Goal: Task Accomplishment & Management: Use online tool/utility

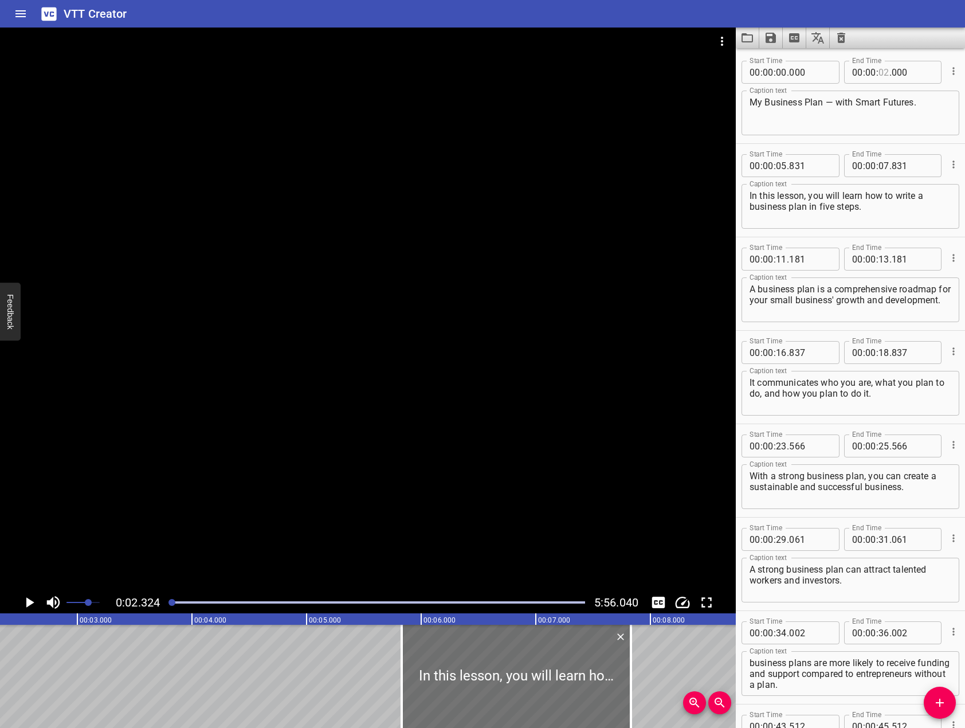
click at [879, 72] on input "number" at bounding box center [883, 72] width 11 height 23
type input "05"
type input "831"
click at [879, 168] on input "number" at bounding box center [883, 165] width 11 height 23
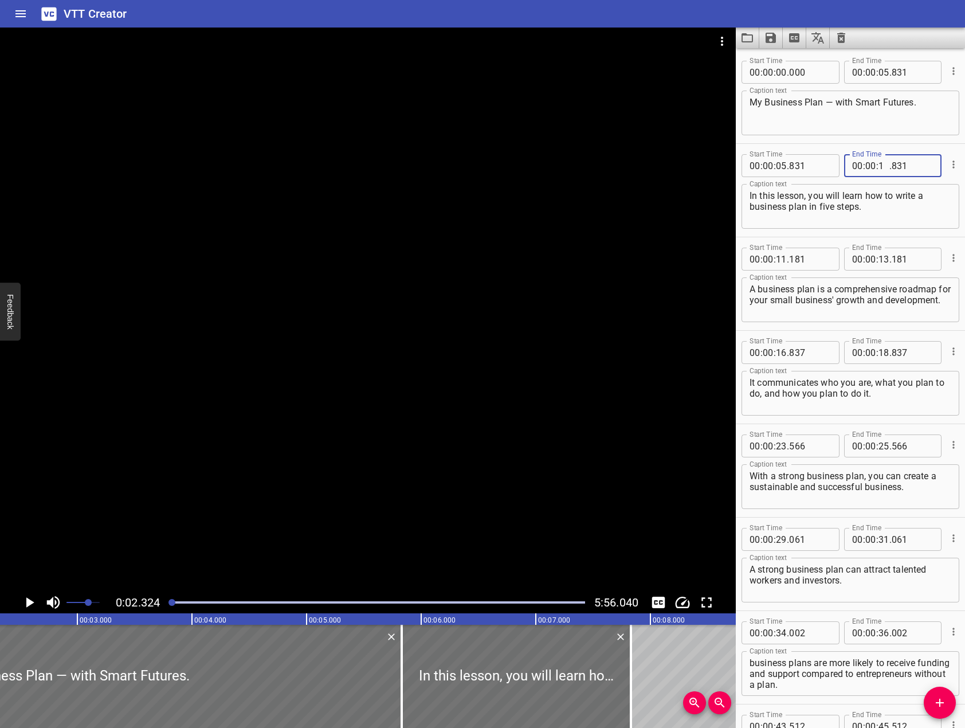
type input "11"
type input "181"
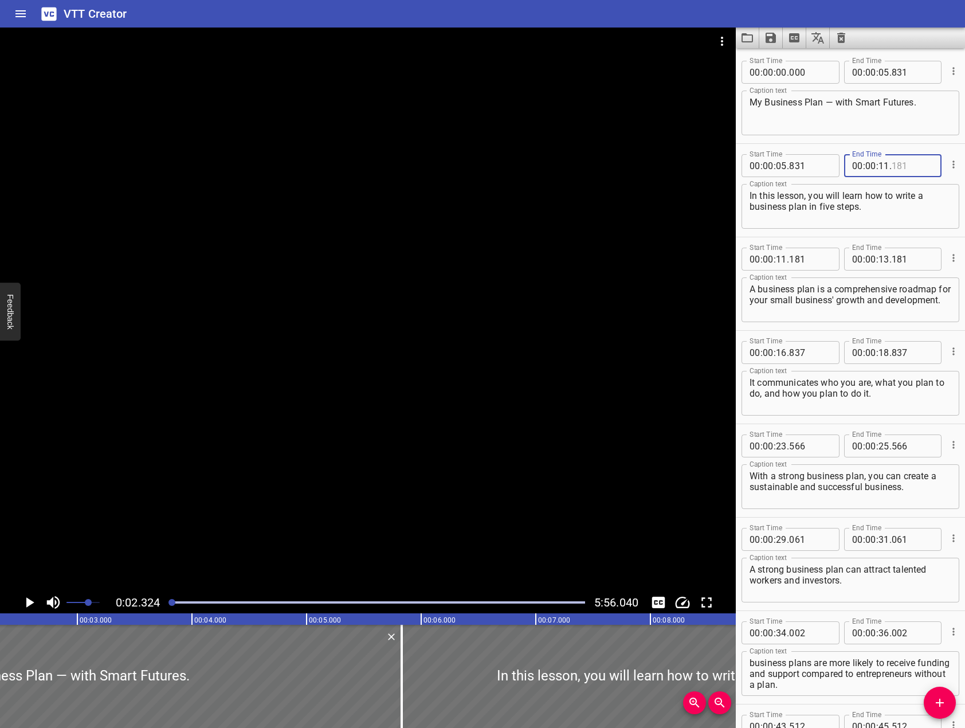
type input "181"
click at [879, 253] on input "number" at bounding box center [883, 258] width 11 height 23
type input "16"
type input "3"
type input "181"
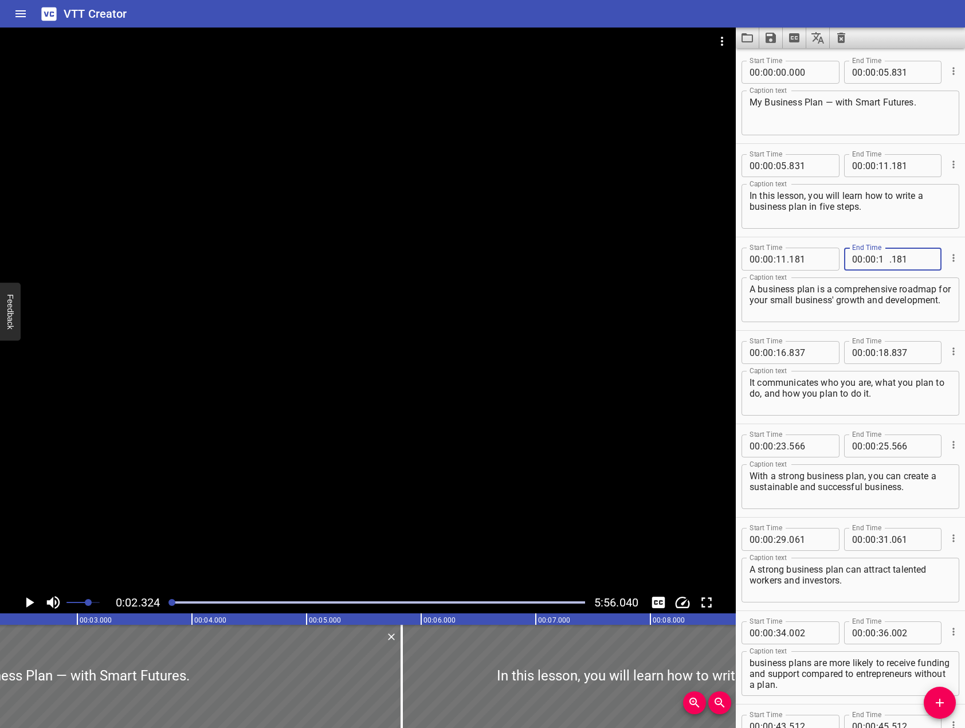
type input "16"
type input "837"
click at [879, 357] on input "number" at bounding box center [883, 352] width 11 height 23
type input "23"
type input "566"
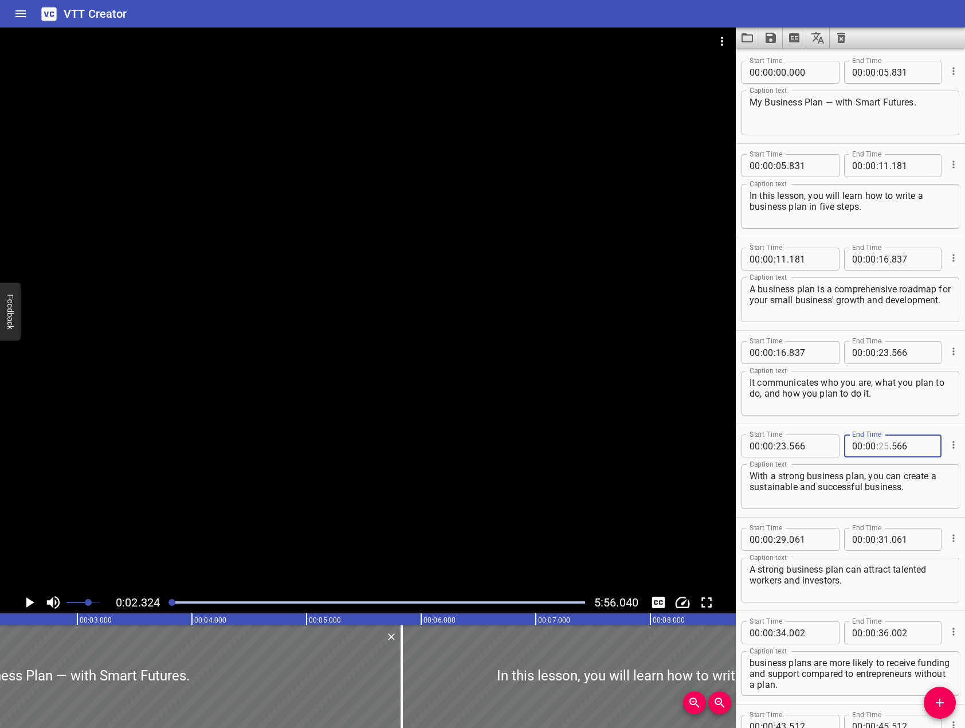
click at [884, 446] on input "number" at bounding box center [883, 445] width 11 height 23
type input "29"
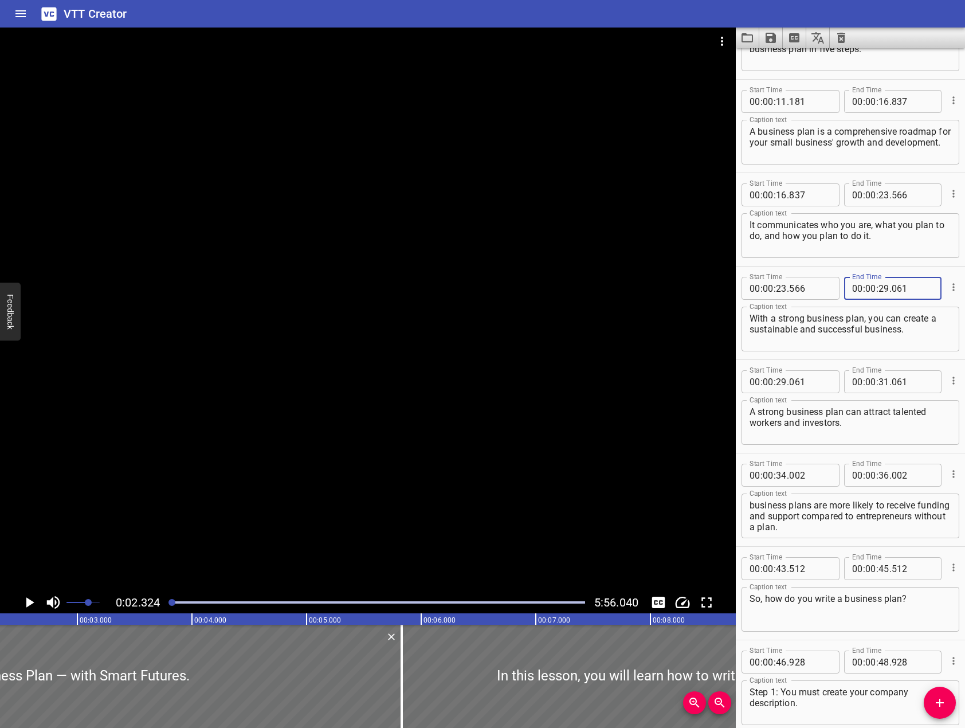
scroll to position [172, 0]
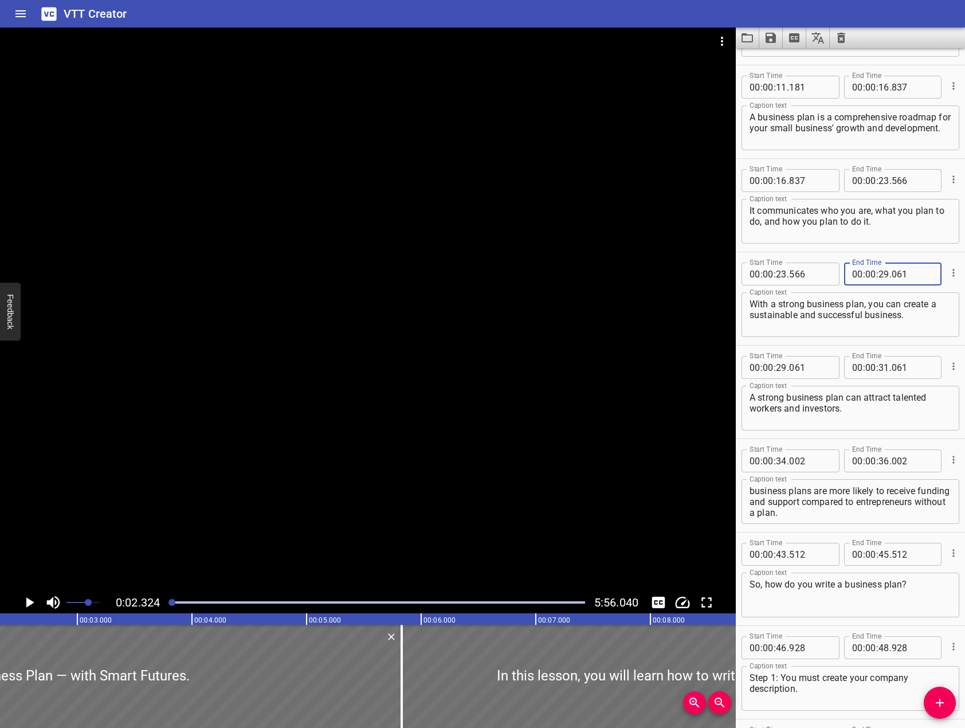
type input "061"
click at [878, 367] on input "number" at bounding box center [883, 367] width 11 height 23
type input "34"
type input "002"
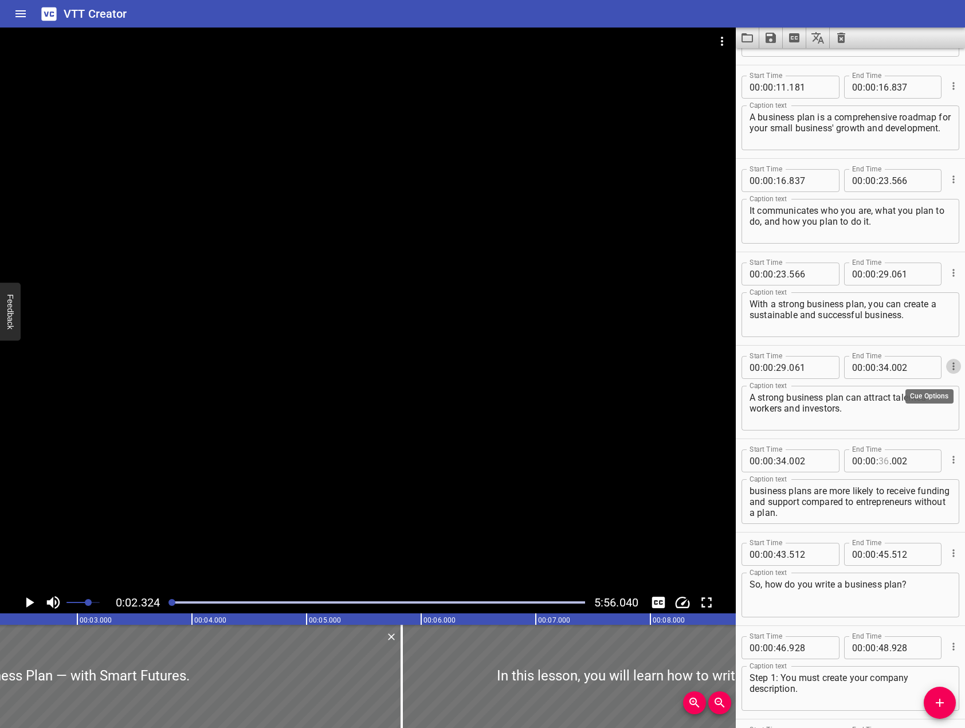
click at [883, 465] on input "number" at bounding box center [883, 460] width 11 height 23
type input "43"
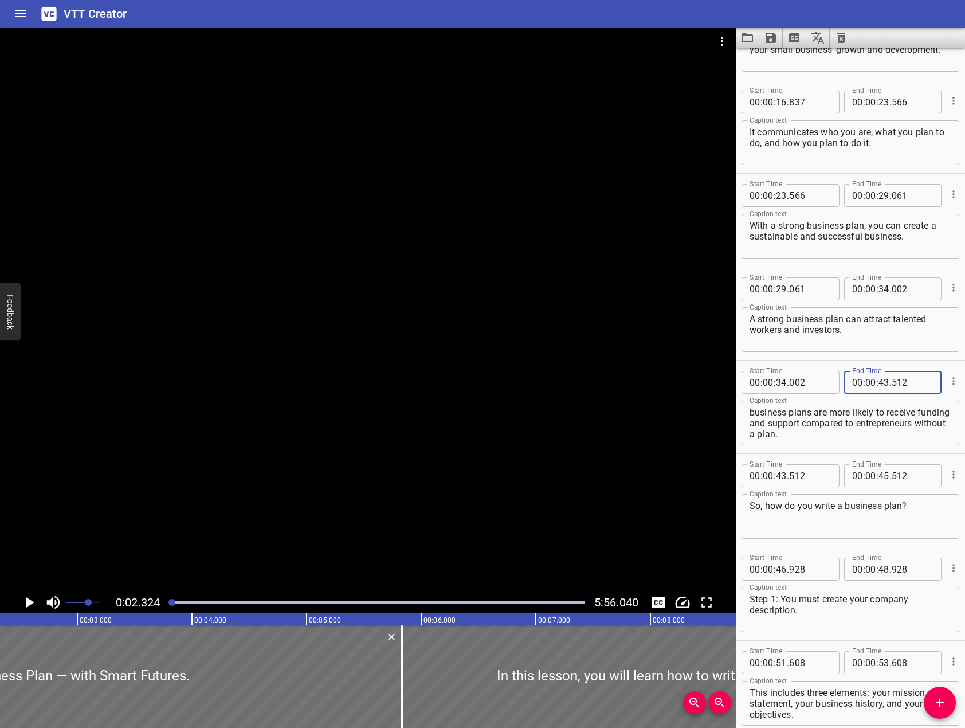
scroll to position [286, 0]
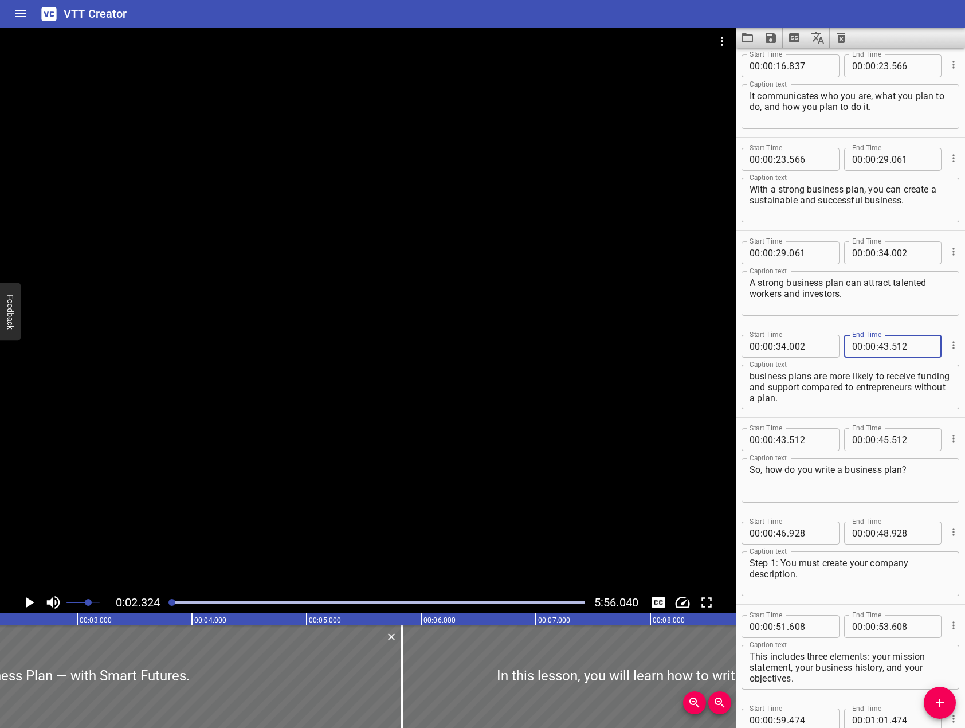
type input "512"
click at [878, 440] on input "number" at bounding box center [883, 439] width 11 height 23
type input "46"
type input "928"
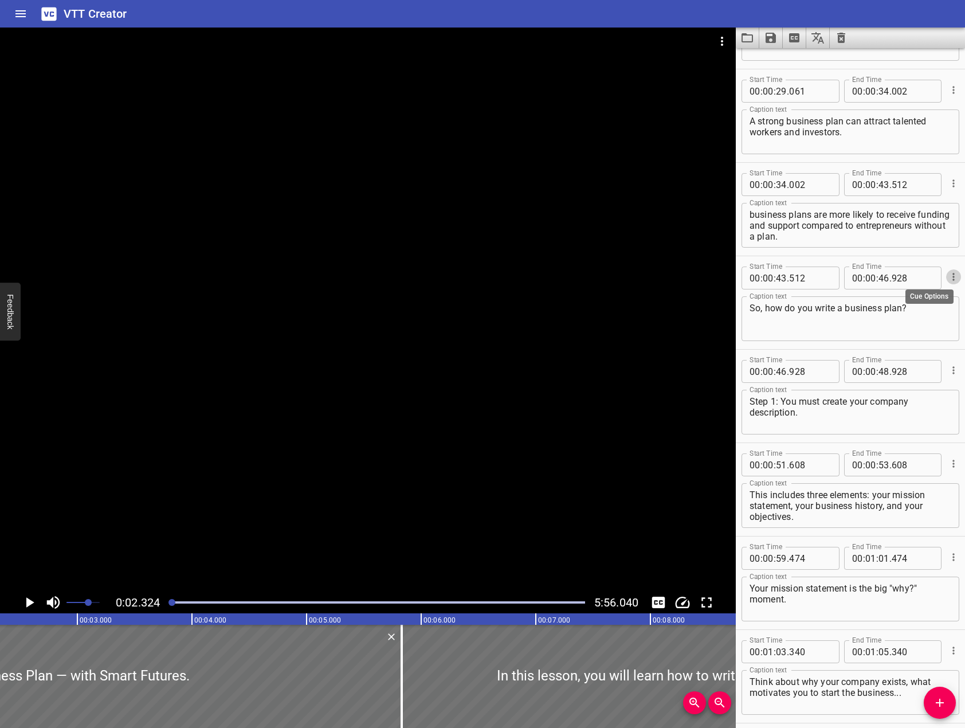
scroll to position [458, 0]
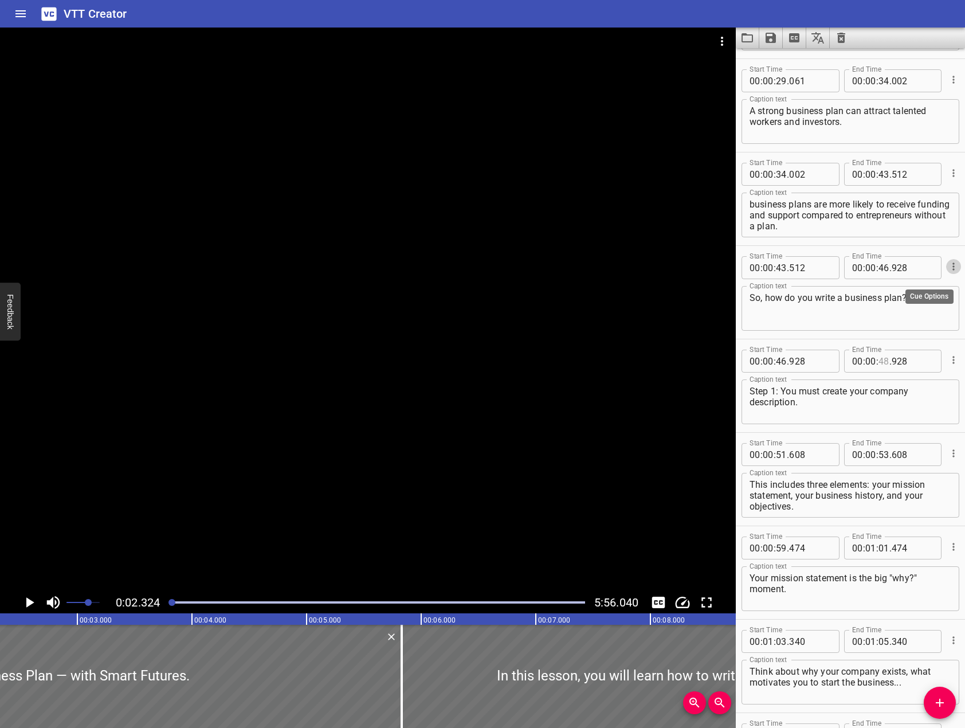
click at [878, 357] on input "number" at bounding box center [883, 360] width 11 height 23
type input "51"
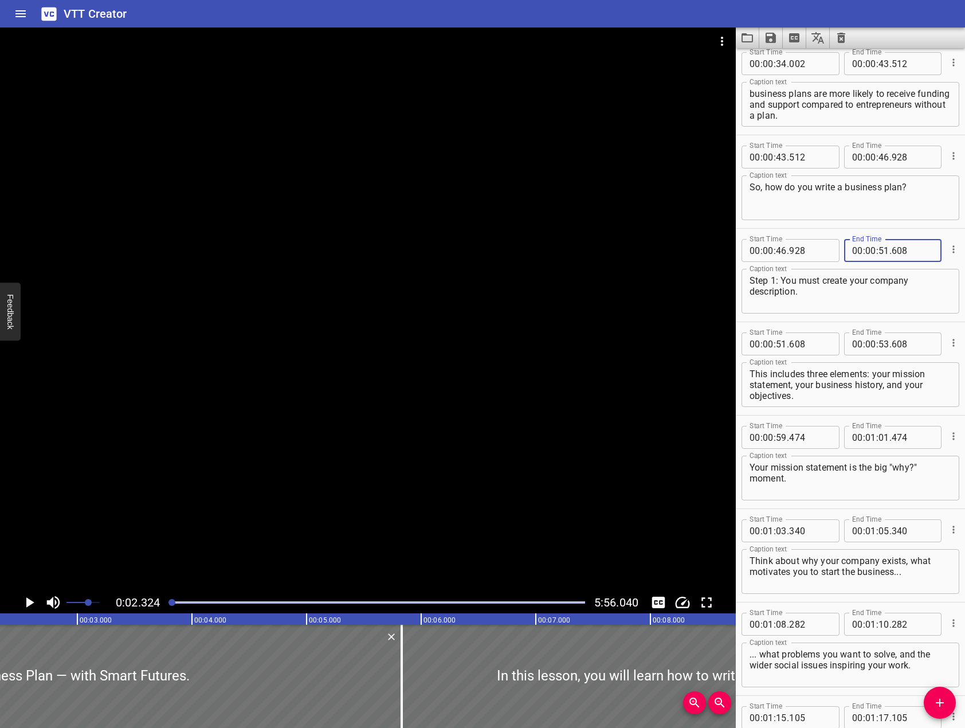
scroll to position [573, 0]
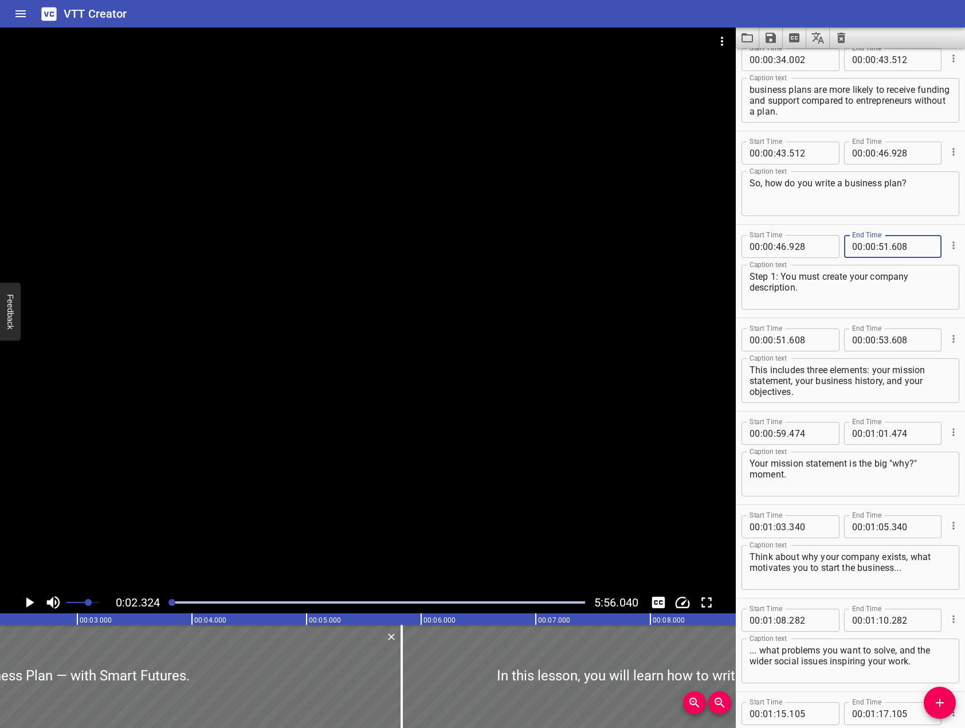
type input "608"
click at [878, 337] on input "number" at bounding box center [883, 339] width 11 height 23
type input "59"
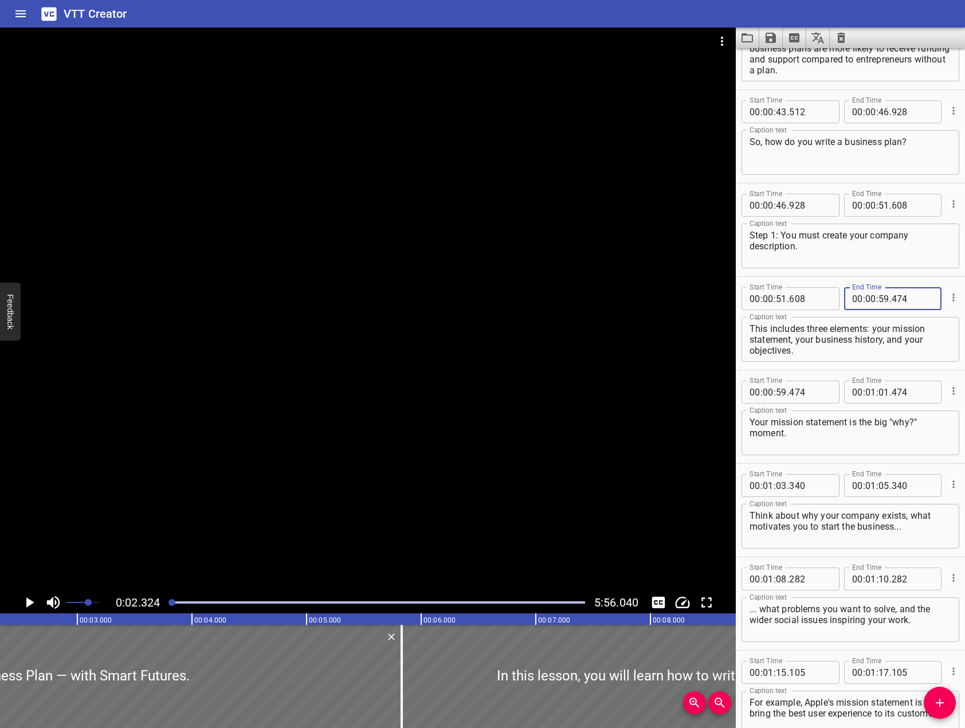
scroll to position [745, 0]
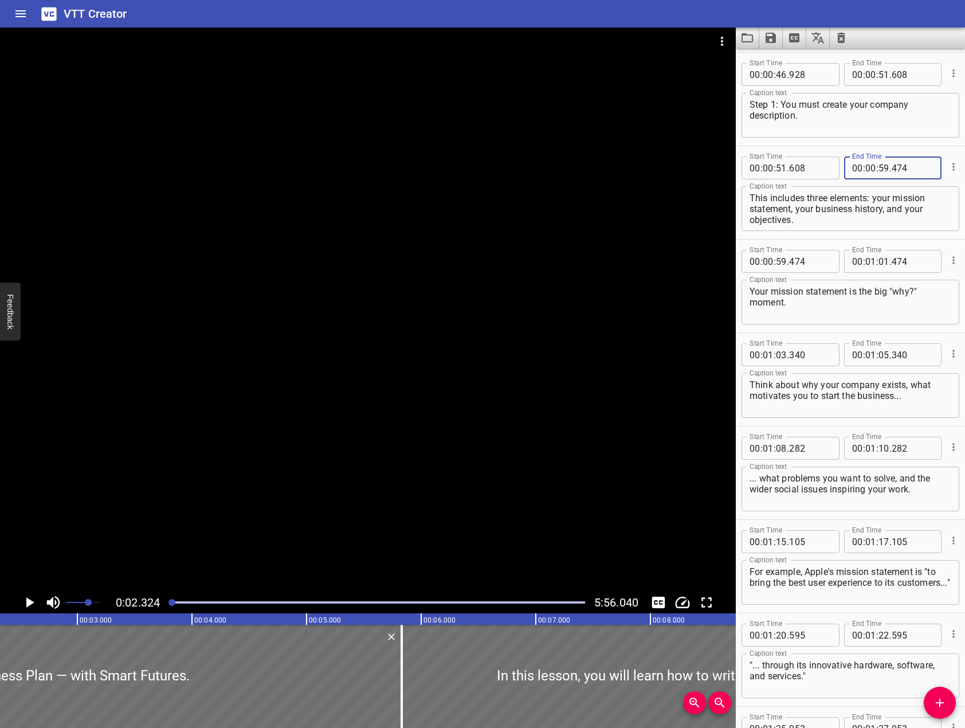
type input "474"
click at [879, 258] on input "number" at bounding box center [883, 261] width 11 height 23
type input "03"
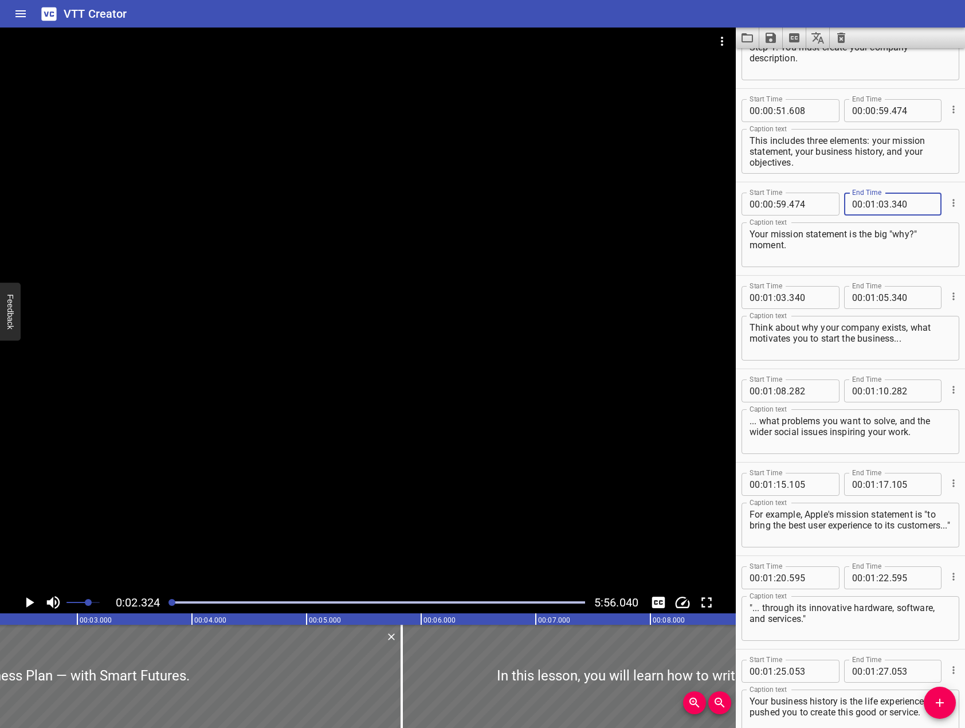
type input "340"
click at [882, 296] on input "number" at bounding box center [883, 297] width 11 height 23
type input "08"
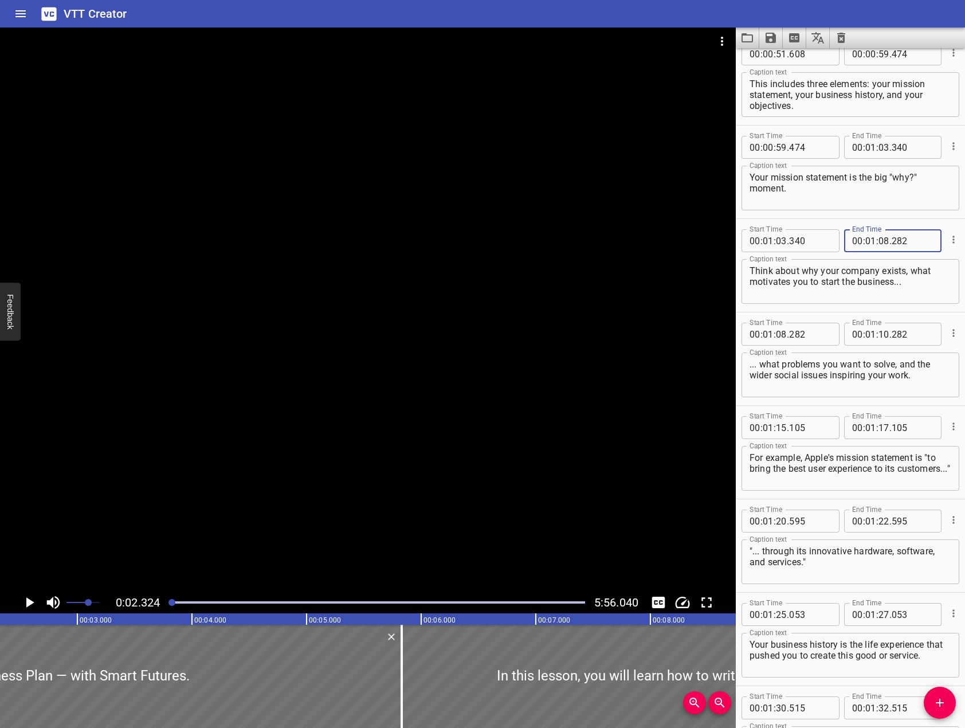
scroll to position [859, 0]
type input "282"
click at [882, 329] on input "number" at bounding box center [883, 333] width 11 height 23
type input "15"
type input "105"
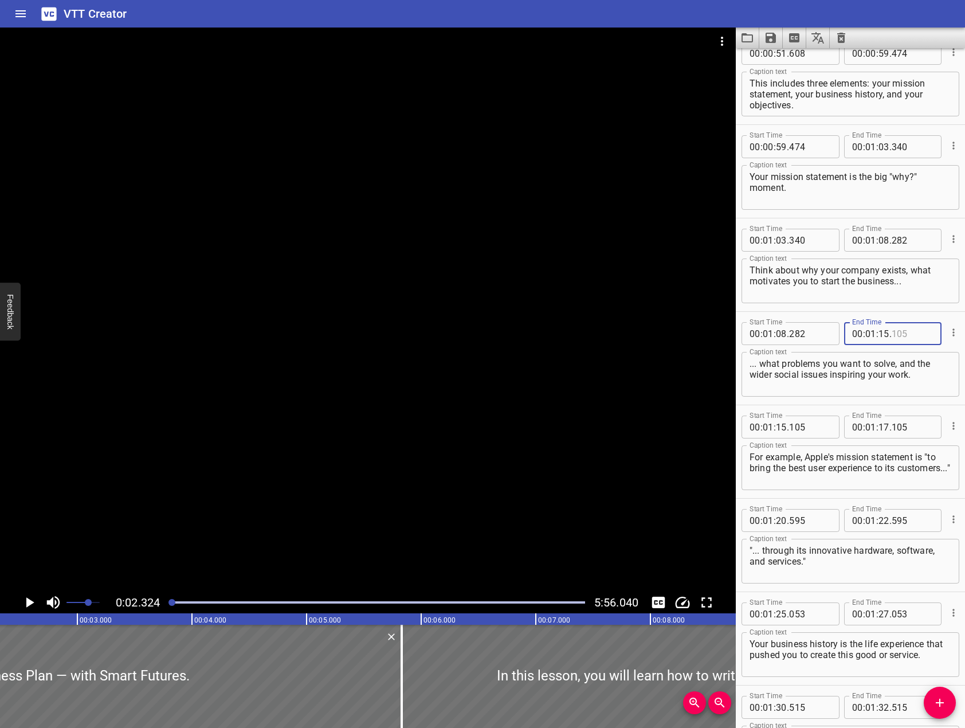
type input "105"
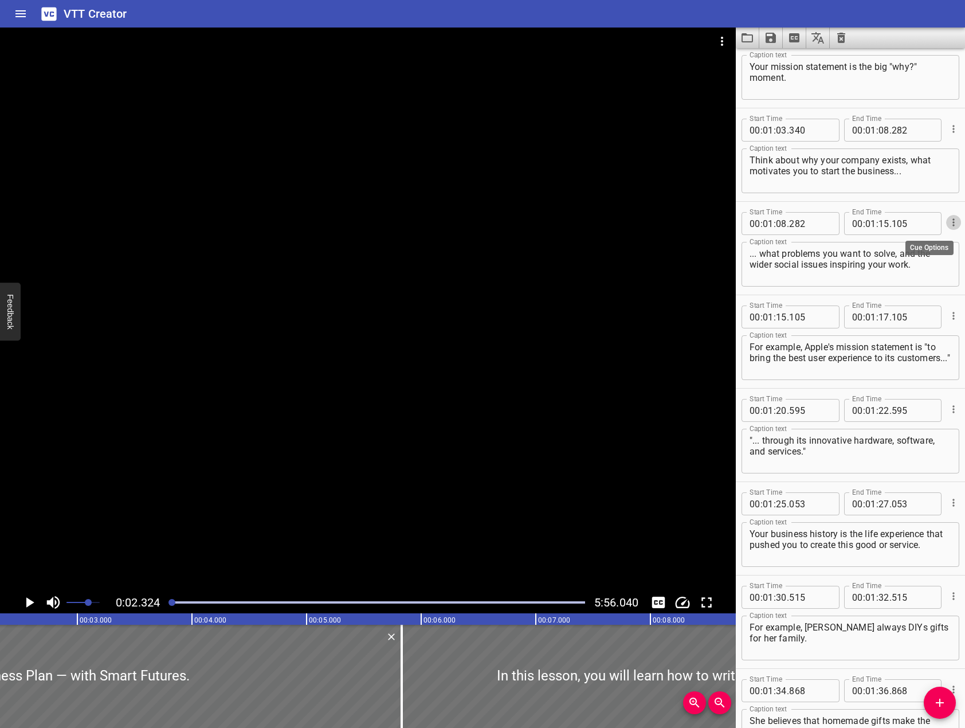
scroll to position [974, 0]
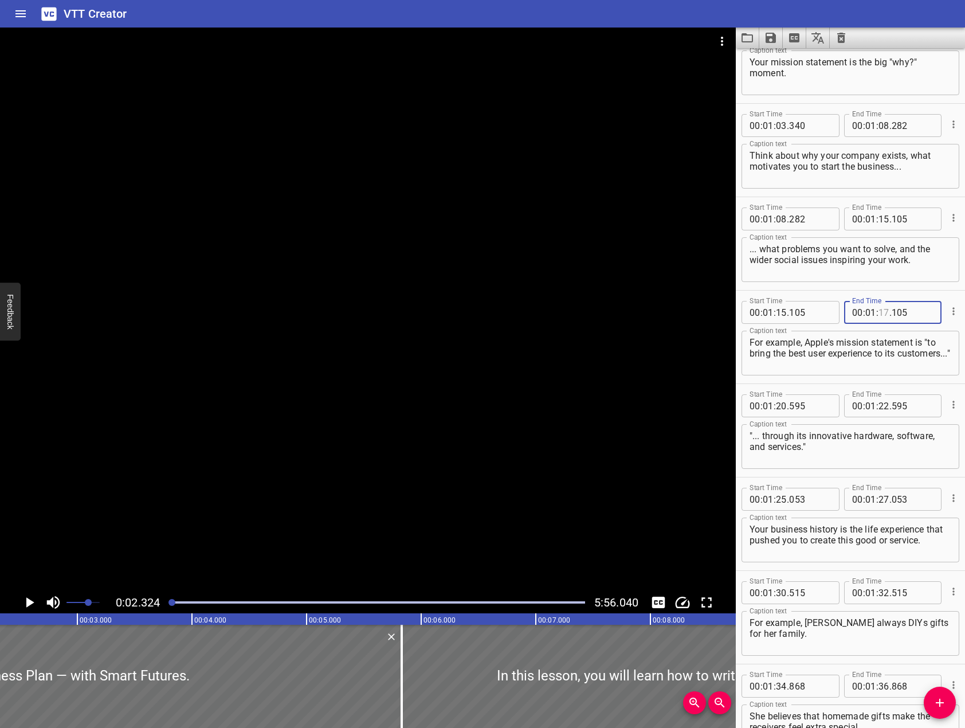
click at [881, 317] on input "number" at bounding box center [883, 312] width 11 height 23
type input "20"
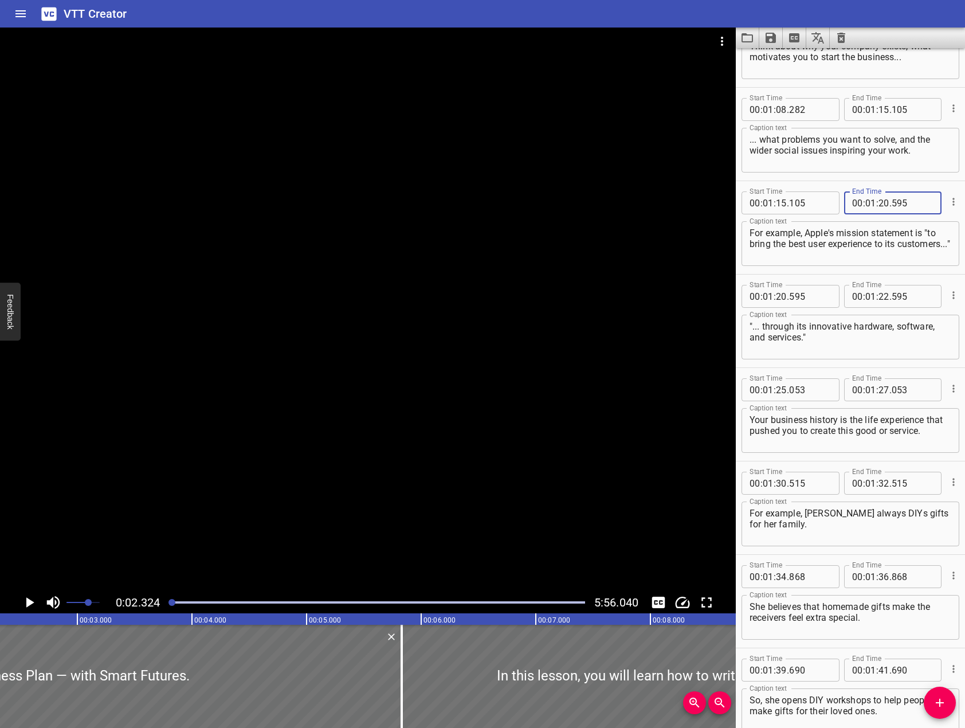
scroll to position [1088, 0]
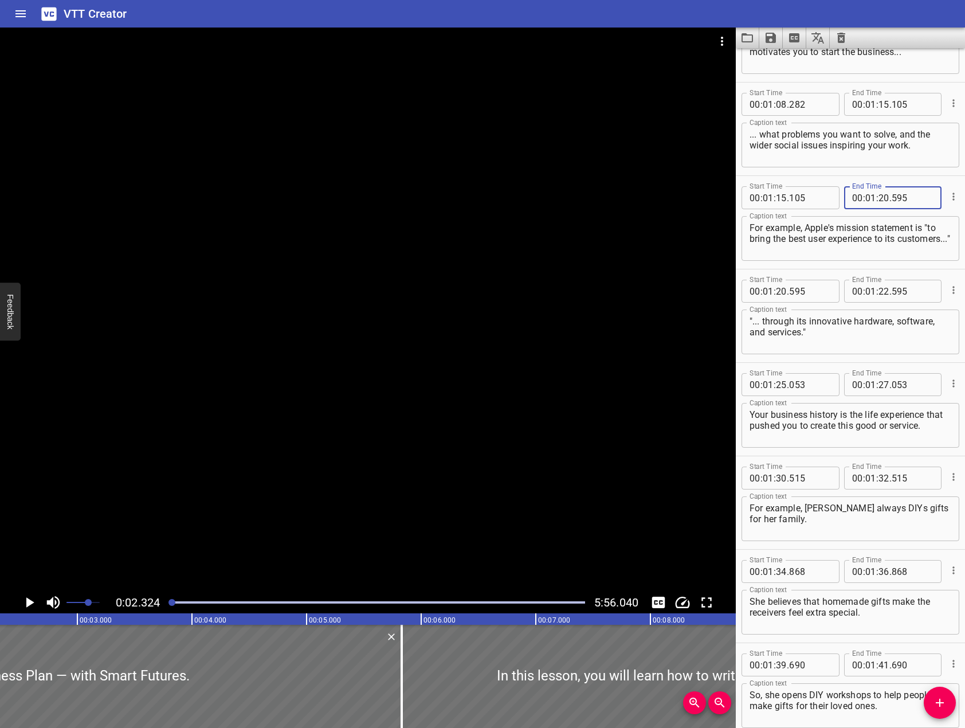
type input "595"
click at [889, 291] on span "." at bounding box center [890, 291] width 2 height 23
click at [880, 288] on input "number" at bounding box center [883, 291] width 11 height 23
type input "25"
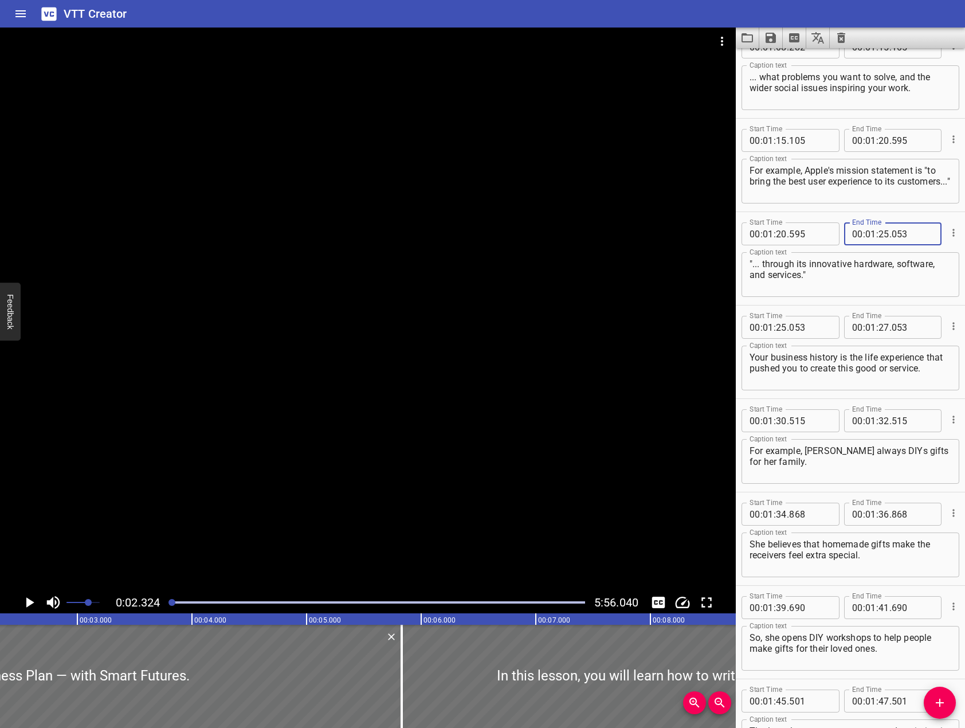
type input "053"
click at [878, 321] on input "number" at bounding box center [883, 327] width 11 height 23
type input "30"
type input "515"
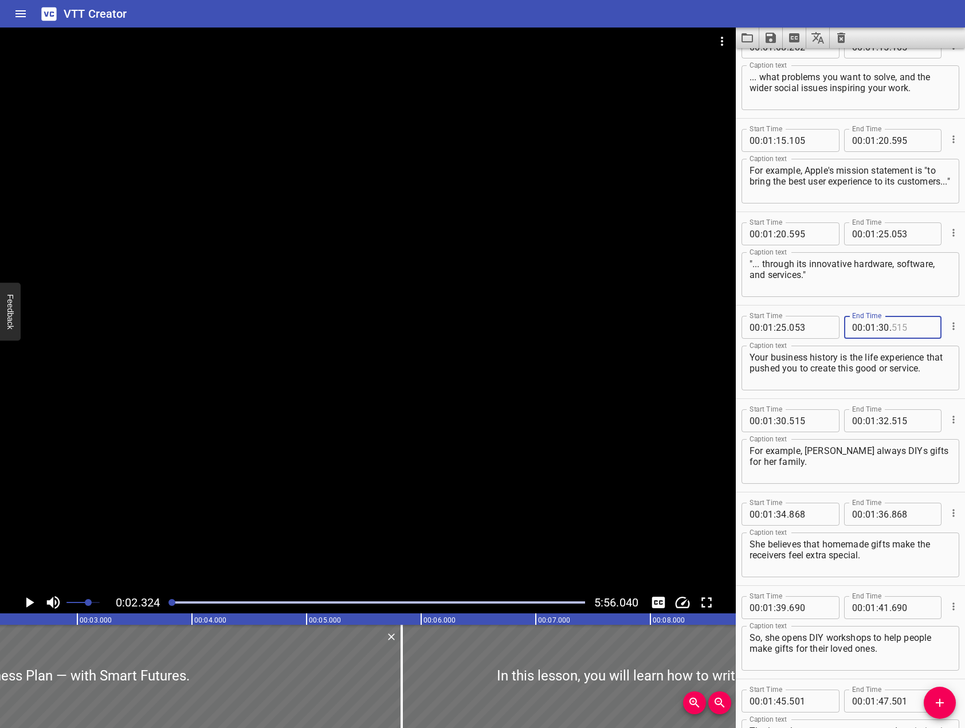
type input "515"
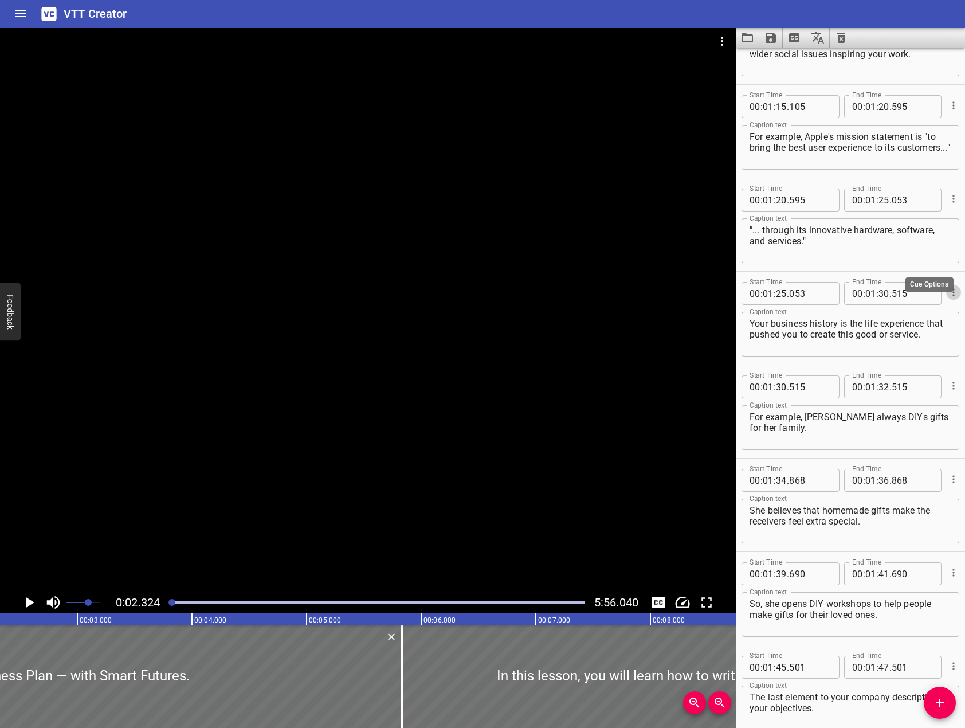
scroll to position [1260, 0]
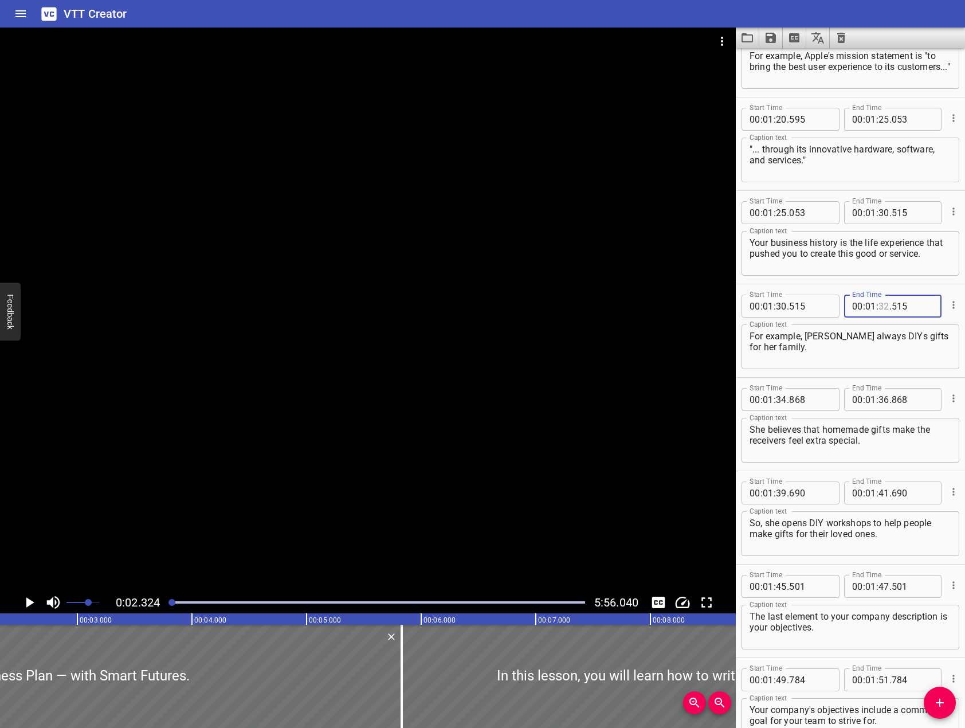
click at [878, 300] on input "number" at bounding box center [883, 305] width 11 height 23
type input "34"
type input "868"
click at [879, 405] on input "number" at bounding box center [883, 399] width 11 height 23
type input "39"
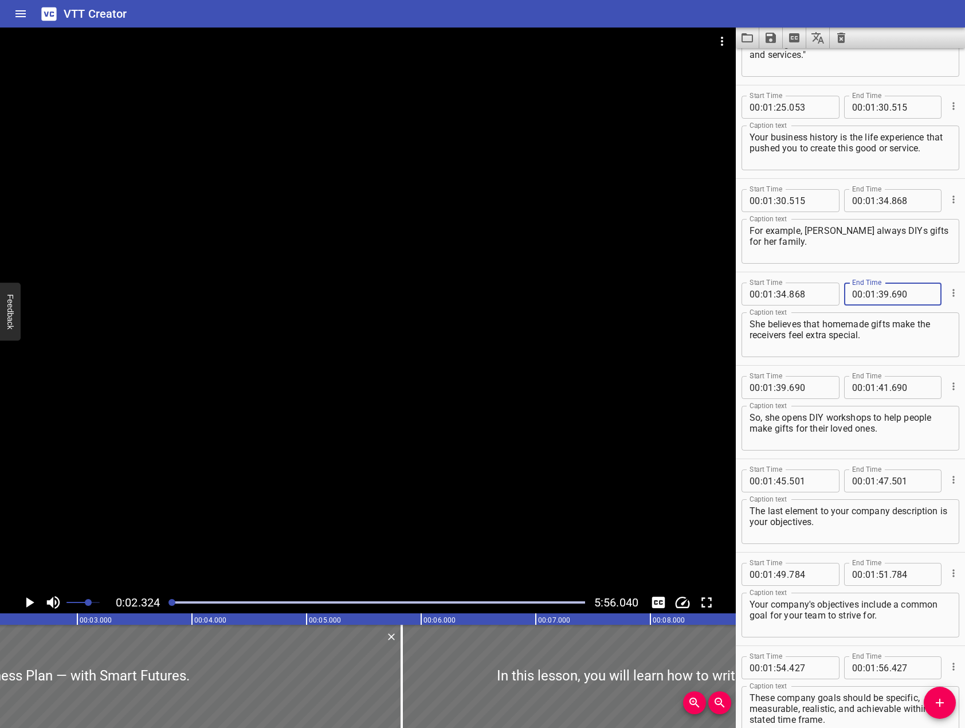
scroll to position [1375, 0]
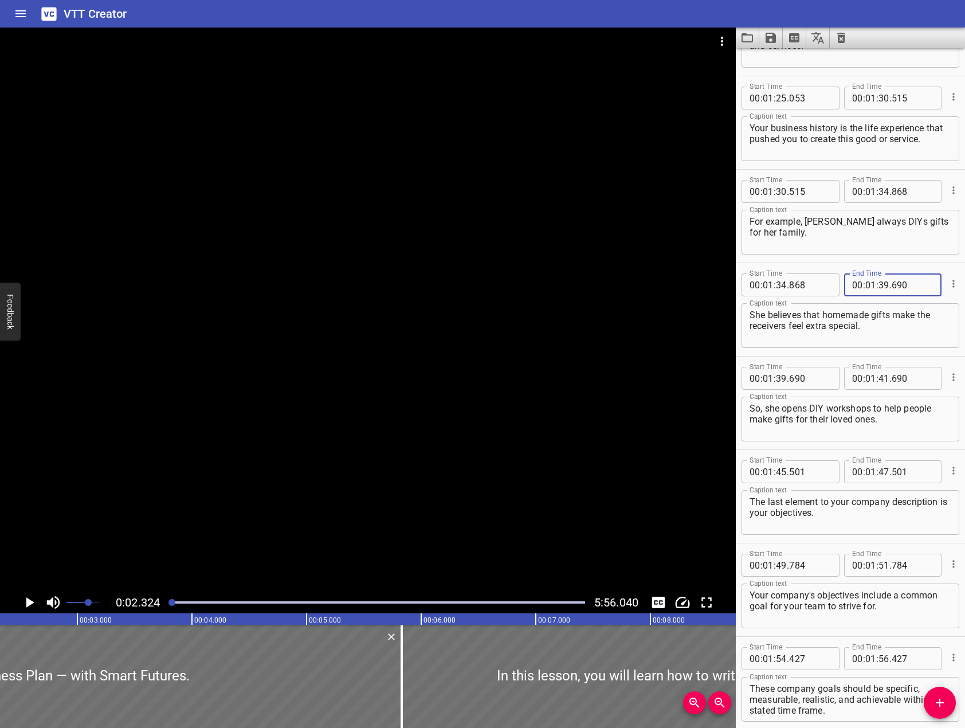
type input "690"
click at [883, 379] on input "number" at bounding box center [883, 378] width 11 height 23
type input "45"
type input "501"
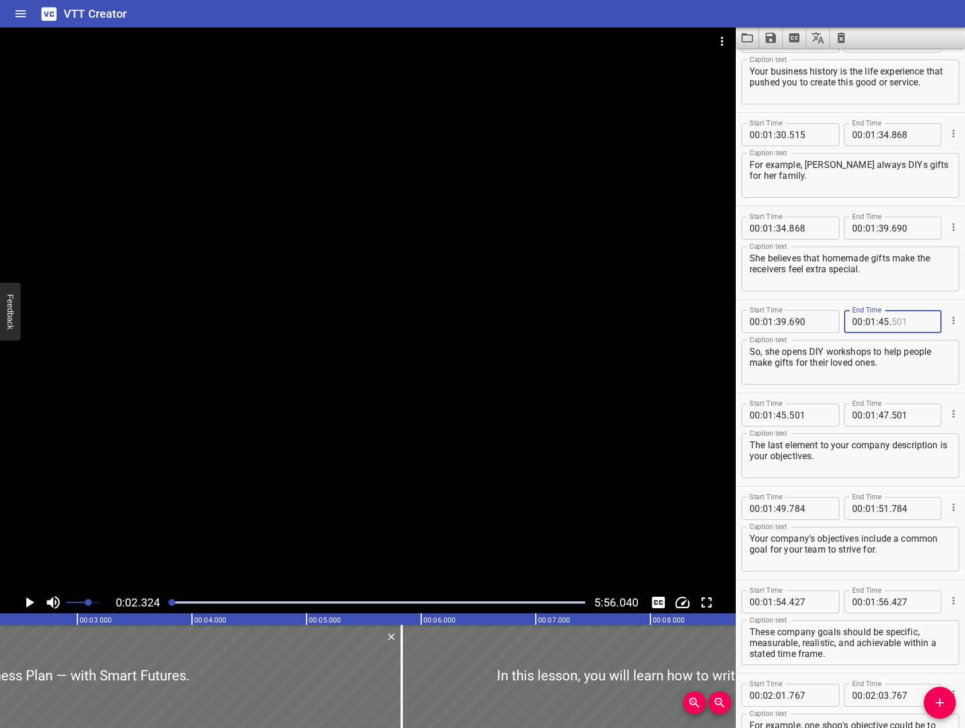
type input "501"
click at [884, 413] on input "number" at bounding box center [883, 414] width 11 height 23
type input "49"
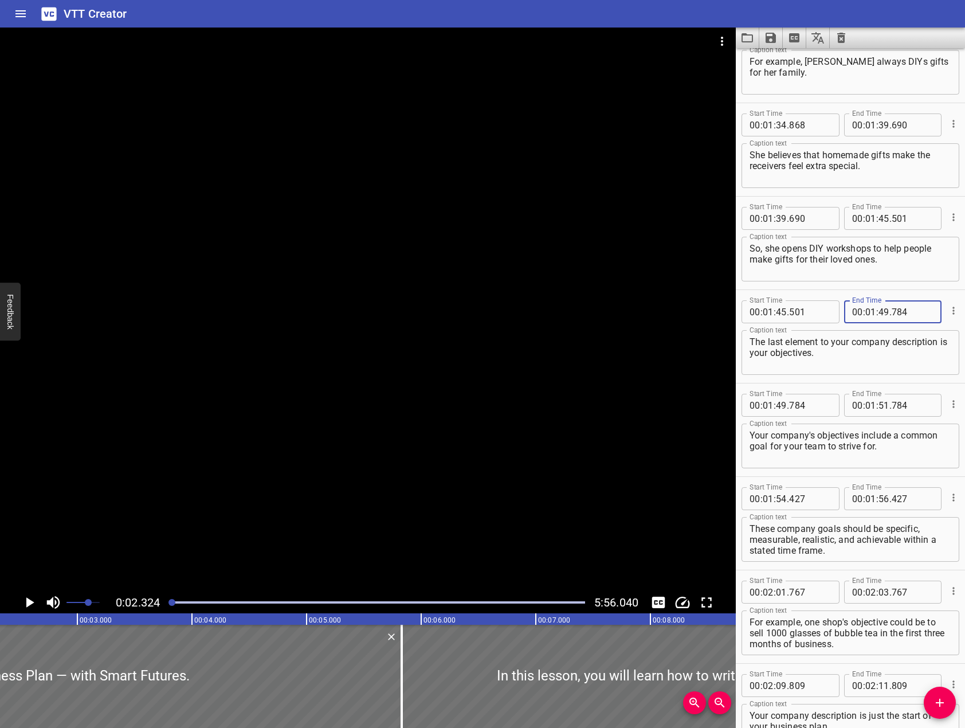
scroll to position [1547, 0]
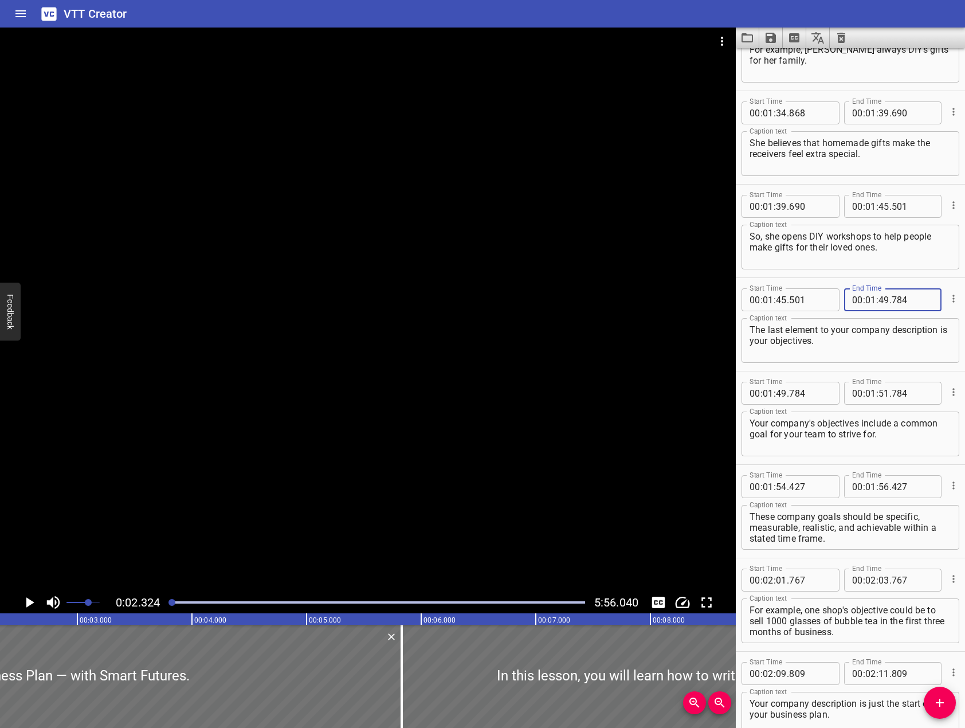
type input "784"
click at [884, 393] on input "number" at bounding box center [883, 393] width 11 height 23
type input "54"
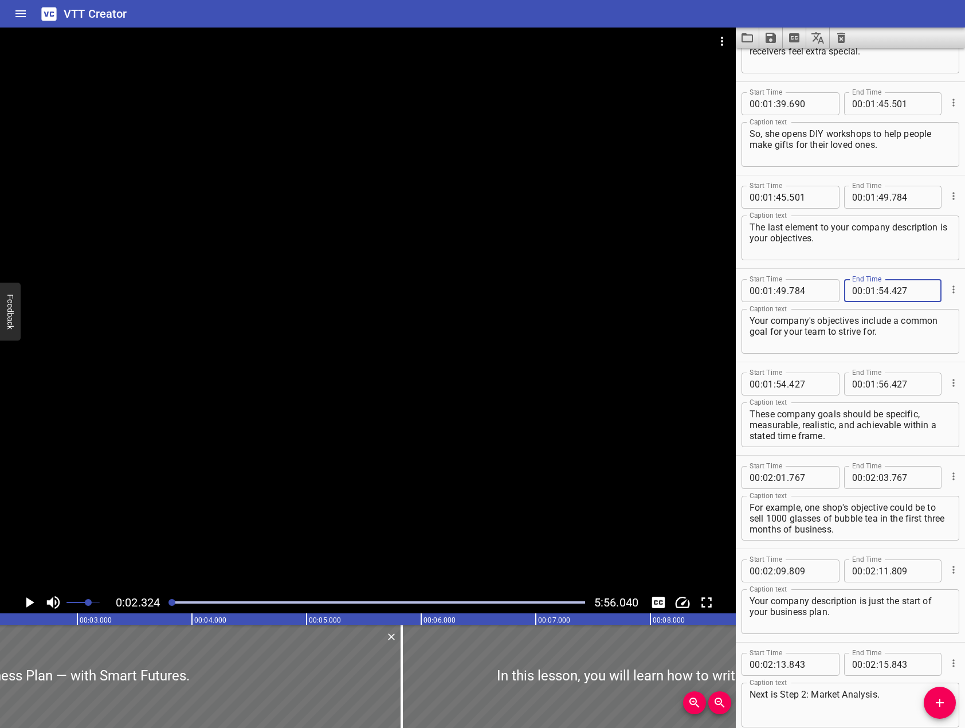
scroll to position [1661, 0]
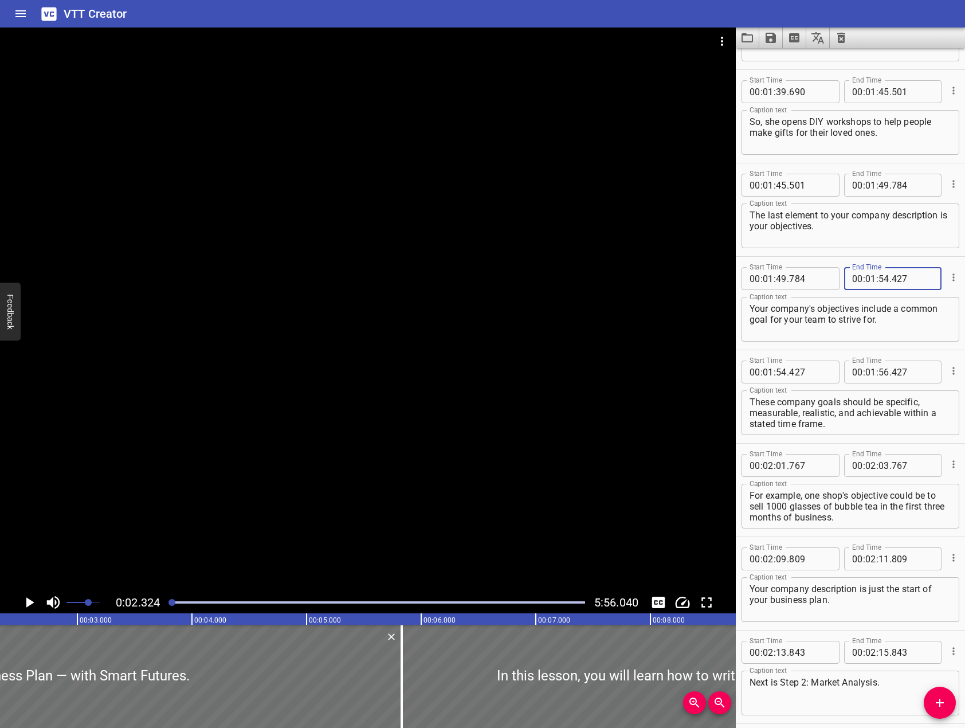
type input "427"
click at [878, 373] on input "number" at bounding box center [883, 371] width 11 height 23
type input "56"
click at [867, 378] on input "number" at bounding box center [870, 371] width 11 height 23
type input "02"
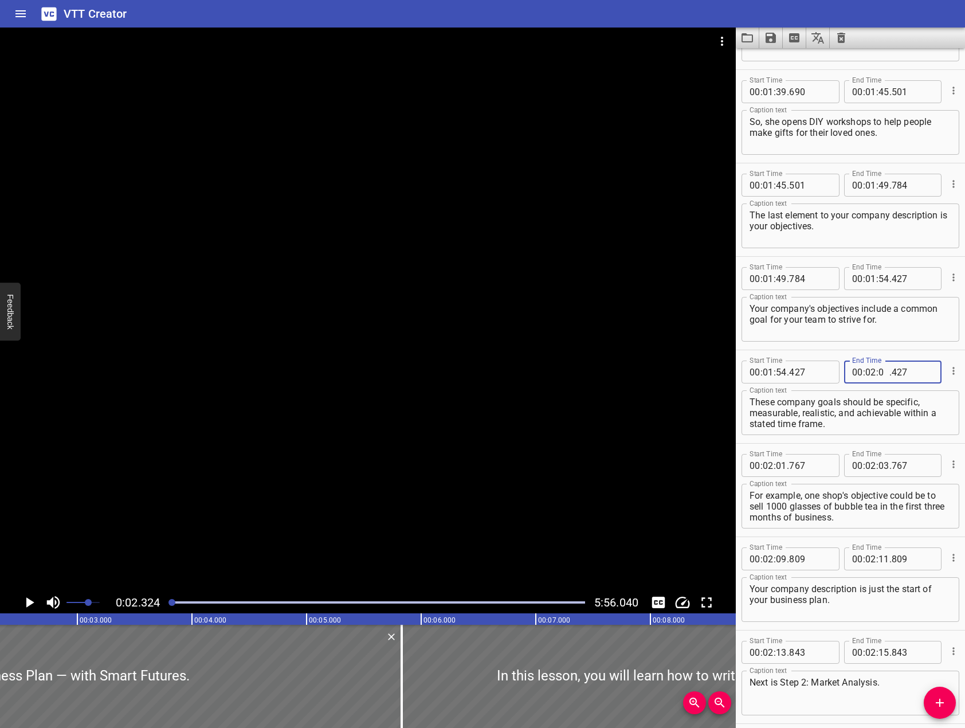
type input "02"
type input "427"
click at [883, 367] on input "number" at bounding box center [883, 371] width 11 height 23
type input "01"
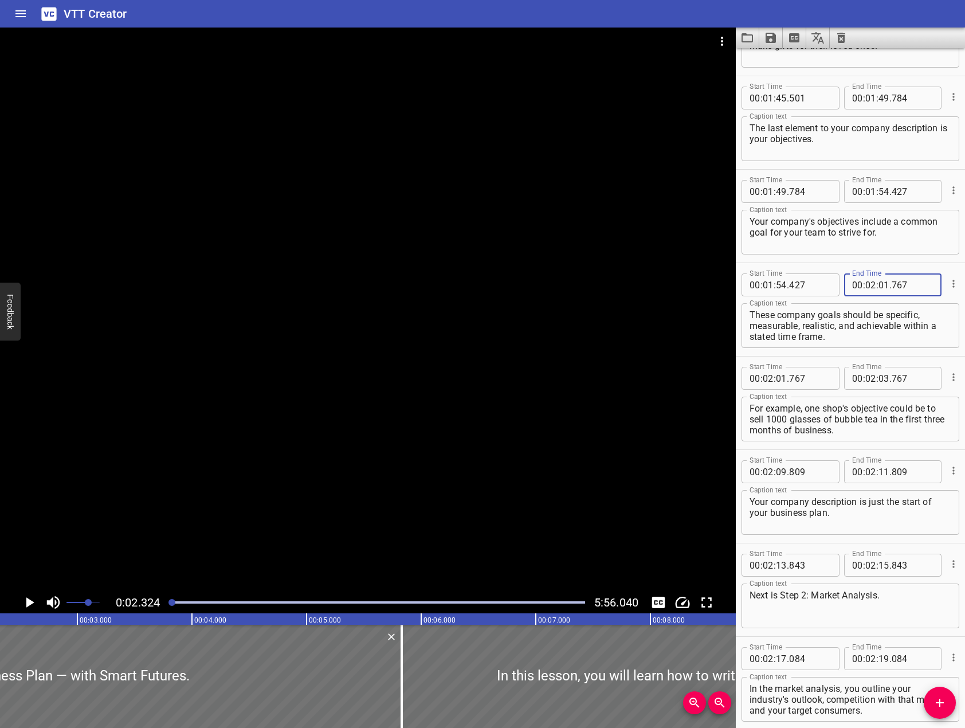
scroll to position [1776, 0]
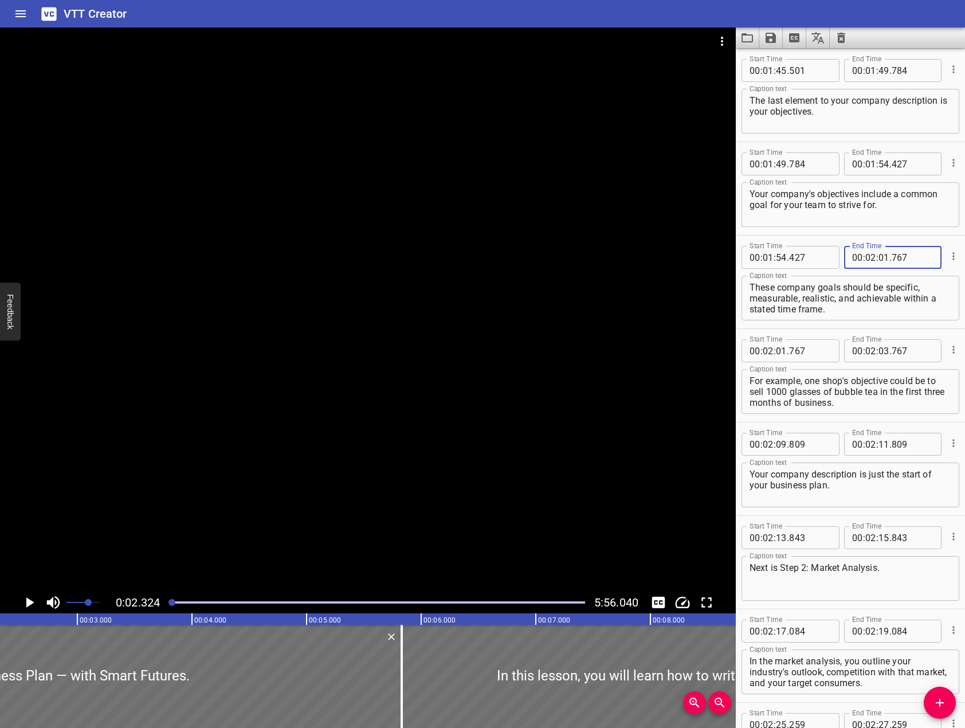
type input "767"
click at [878, 354] on input "number" at bounding box center [883, 350] width 11 height 23
type input "09"
type input "809"
click at [882, 445] on input "number" at bounding box center [883, 444] width 11 height 23
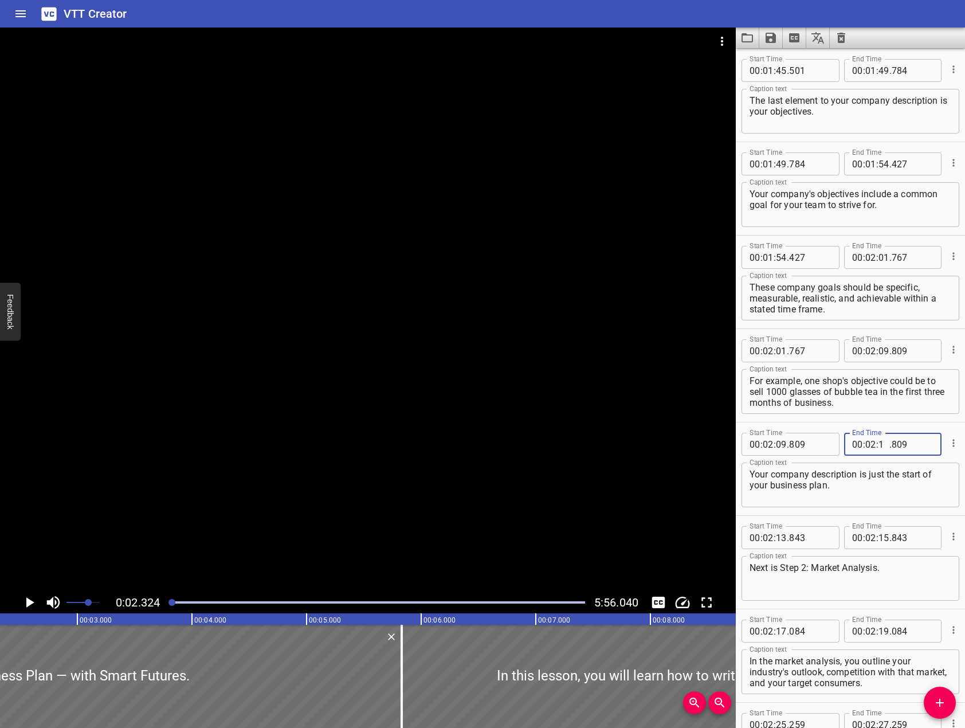
type input "13"
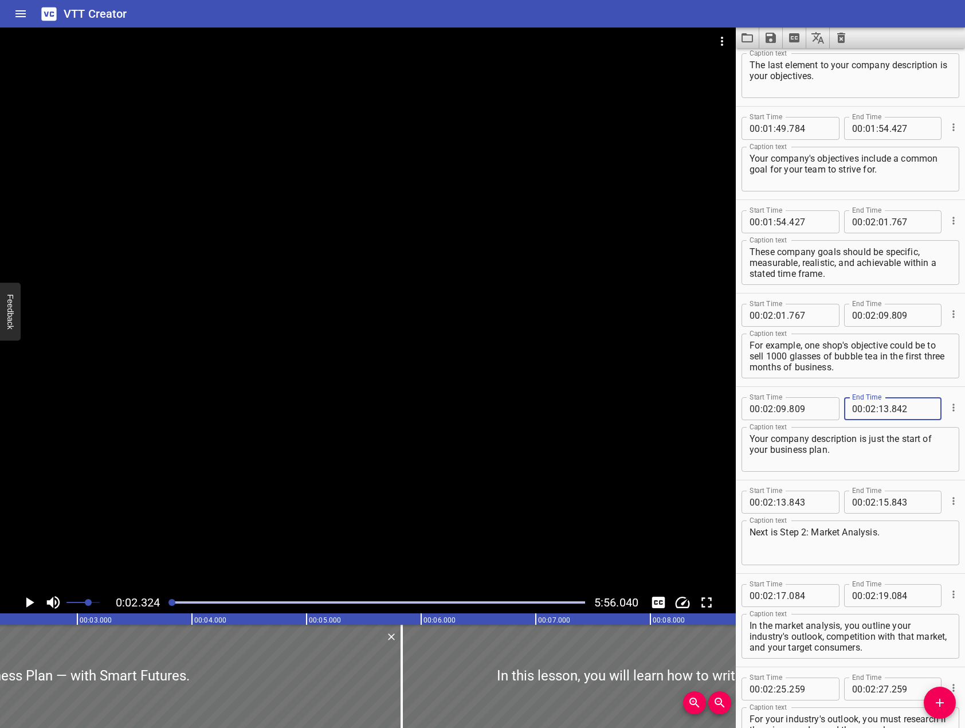
scroll to position [1890, 0]
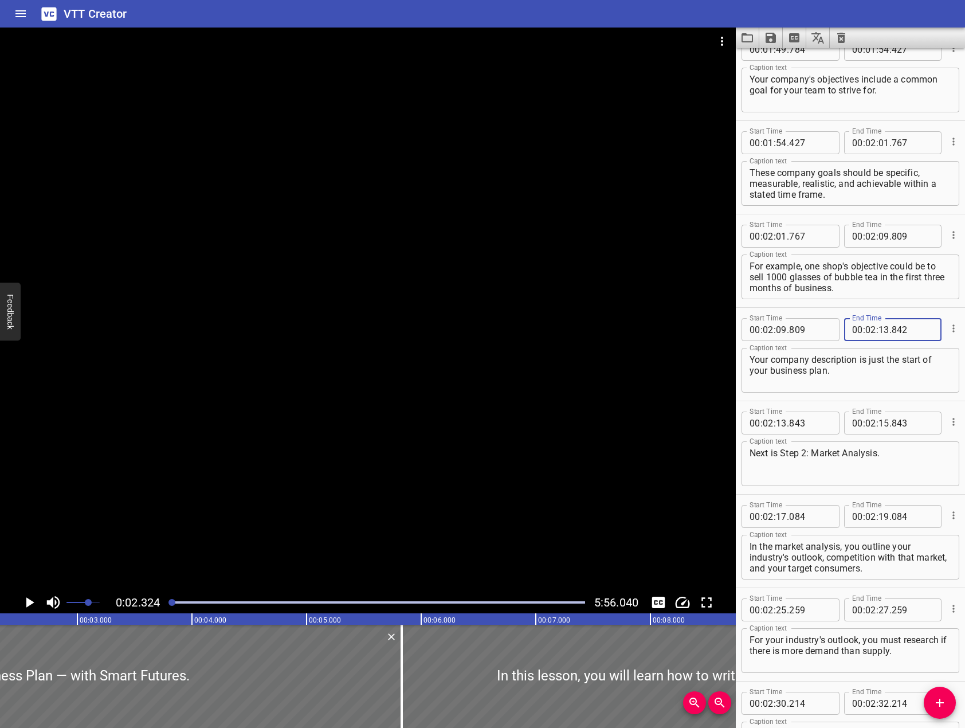
type input "842"
drag, startPoint x: 875, startPoint y: 428, endPoint x: 925, endPoint y: 453, distance: 55.3
click at [878, 429] on input "number" at bounding box center [883, 422] width 11 height 23
type input "17"
type input "084"
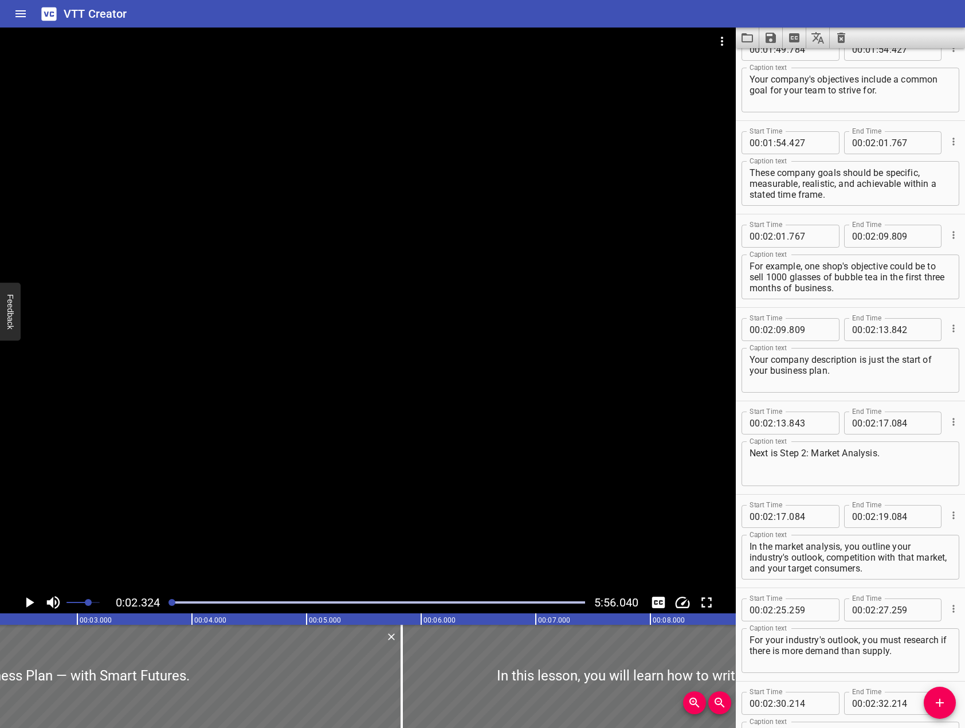
click at [953, 410] on div "Start Time 00 : 02 : 13 . 843 Start Time End Time 00 : 02 : 17 . 084 End Time C…" at bounding box center [850, 447] width 229 height 93
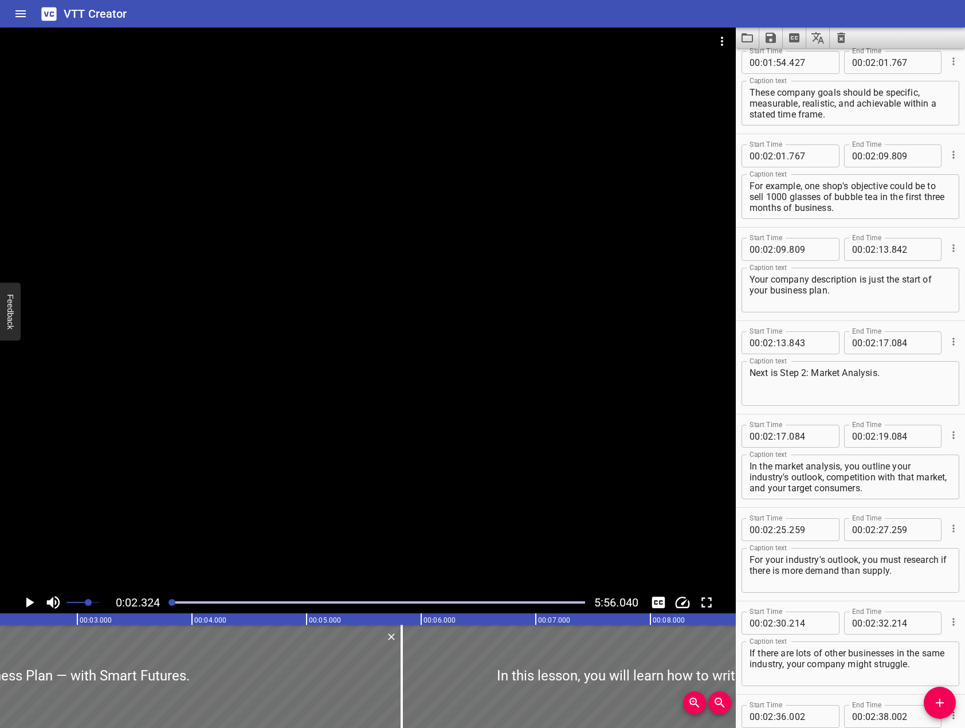
scroll to position [2005, 0]
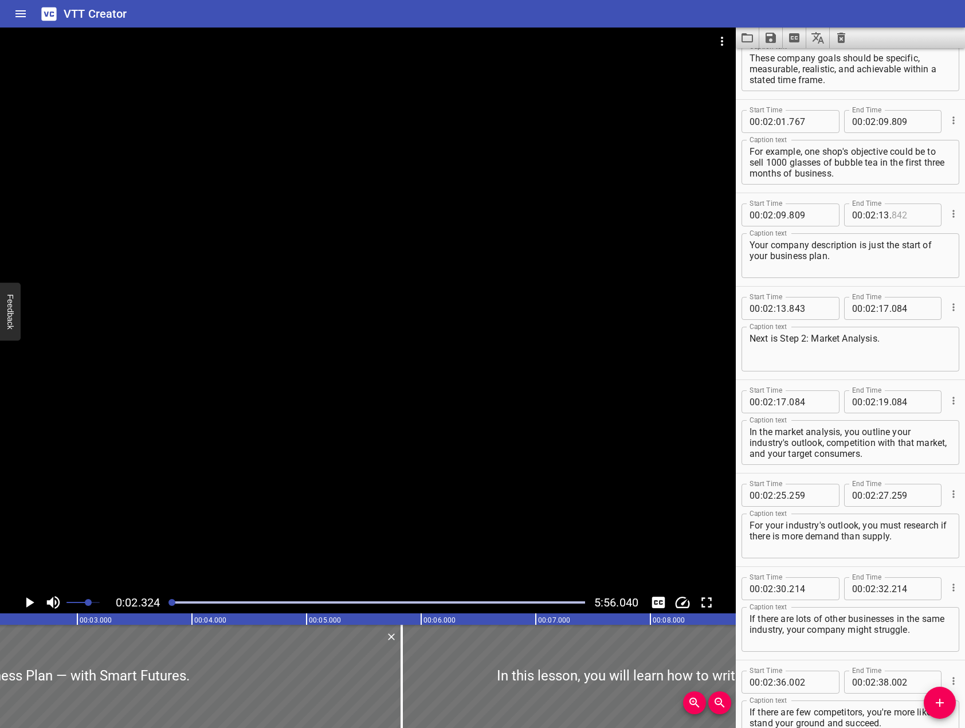
click at [912, 214] on input "number" at bounding box center [912, 214] width 42 height 23
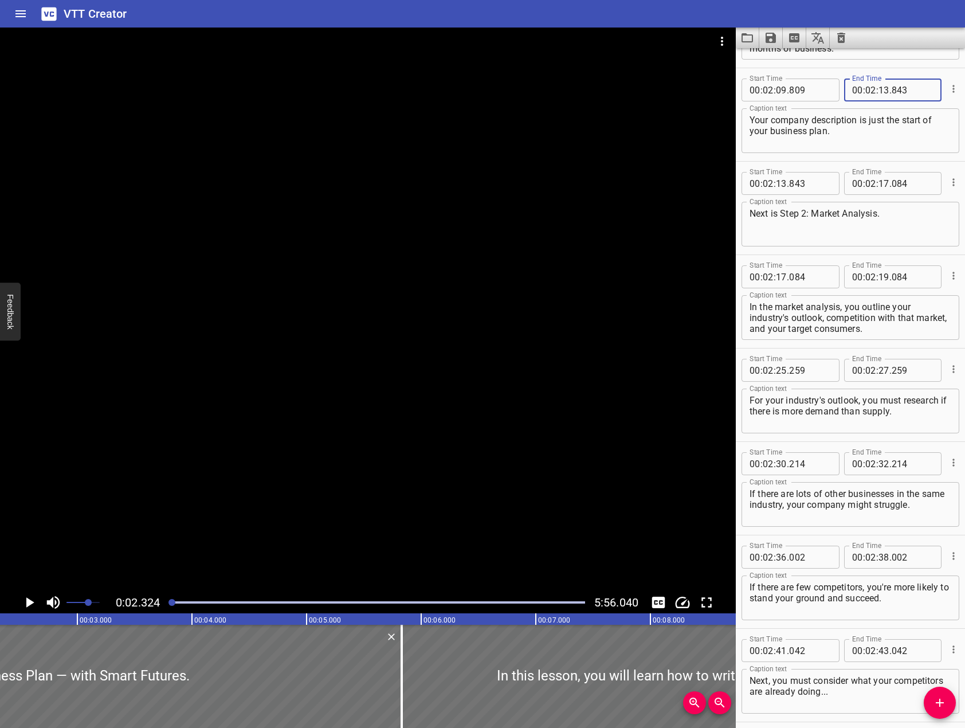
scroll to position [2177, 0]
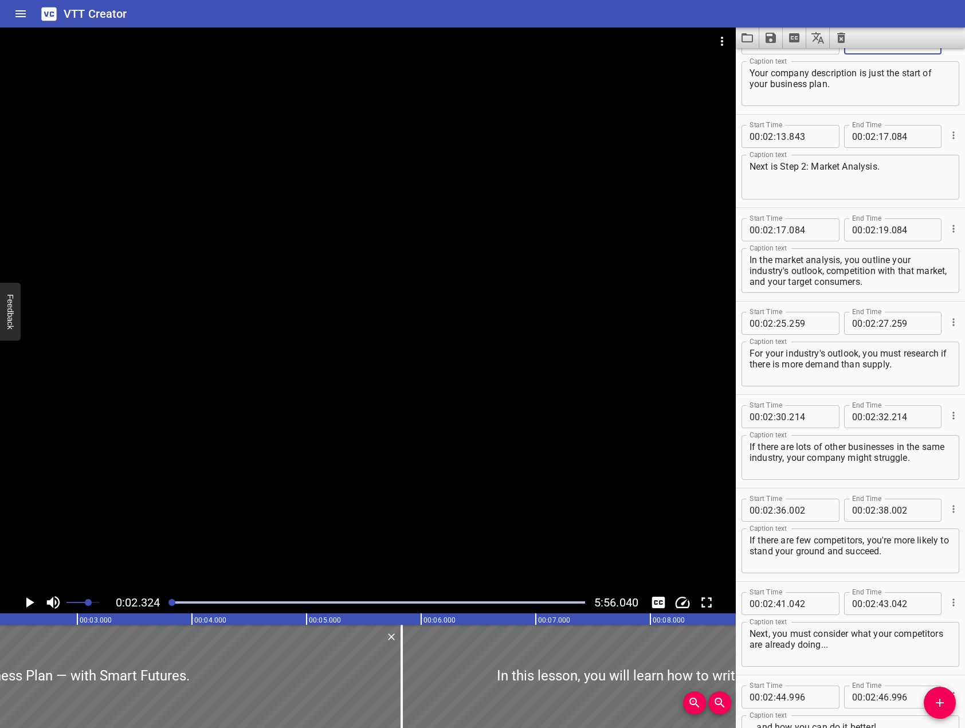
type input "843"
click at [880, 225] on input "number" at bounding box center [883, 229] width 11 height 23
type input "25"
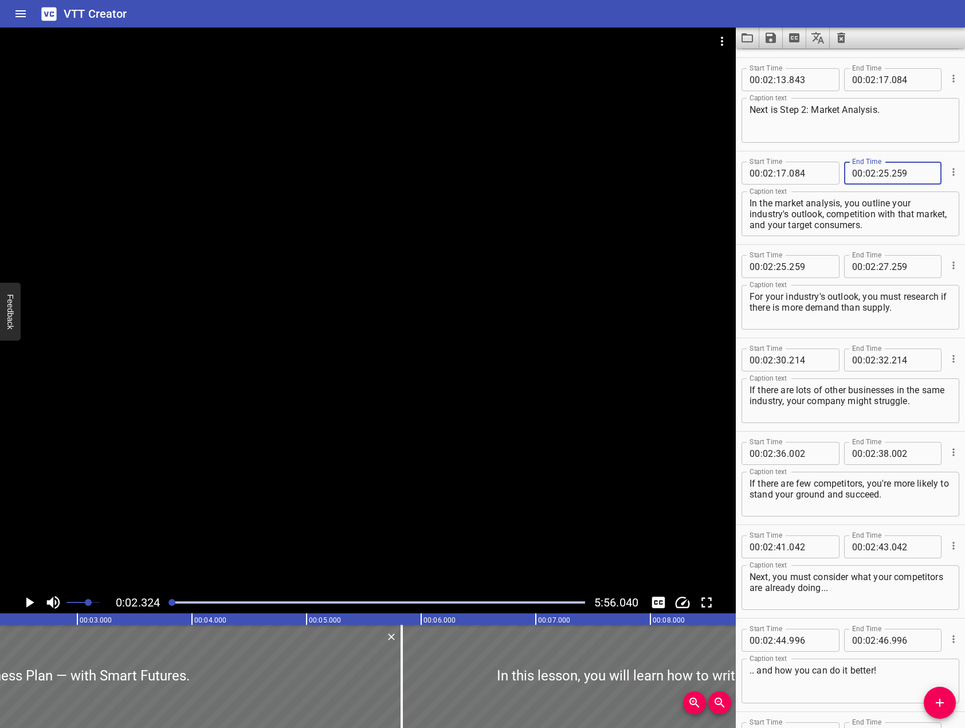
scroll to position [2234, 0]
type input "259"
click at [878, 263] on input "number" at bounding box center [883, 265] width 11 height 23
type input "30"
type input "214"
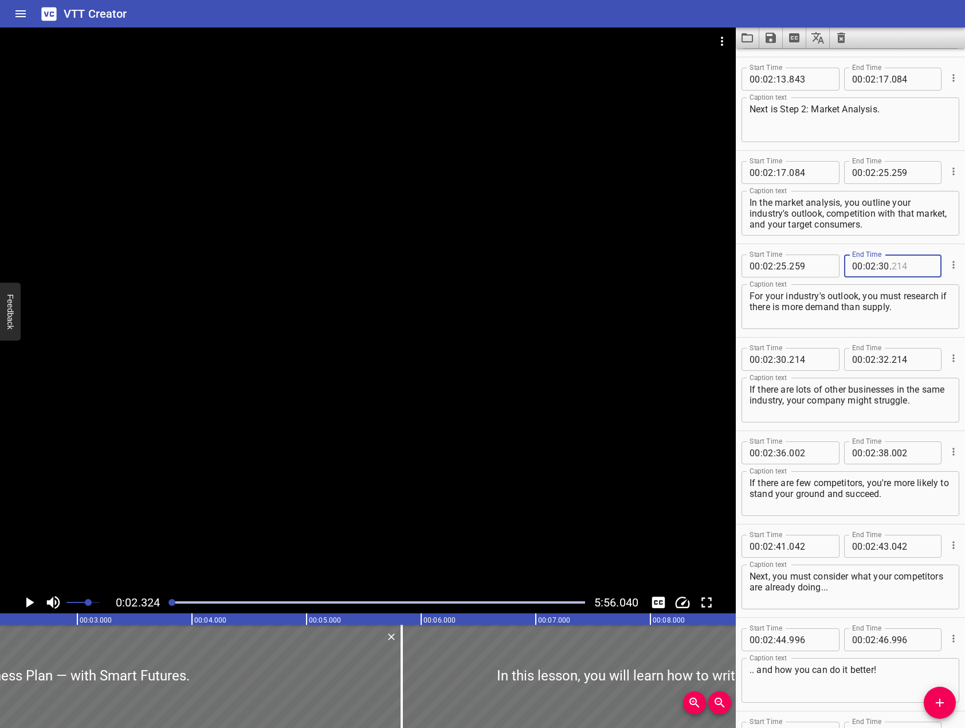
type input "214"
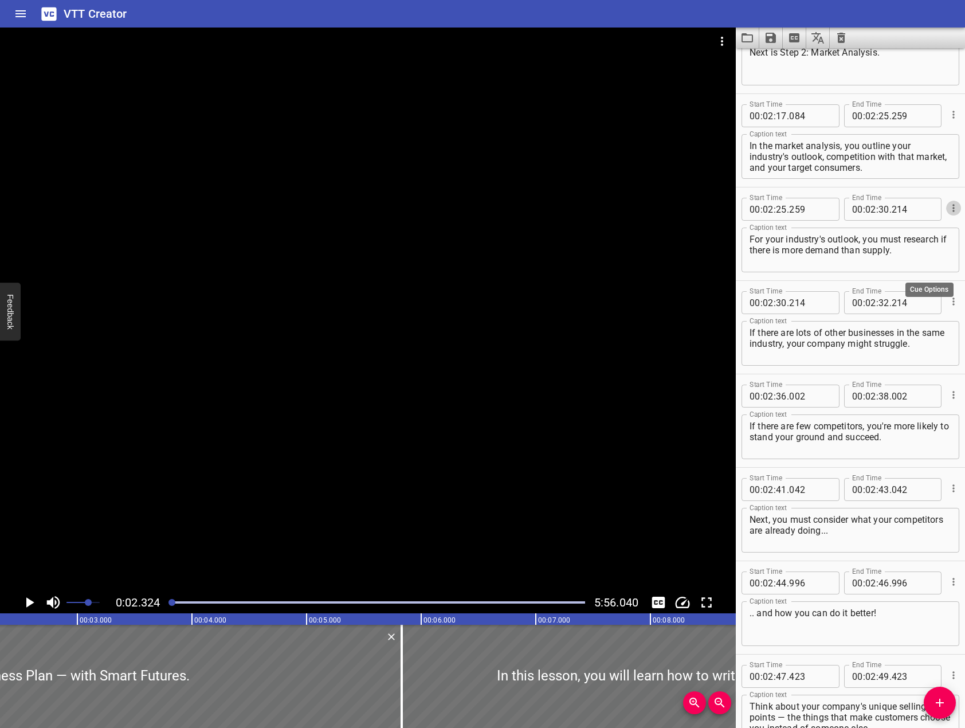
scroll to position [2291, 0]
click at [880, 304] on input "number" at bounding box center [883, 301] width 11 height 23
type input "36"
type input "2"
type input "214"
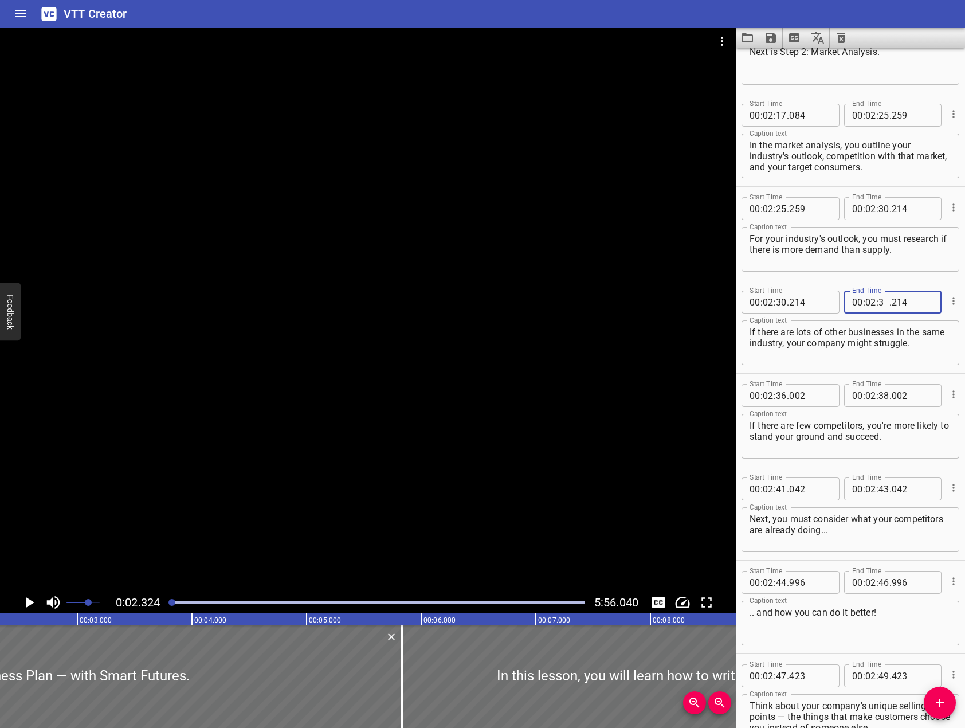
type input "36"
type input "002"
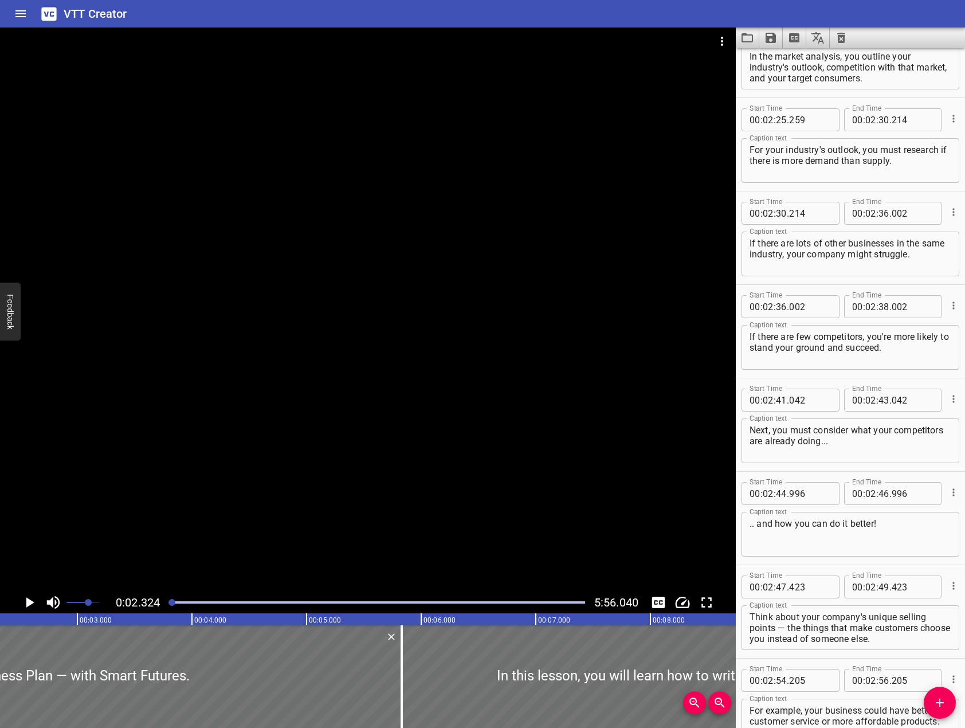
scroll to position [2349, 0]
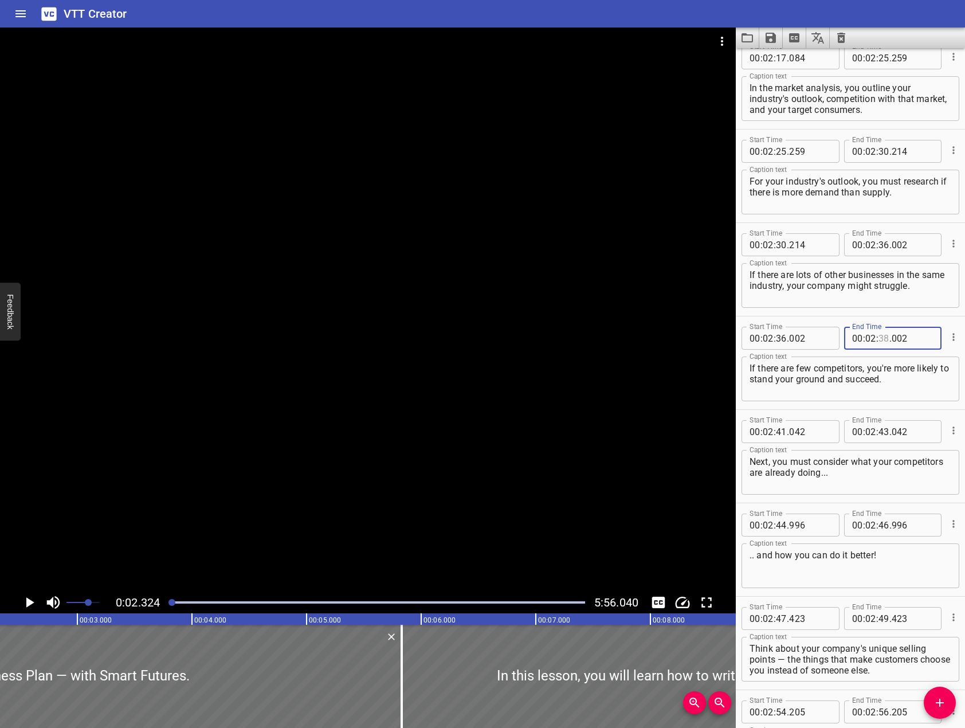
click at [878, 336] on input "number" at bounding box center [883, 338] width 11 height 23
type input "41"
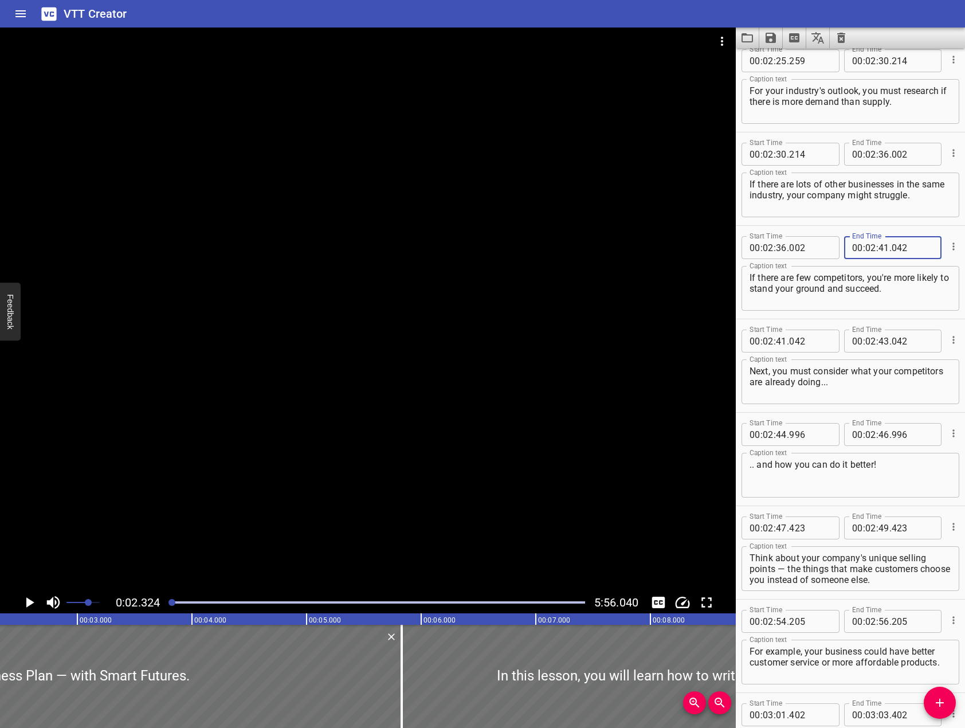
scroll to position [2463, 0]
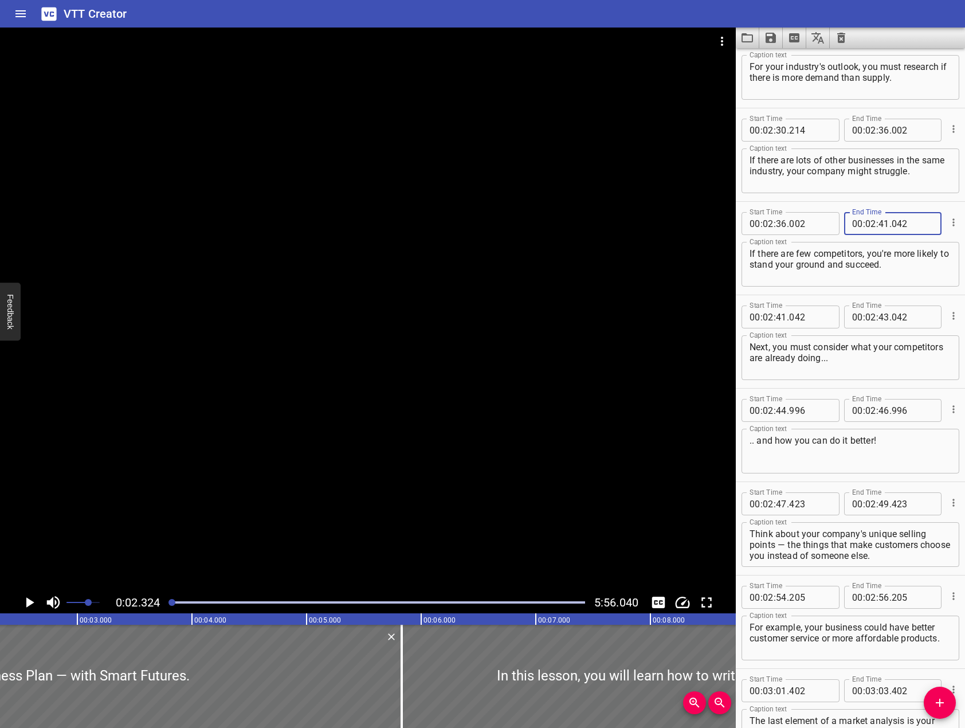
type input "042"
click at [889, 314] on span "." at bounding box center [890, 316] width 2 height 23
click at [882, 315] on input "number" at bounding box center [883, 316] width 11 height 23
type input "44"
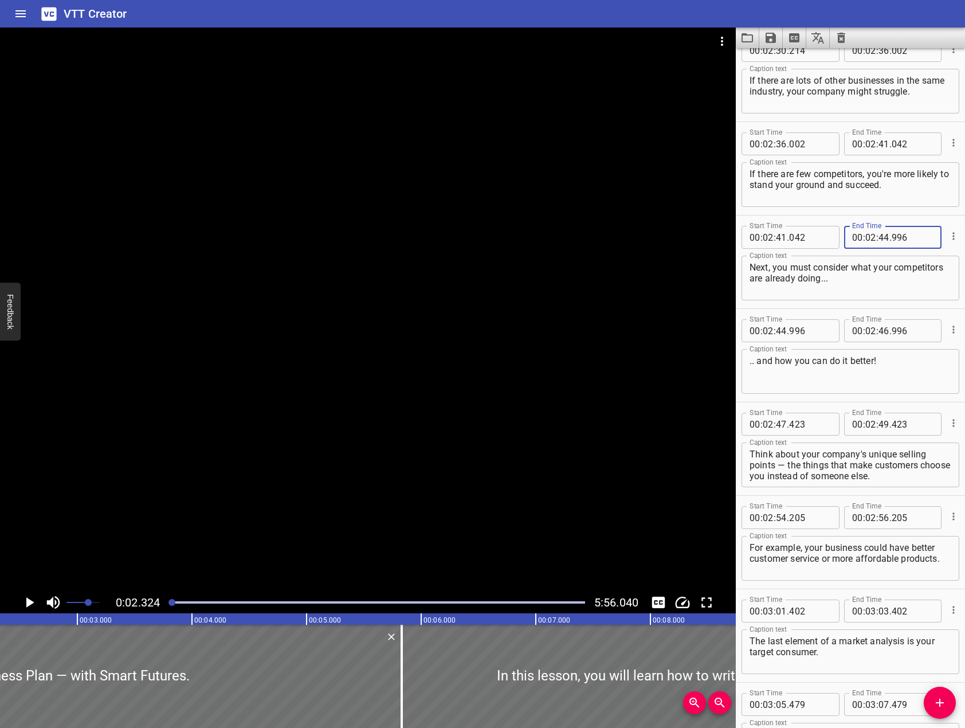
scroll to position [2578, 0]
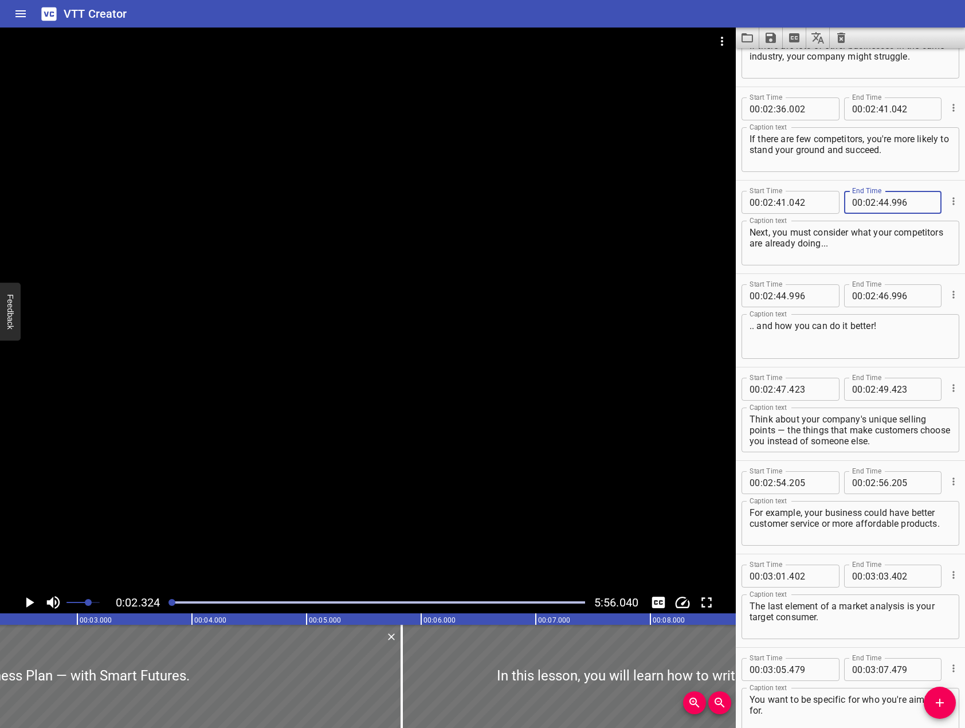
type input "996"
click at [879, 292] on input "number" at bounding box center [883, 295] width 11 height 23
type input "47"
type input "423"
click at [880, 394] on input "number" at bounding box center [883, 389] width 11 height 23
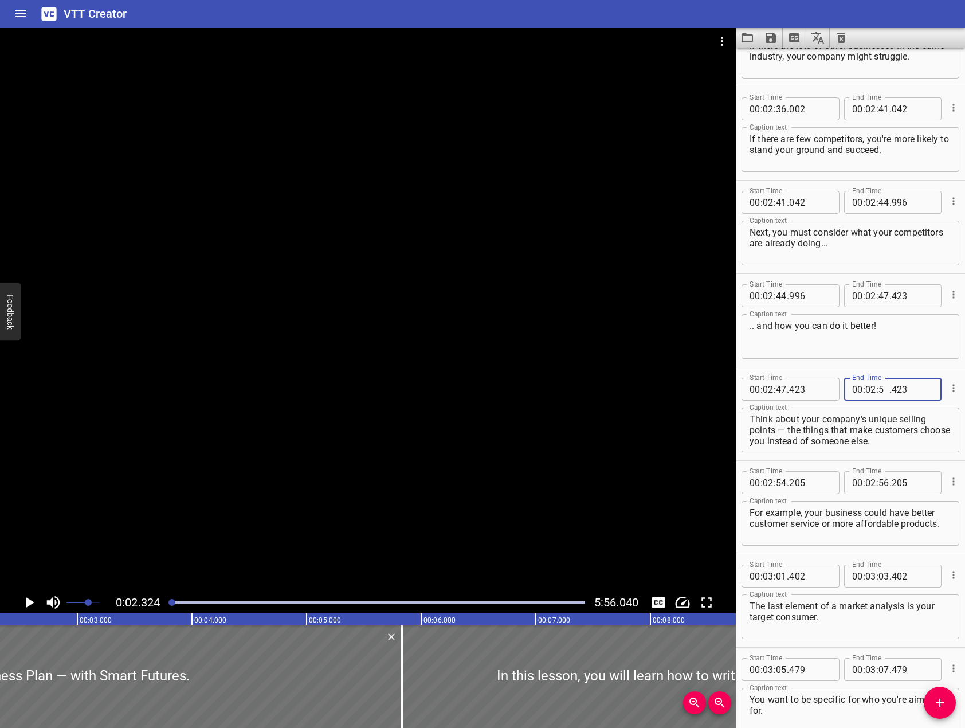
type input "54"
type input "205"
click at [925, 369] on div "Start Time 00 : 02 : 47 . 423 Start Time End Time 00 : 02 : 54 . 205 End Time C…" at bounding box center [850, 413] width 229 height 93
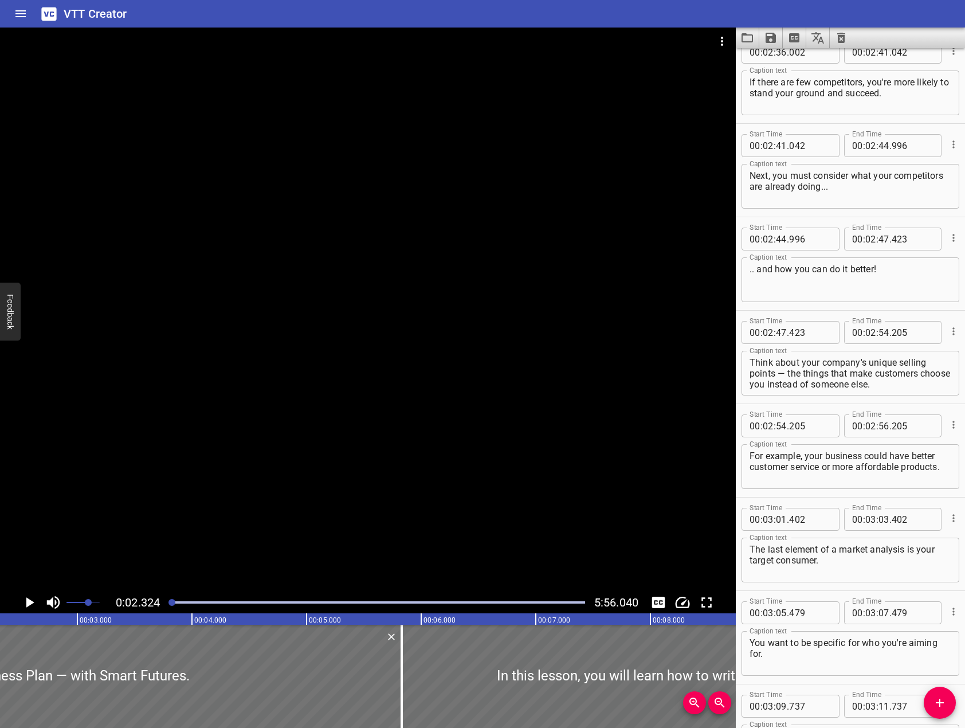
scroll to position [2635, 0]
click at [868, 426] on input "number" at bounding box center [870, 425] width 11 height 23
type input "03"
type input "01"
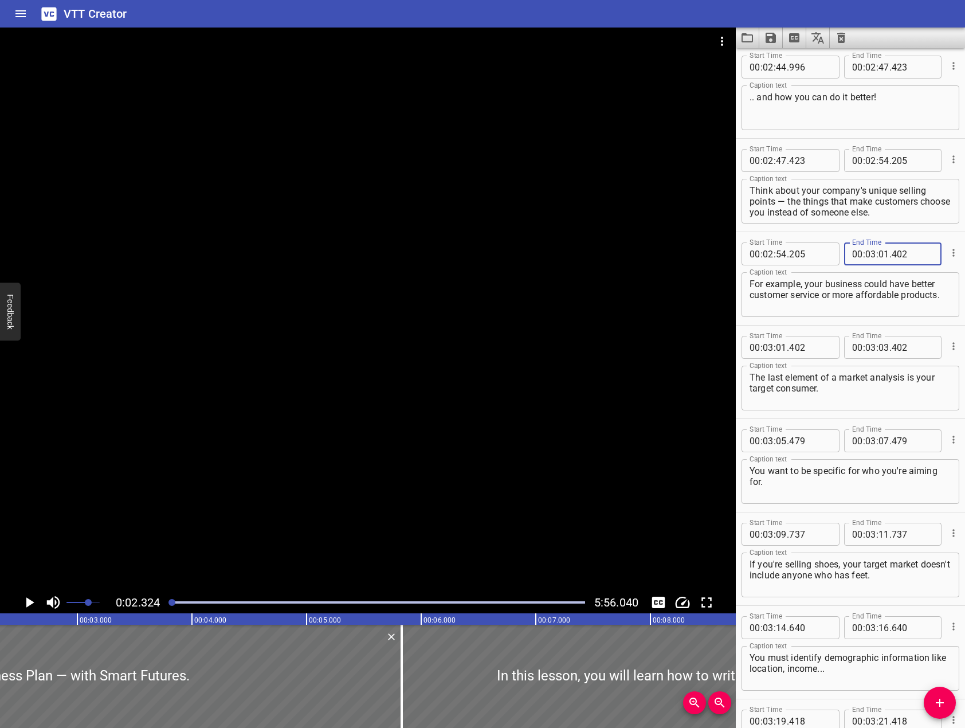
scroll to position [2807, 0]
type input "402"
click at [878, 352] on input "number" at bounding box center [883, 346] width 11 height 23
type input "05"
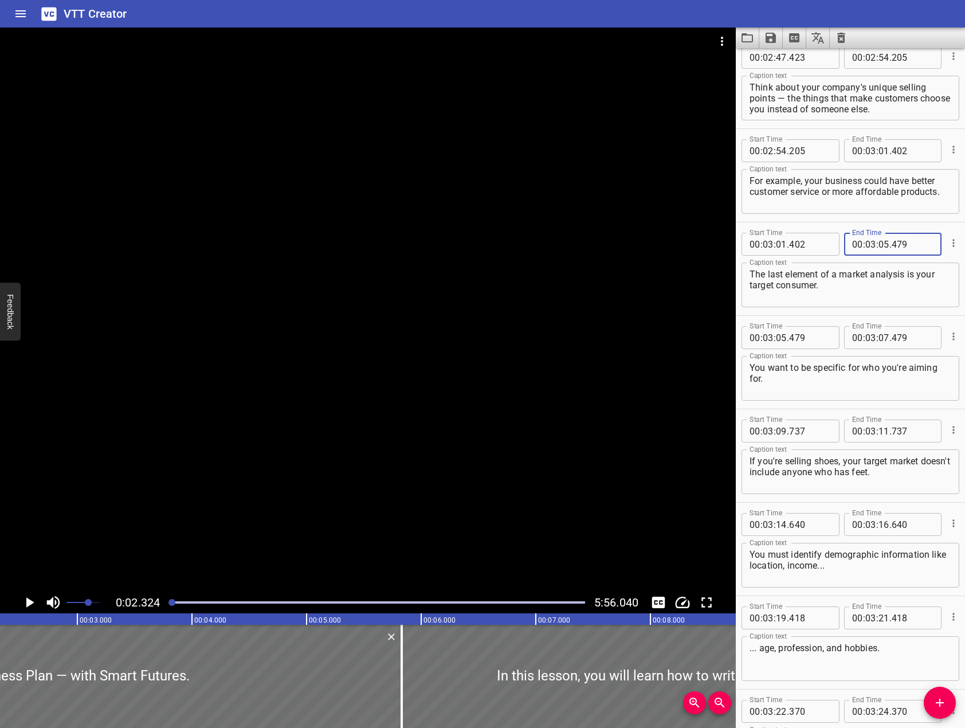
scroll to position [2922, 0]
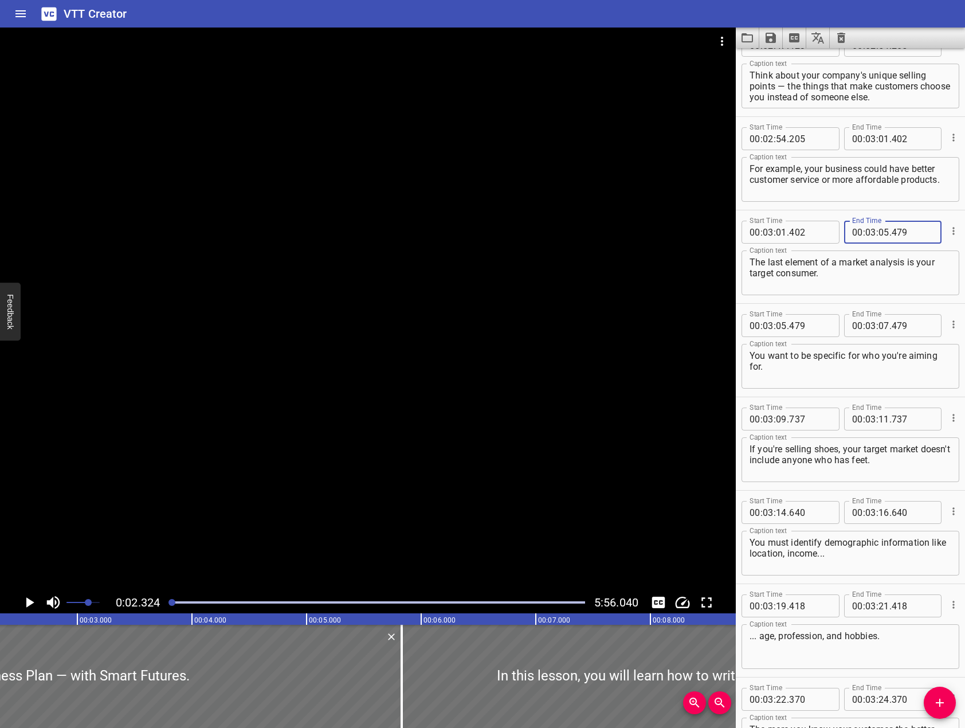
type input "479"
click at [878, 323] on input "number" at bounding box center [883, 325] width 11 height 23
type input "09"
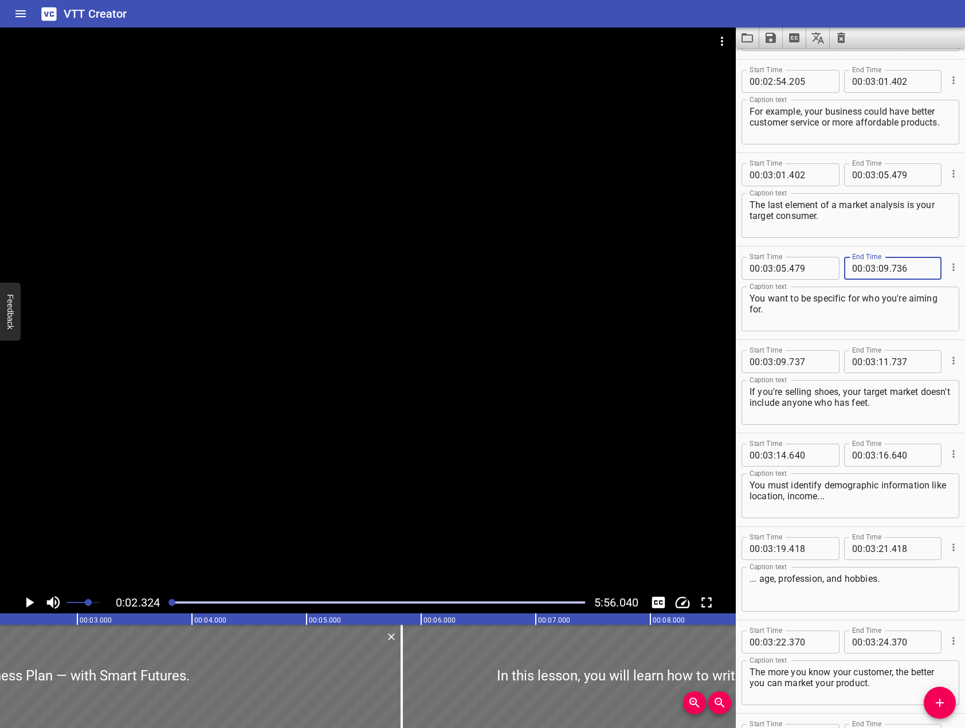
type input "736"
click at [879, 357] on input "number" at bounding box center [883, 361] width 11 height 23
type input "14"
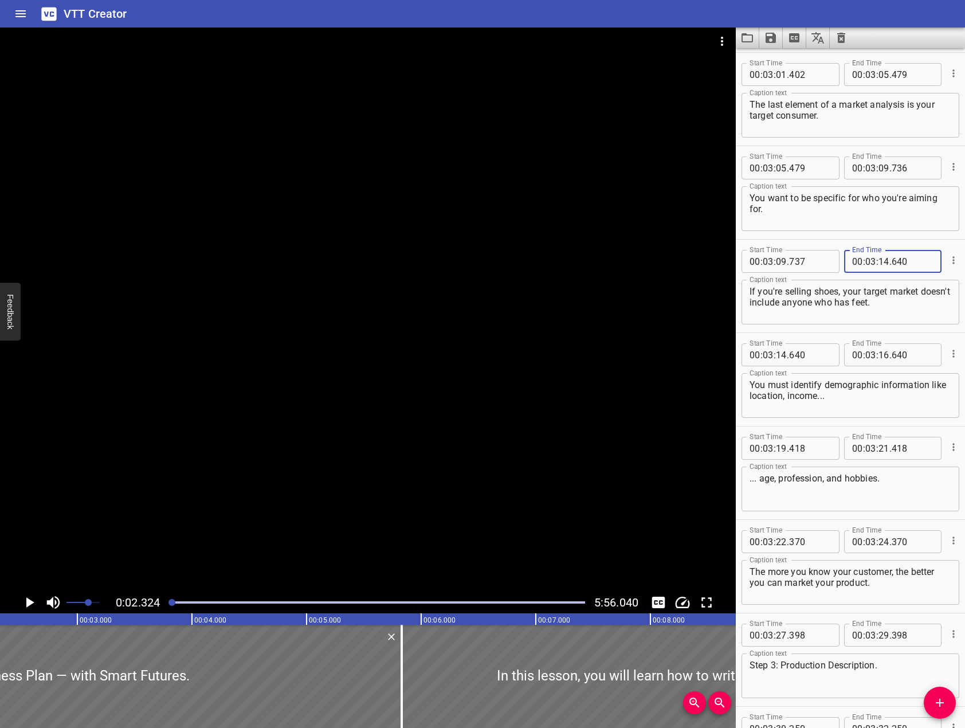
scroll to position [3093, 0]
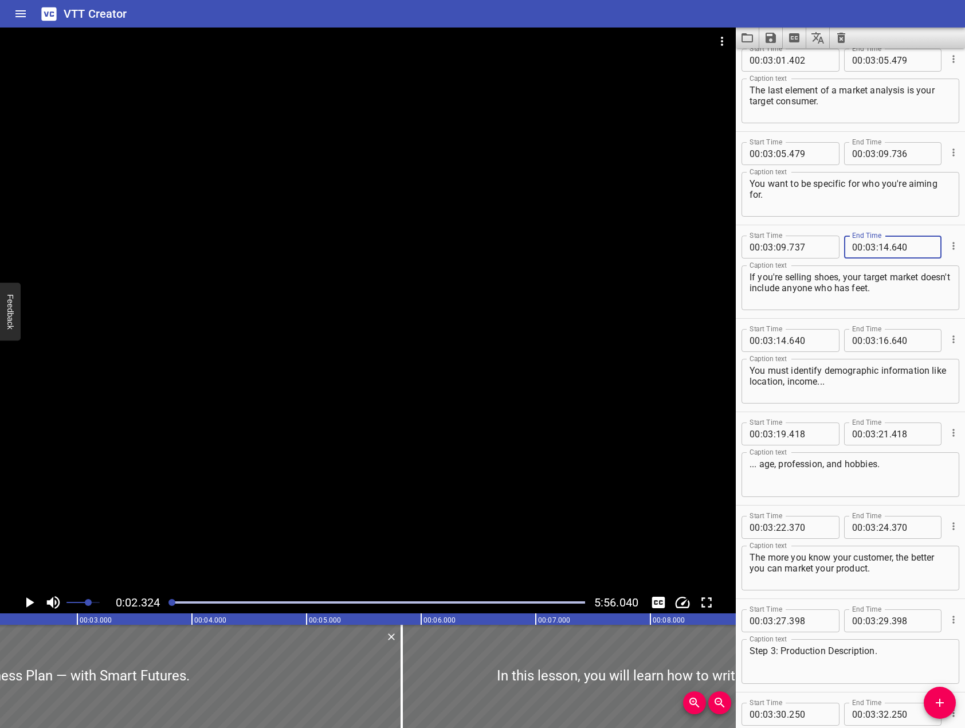
type input "640"
click at [880, 342] on input "number" at bounding box center [883, 340] width 11 height 23
type input "19"
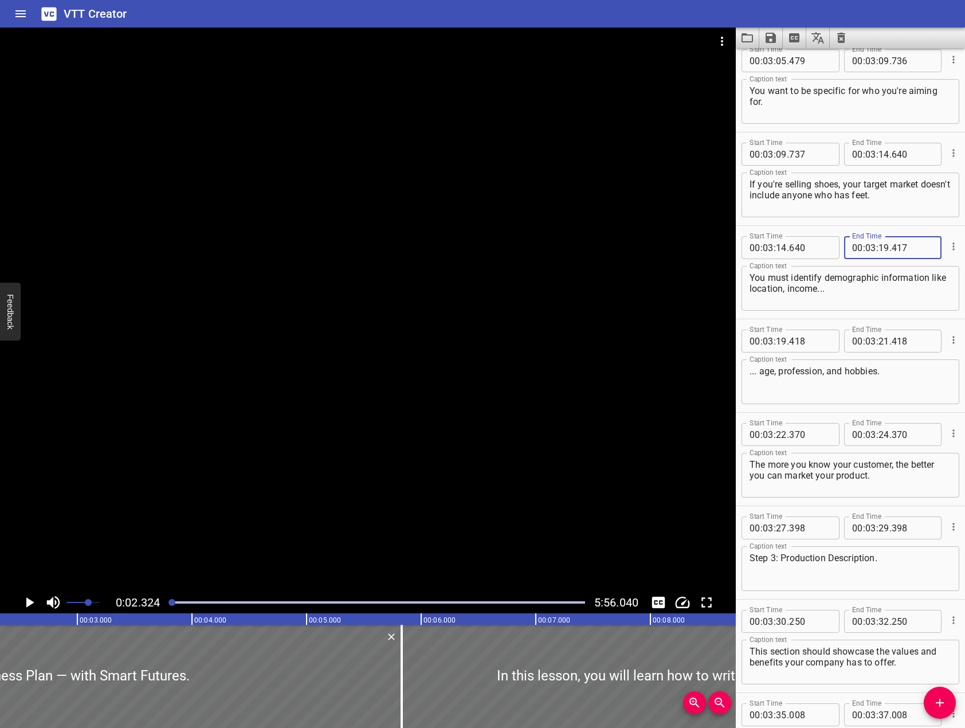
scroll to position [3208, 0]
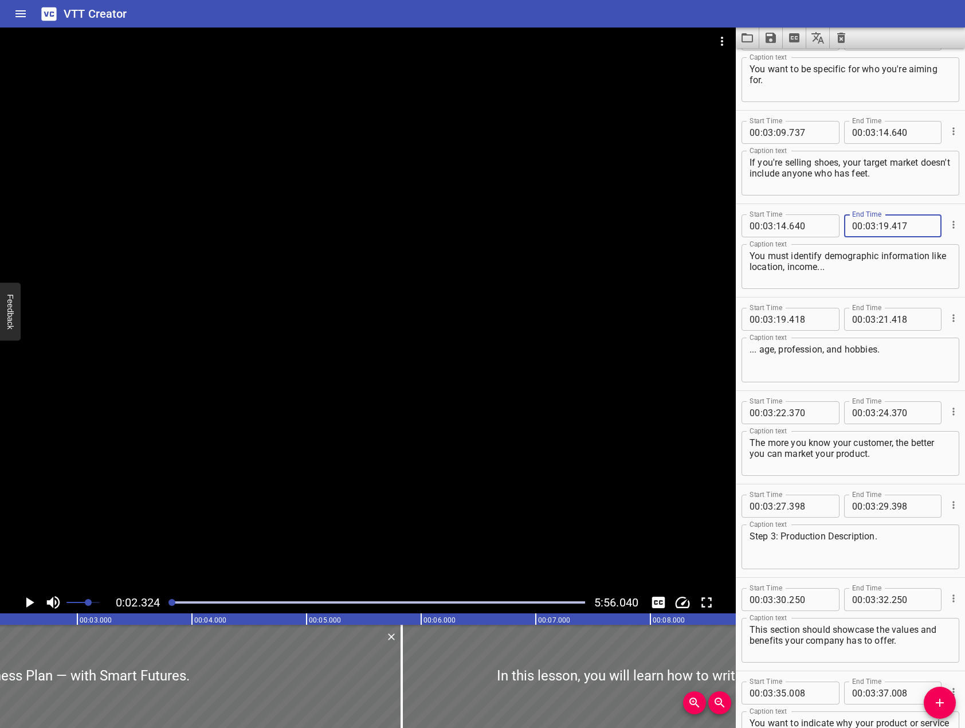
type input "417"
type input "418"
click at [883, 321] on input "number" at bounding box center [883, 319] width 11 height 23
type input "22"
type input "370"
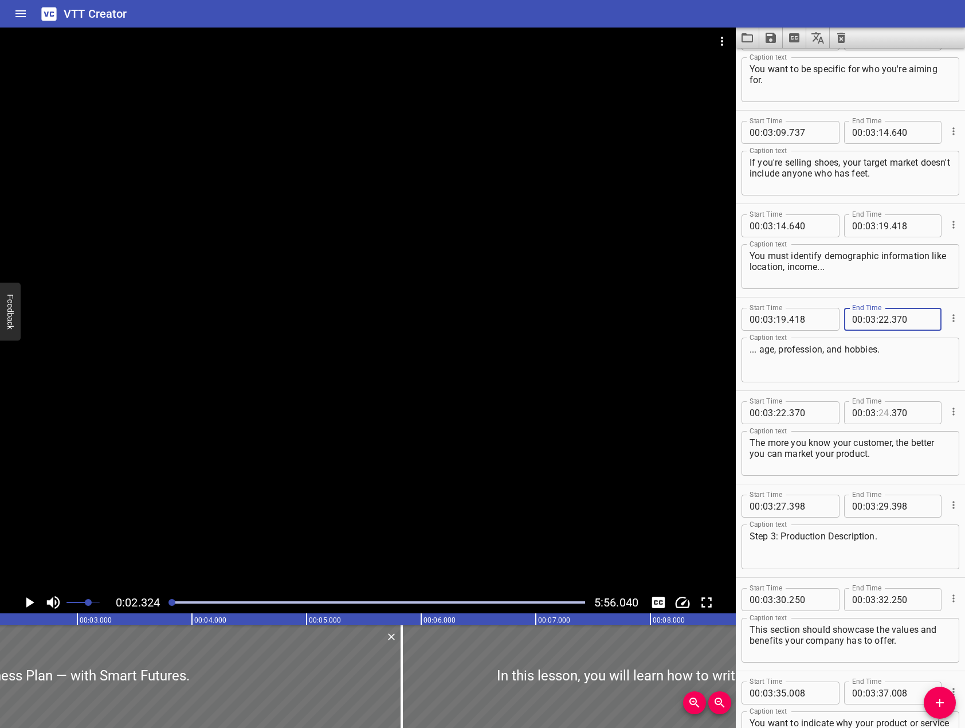
click at [878, 412] on input "number" at bounding box center [883, 412] width 11 height 23
type input "27"
type input "398"
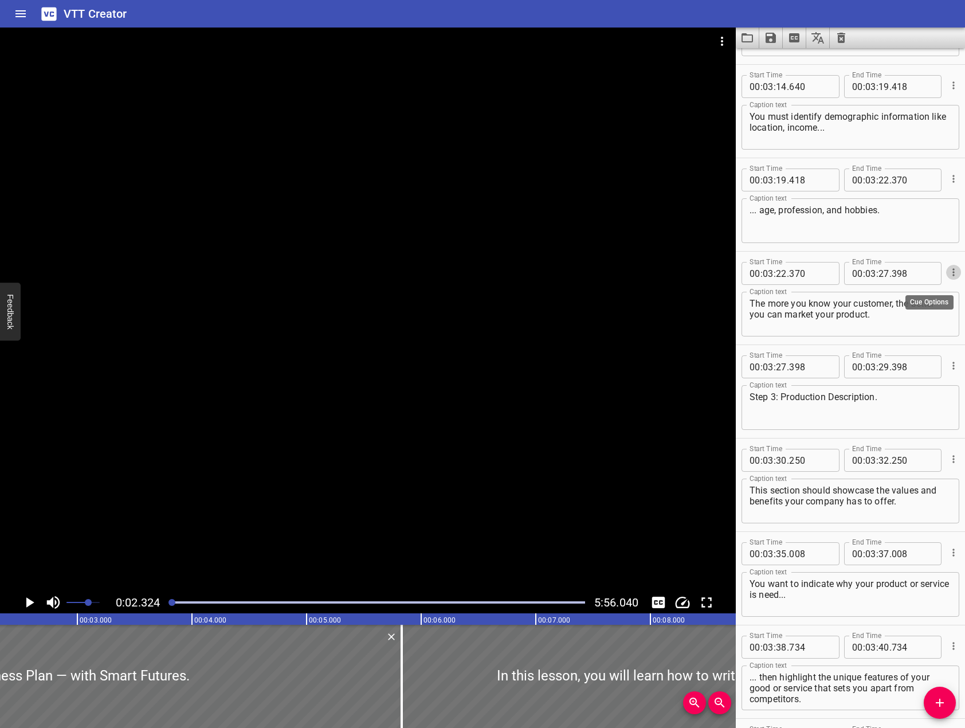
scroll to position [3380, 0]
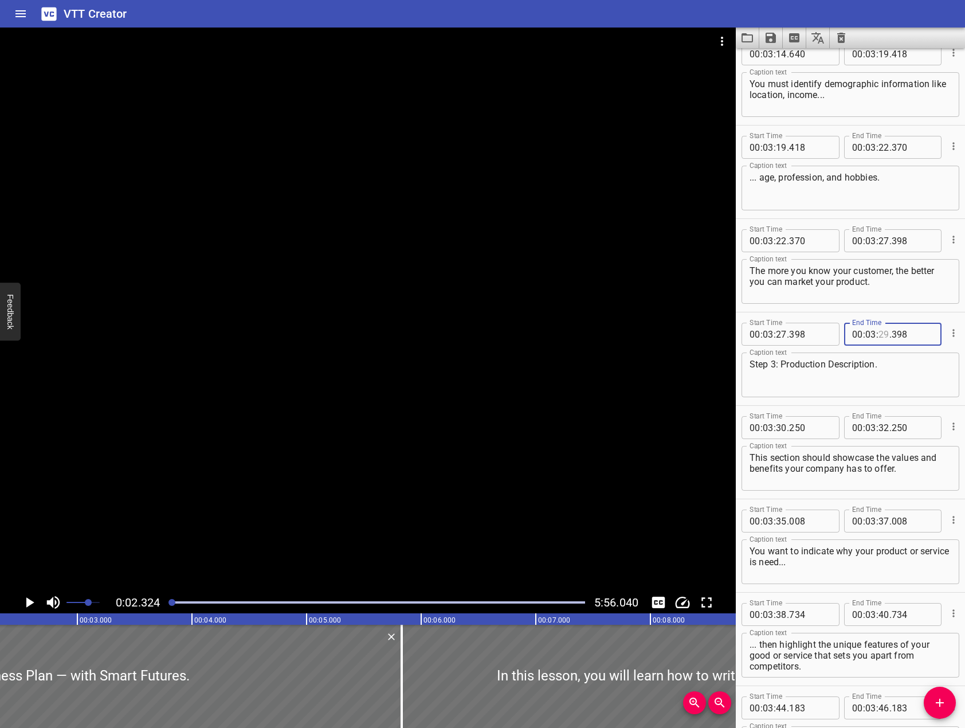
click at [880, 335] on input "number" at bounding box center [883, 334] width 11 height 23
type input "30"
type input "250"
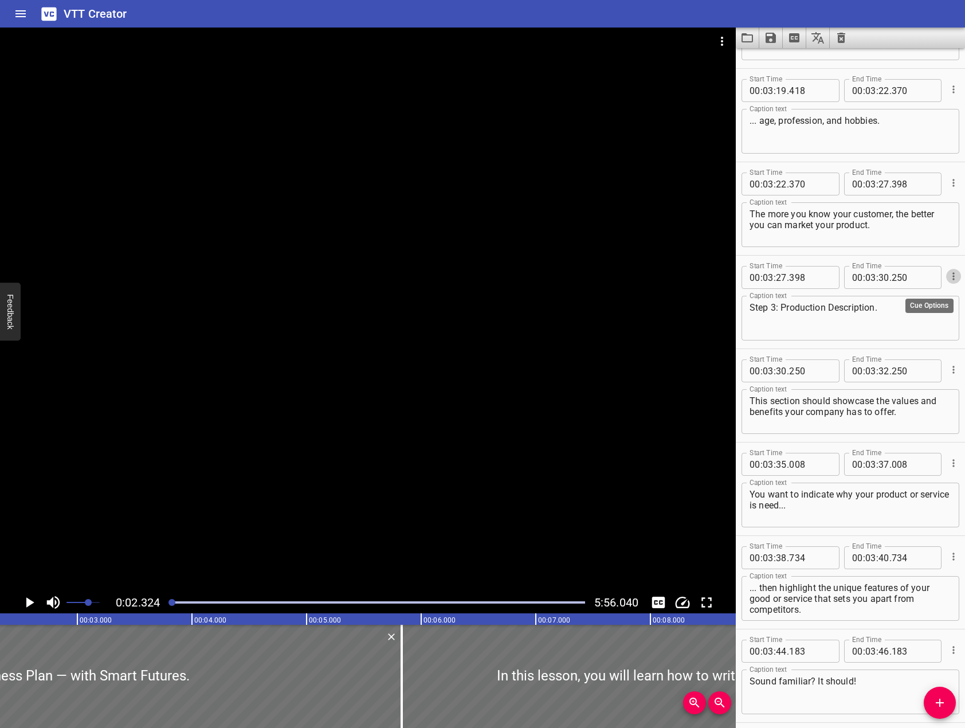
scroll to position [3437, 0]
click at [884, 370] on input "number" at bounding box center [883, 370] width 11 height 23
type input "35"
type input "008"
click at [878, 463] on input "number" at bounding box center [883, 463] width 11 height 23
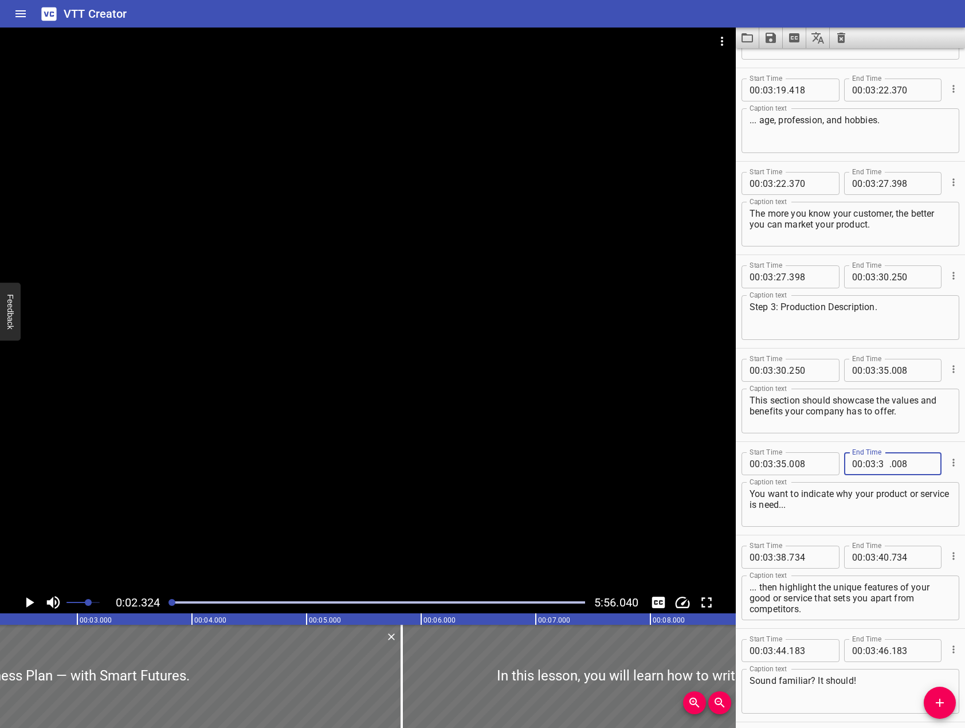
type input "38"
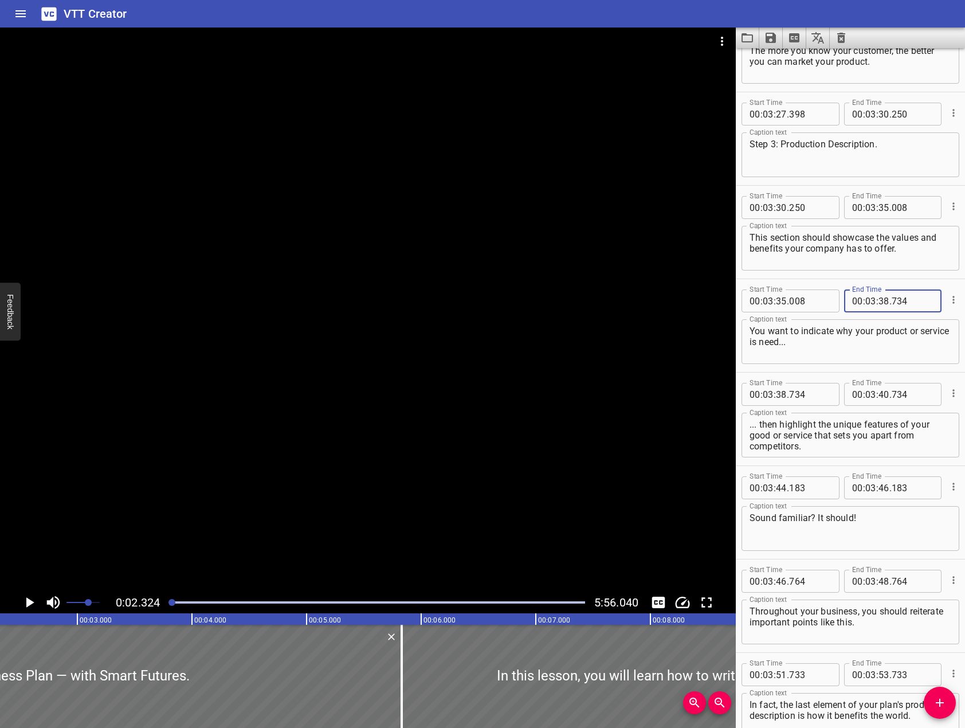
scroll to position [3609, 0]
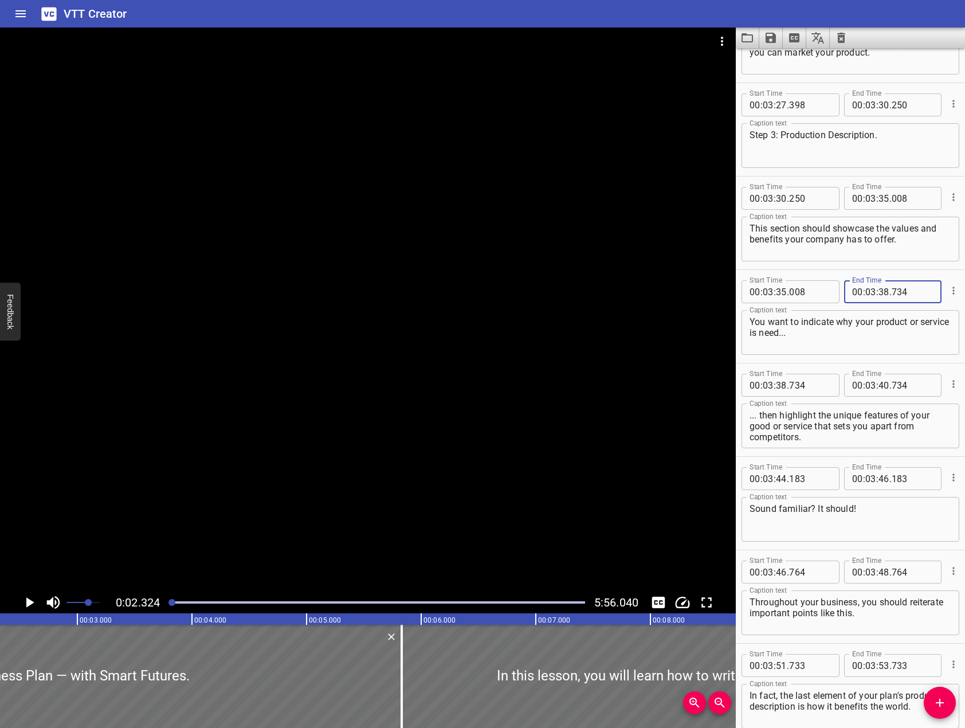
type input "734"
click at [884, 386] on input "number" at bounding box center [883, 385] width 11 height 23
type input "44"
type input "7"
type input "007"
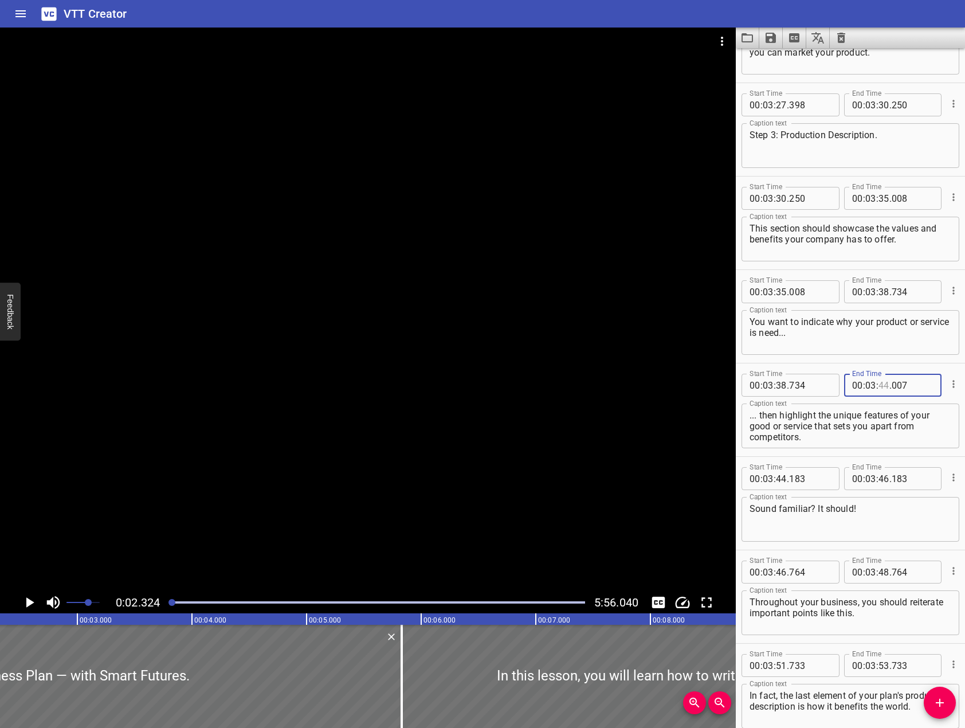
click at [880, 380] on input "number" at bounding box center [883, 385] width 11 height 23
type input "44"
click at [897, 381] on input "number" at bounding box center [912, 385] width 42 height 23
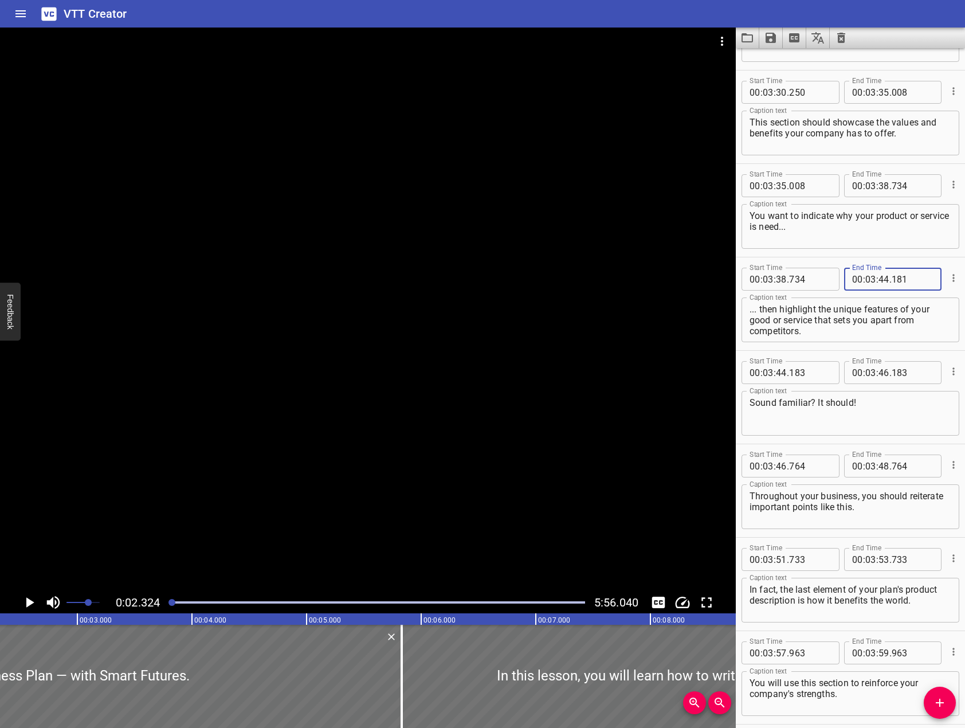
scroll to position [3724, 0]
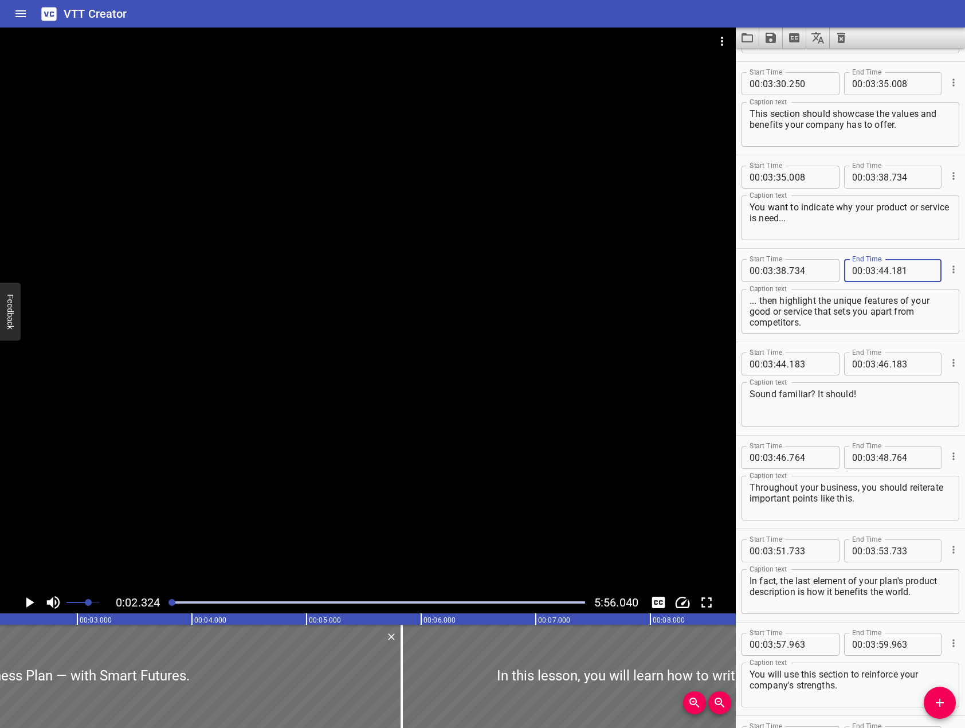
type input "181"
click at [880, 368] on input "number" at bounding box center [883, 363] width 11 height 23
type input "46"
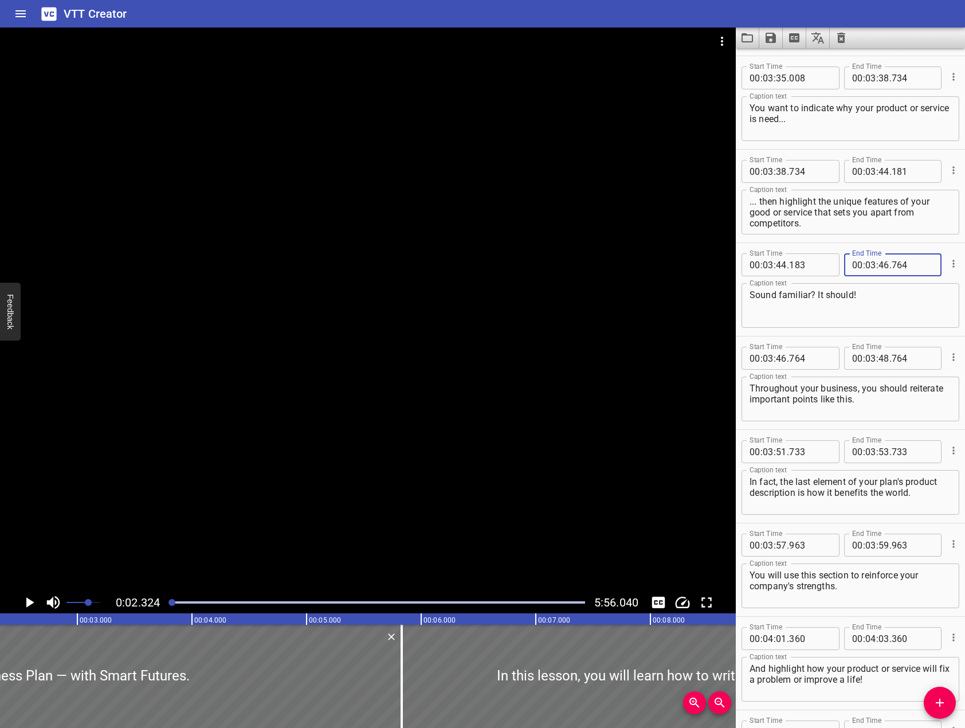
scroll to position [3838, 0]
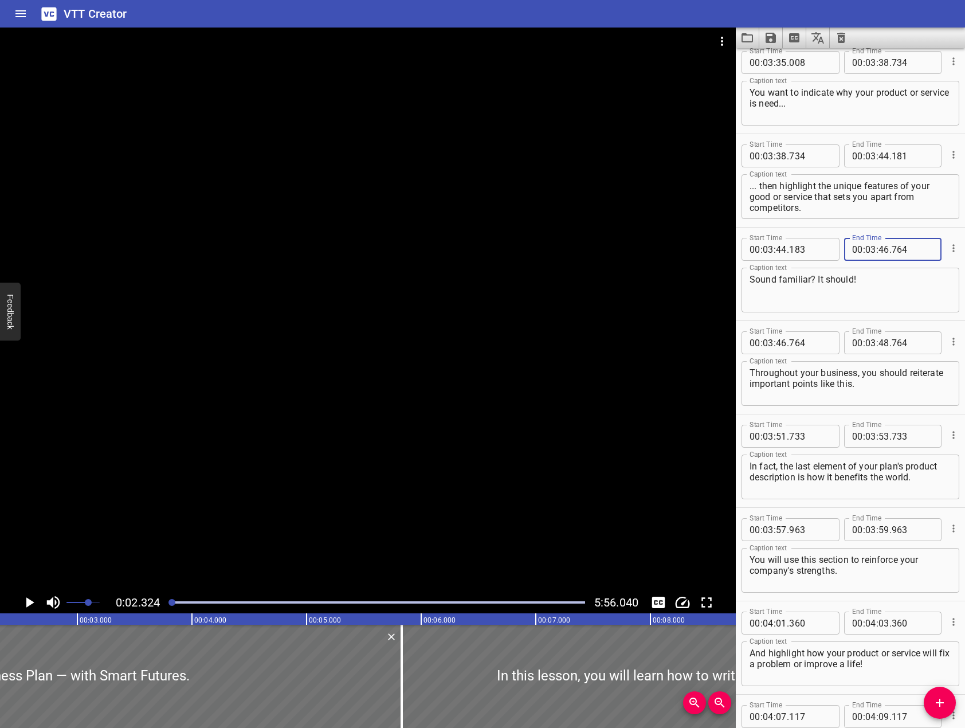
type input "764"
click at [880, 343] on input "number" at bounding box center [883, 342] width 11 height 23
type input "51"
type input "733"
click at [879, 439] on input "number" at bounding box center [883, 435] width 11 height 23
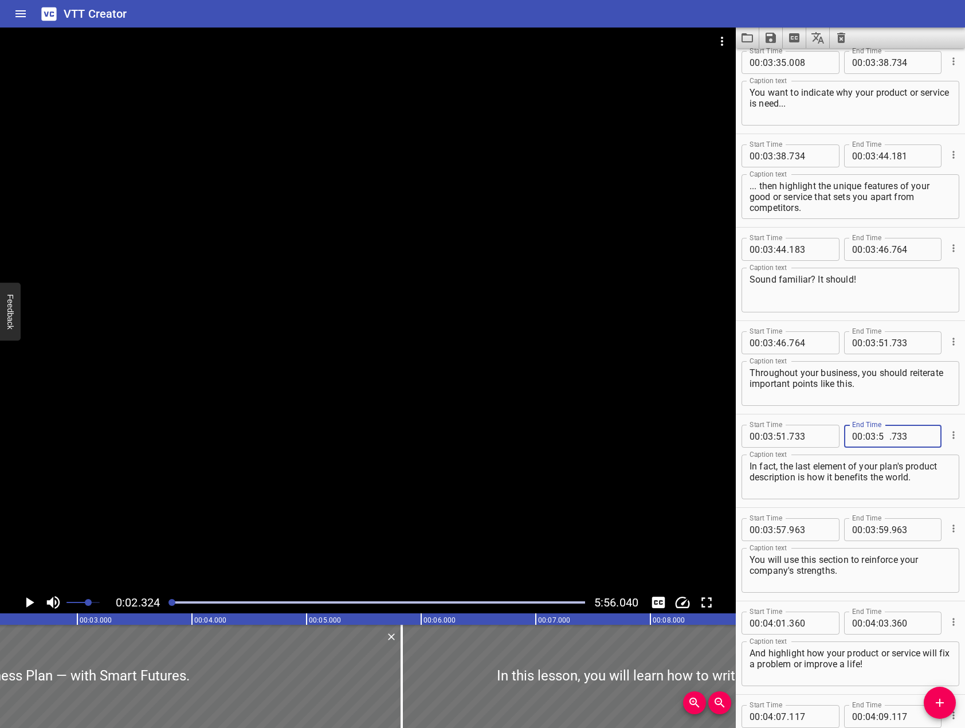
type input "57"
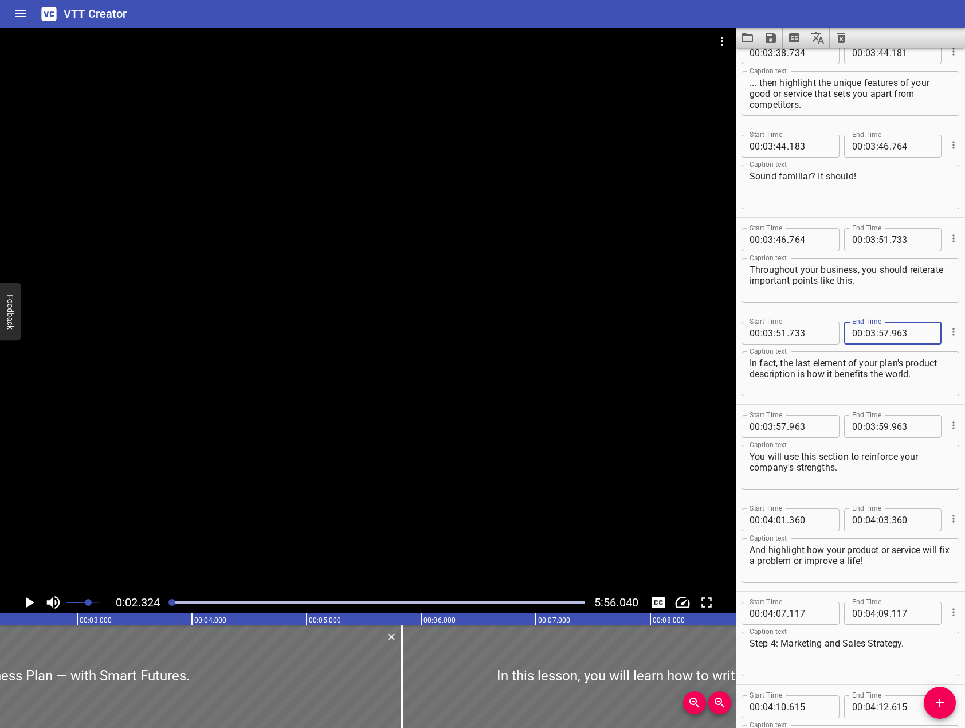
scroll to position [3953, 0]
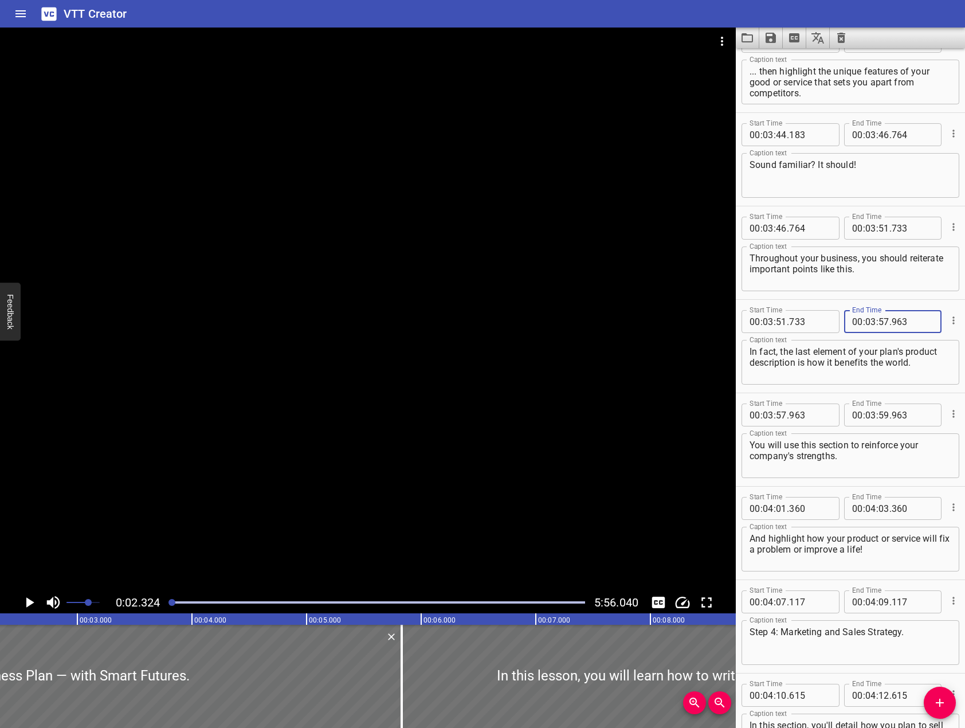
type input "963"
click at [881, 410] on input "number" at bounding box center [883, 414] width 11 height 23
type input "59"
click at [866, 415] on input "number" at bounding box center [870, 414] width 11 height 23
type input "04"
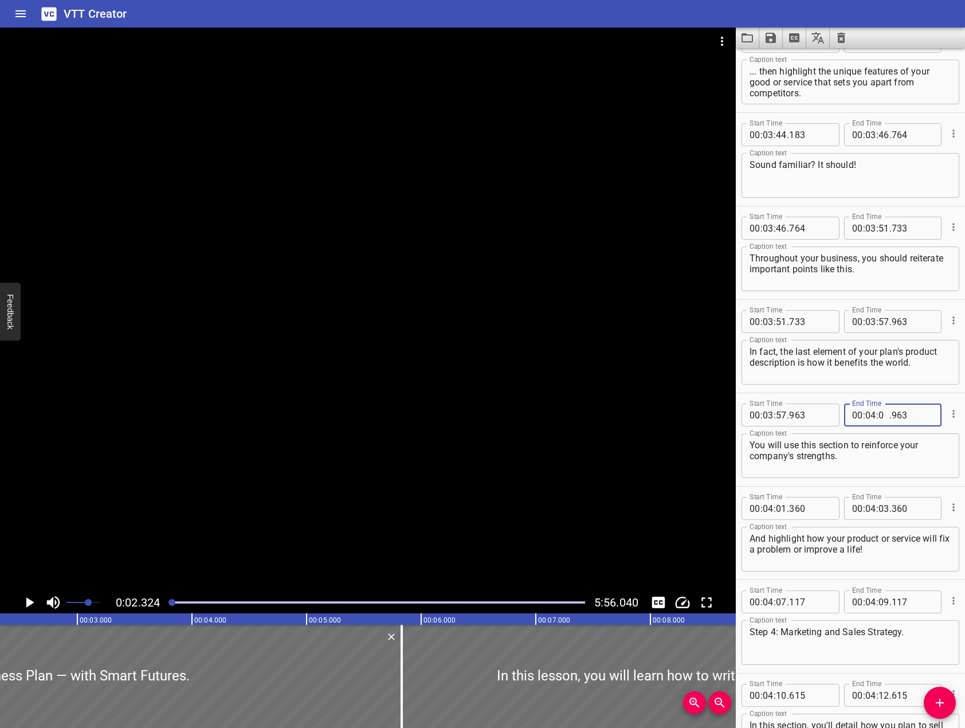
type input "01"
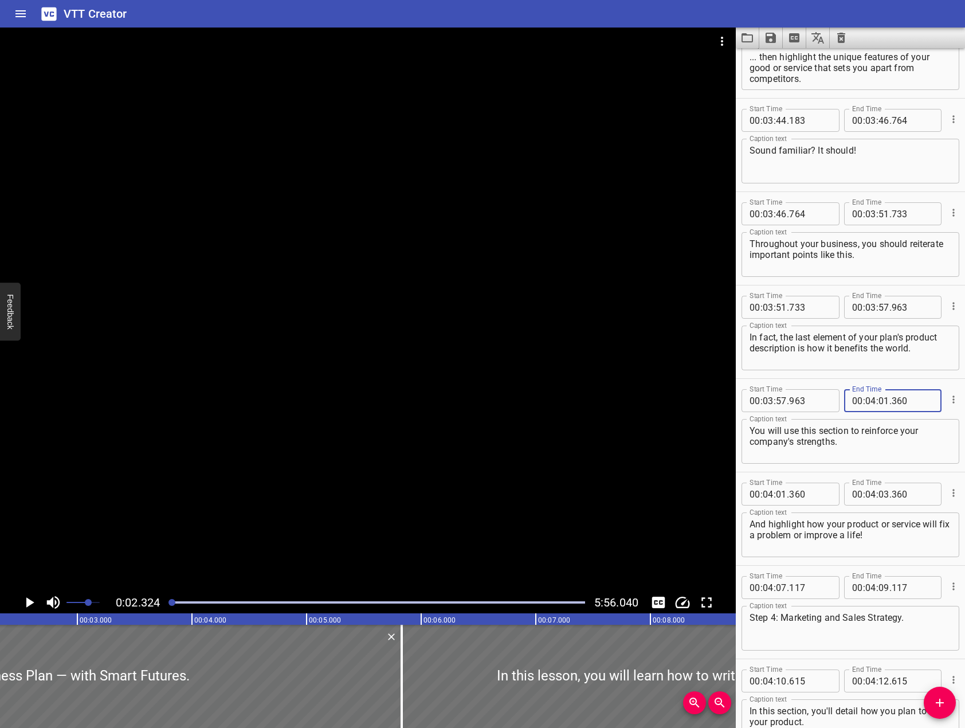
scroll to position [4067, 0]
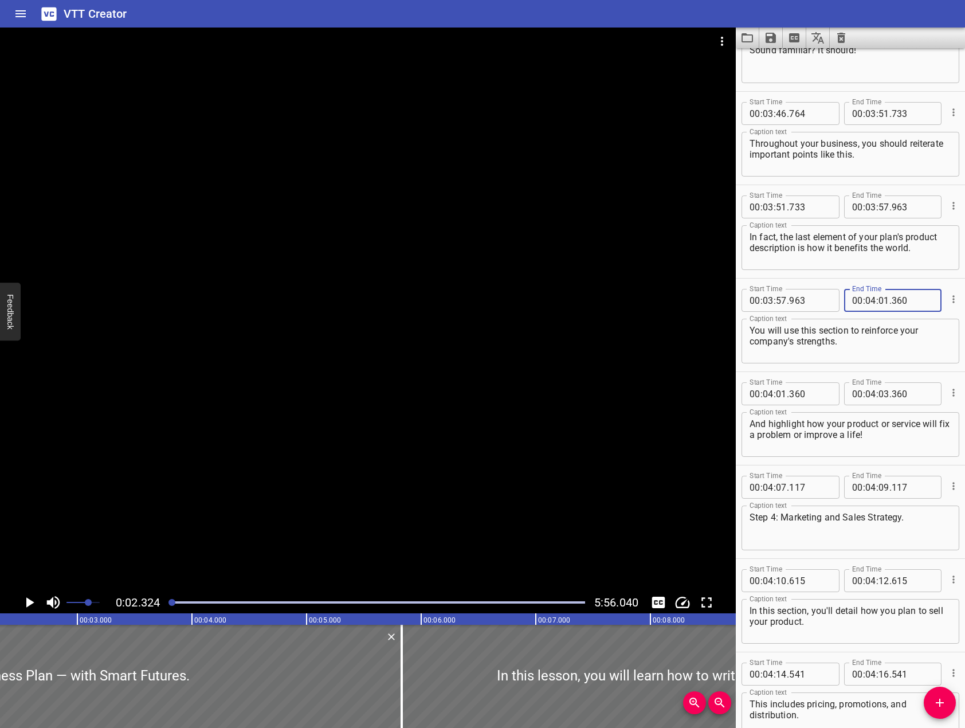
type input "360"
click at [880, 395] on input "number" at bounding box center [883, 393] width 11 height 23
type input "07"
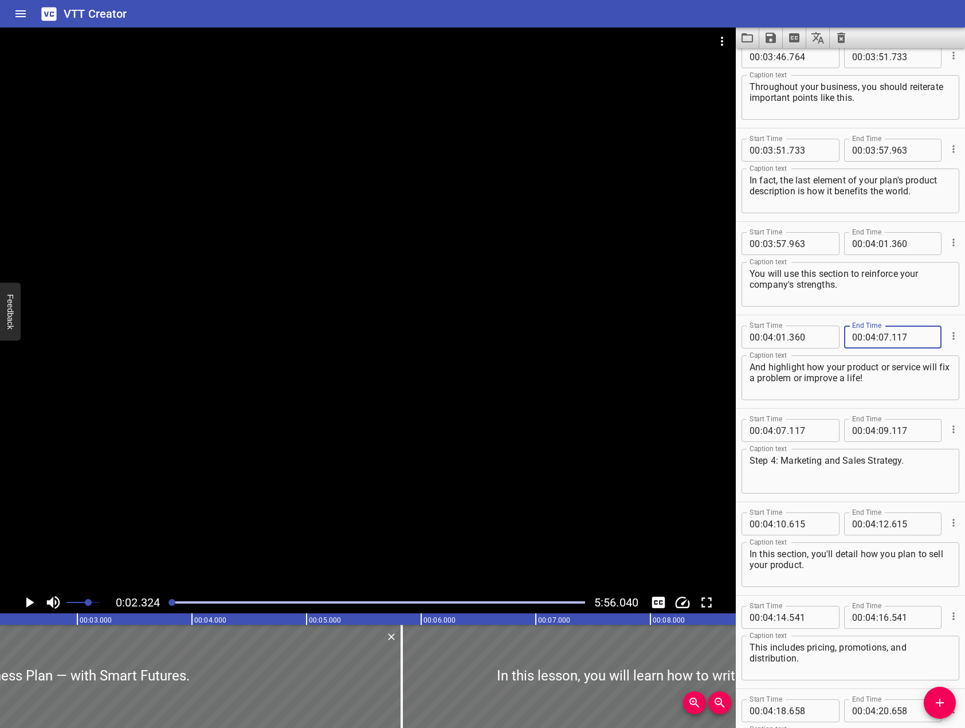
scroll to position [4125, 0]
type input "117"
drag, startPoint x: 883, startPoint y: 434, endPoint x: 964, endPoint y: 371, distance: 101.6
click at [883, 434] on input "number" at bounding box center [883, 429] width 11 height 23
type input "10"
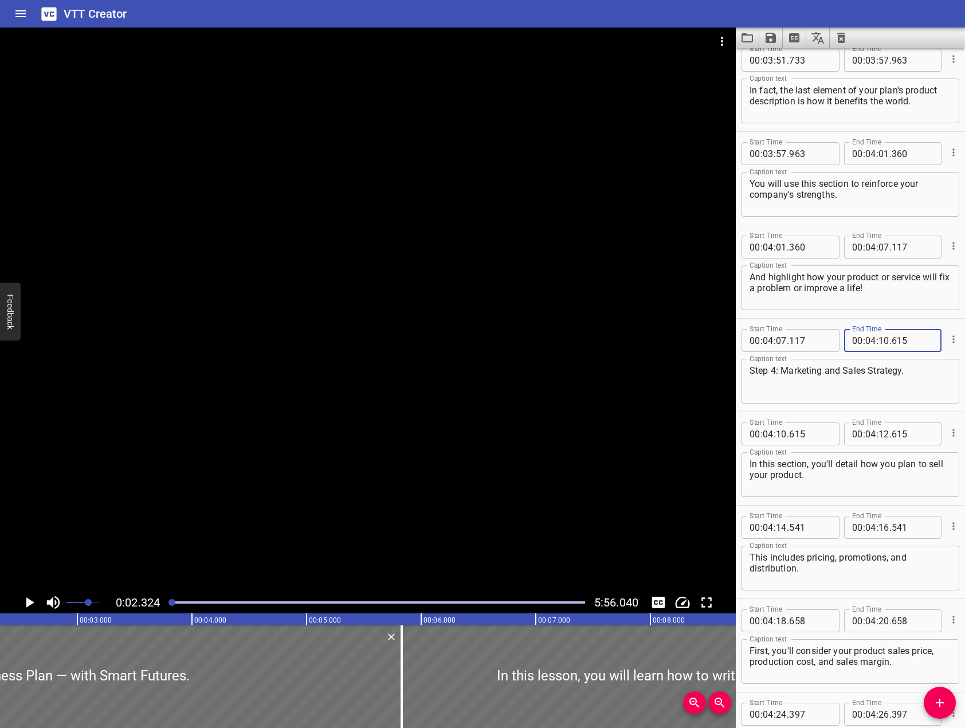
scroll to position [4239, 0]
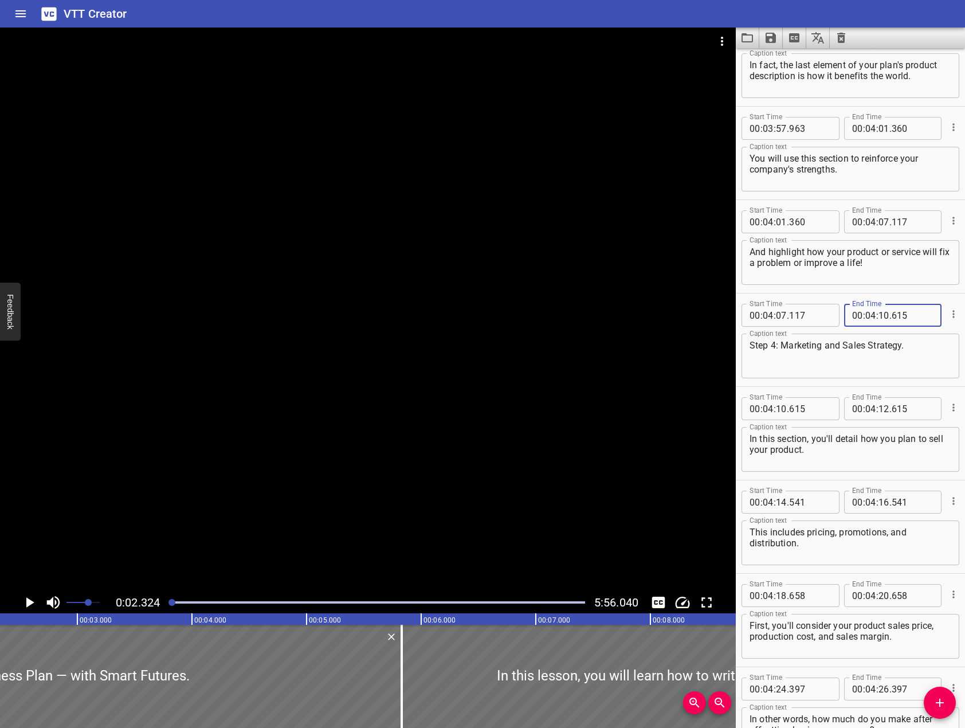
type input "615"
click at [884, 414] on input "number" at bounding box center [883, 408] width 11 height 23
type input "14"
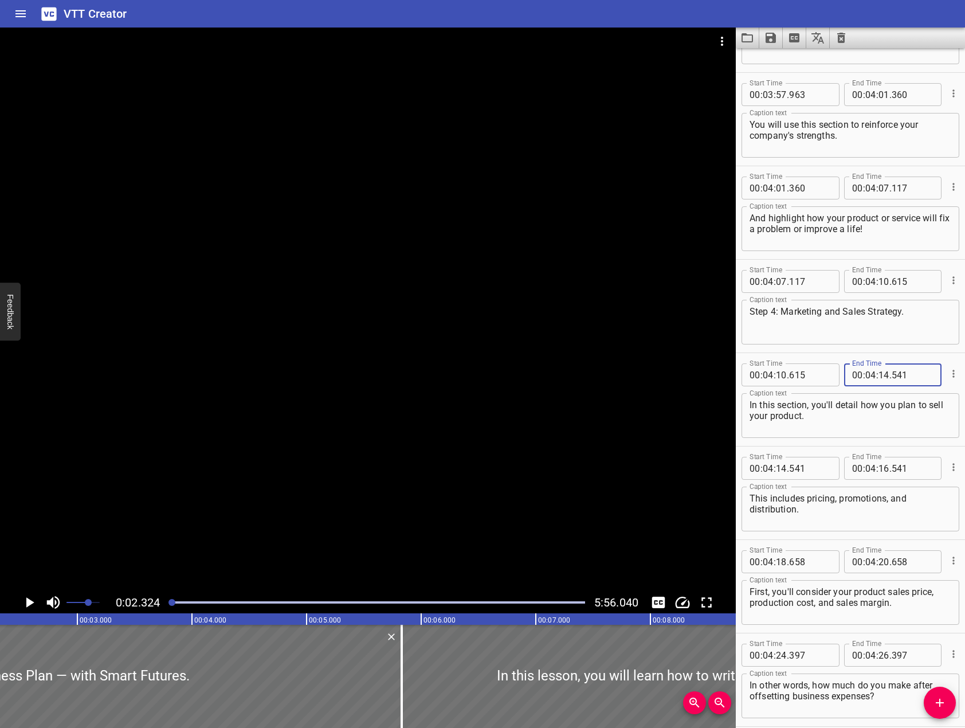
scroll to position [4411, 0]
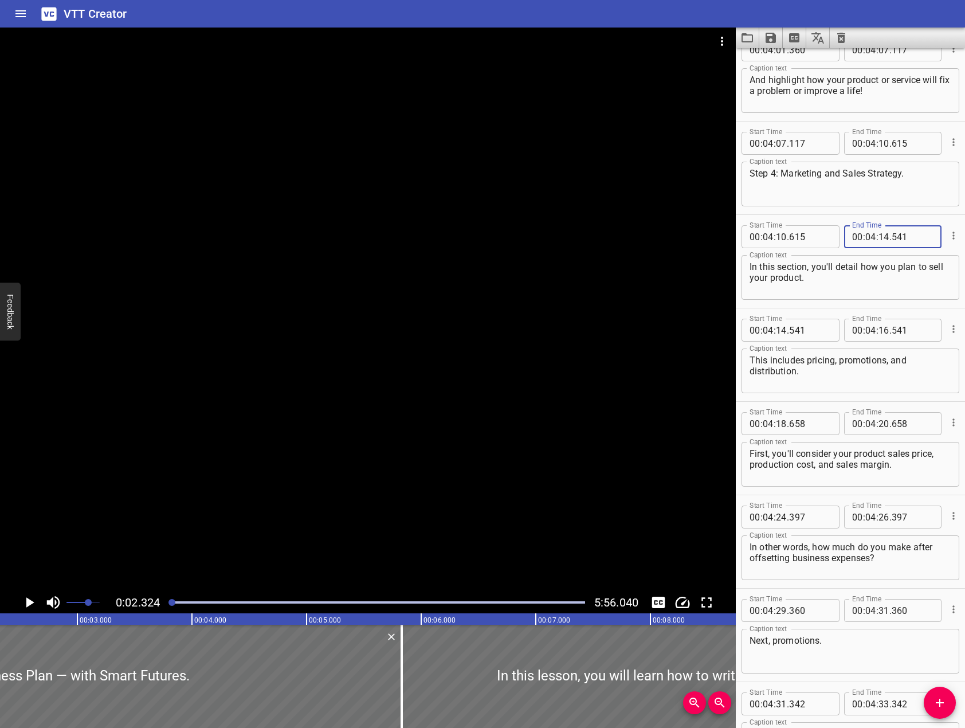
type input "541"
click at [878, 329] on input "number" at bounding box center [883, 330] width 11 height 23
type input "18"
type input "658"
click at [878, 423] on input "number" at bounding box center [883, 423] width 11 height 23
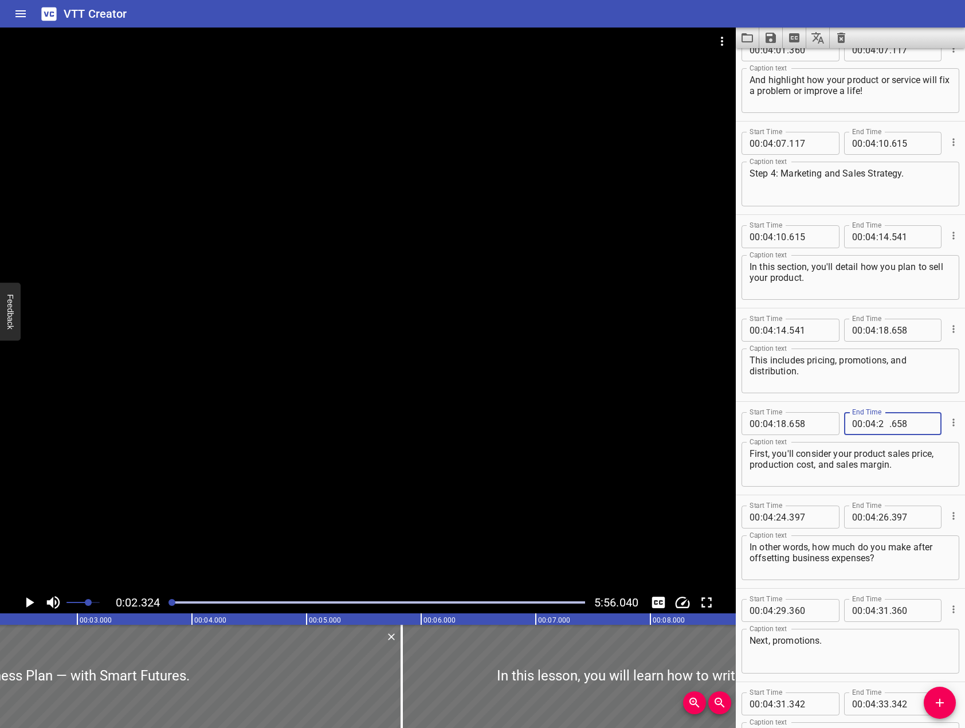
type input "24"
type input "397"
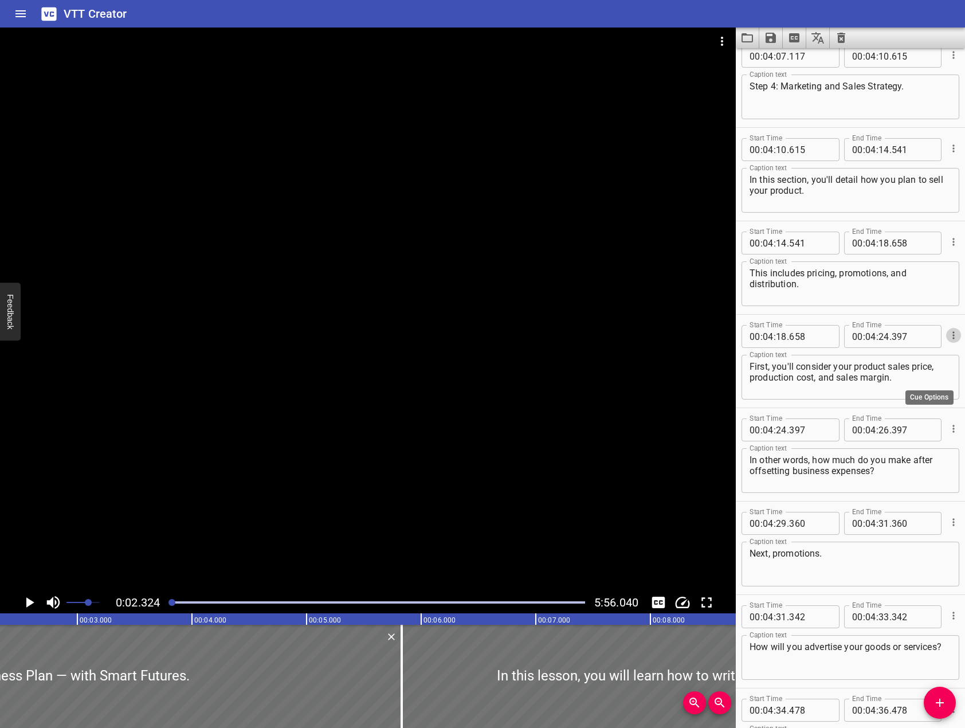
scroll to position [4526, 0]
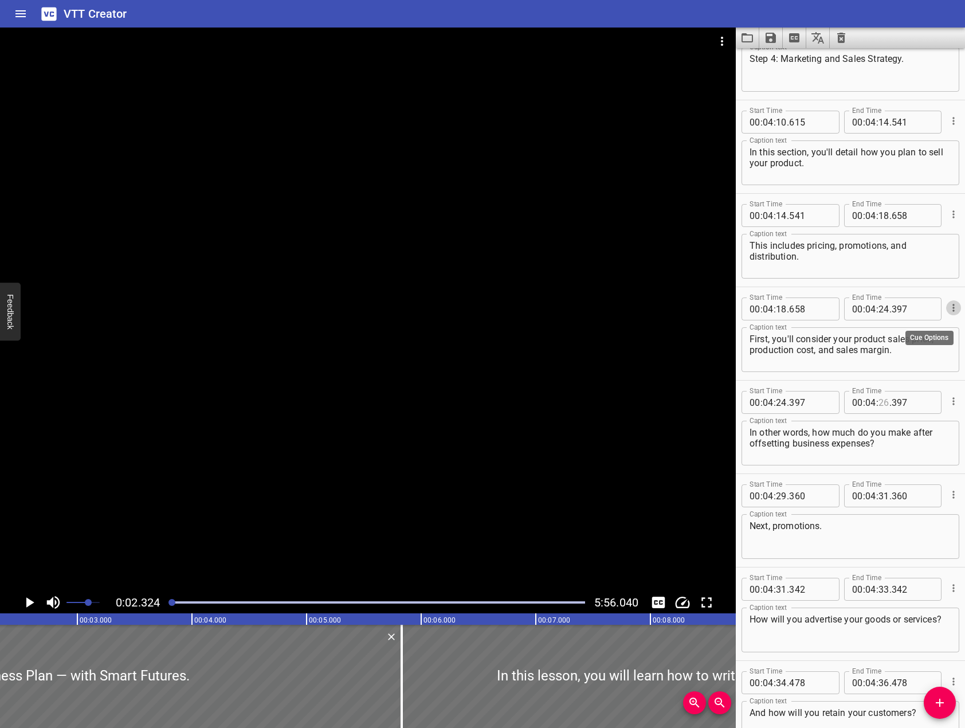
click at [879, 400] on input "number" at bounding box center [883, 402] width 11 height 23
type input "29"
type input "360"
click at [880, 496] on input "number" at bounding box center [883, 495] width 11 height 23
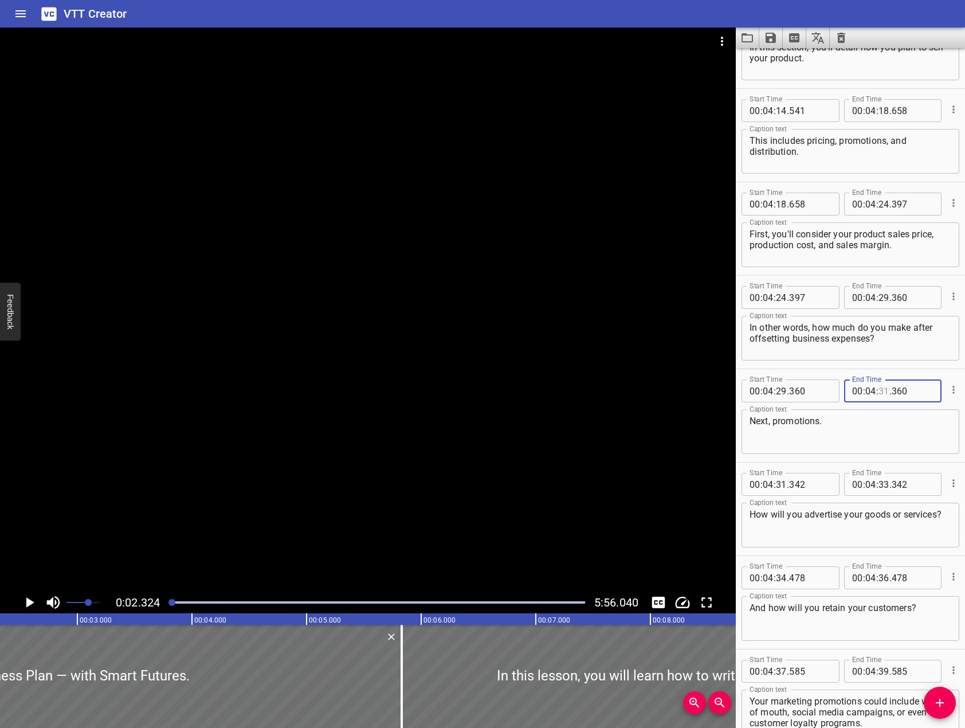
scroll to position [4640, 0]
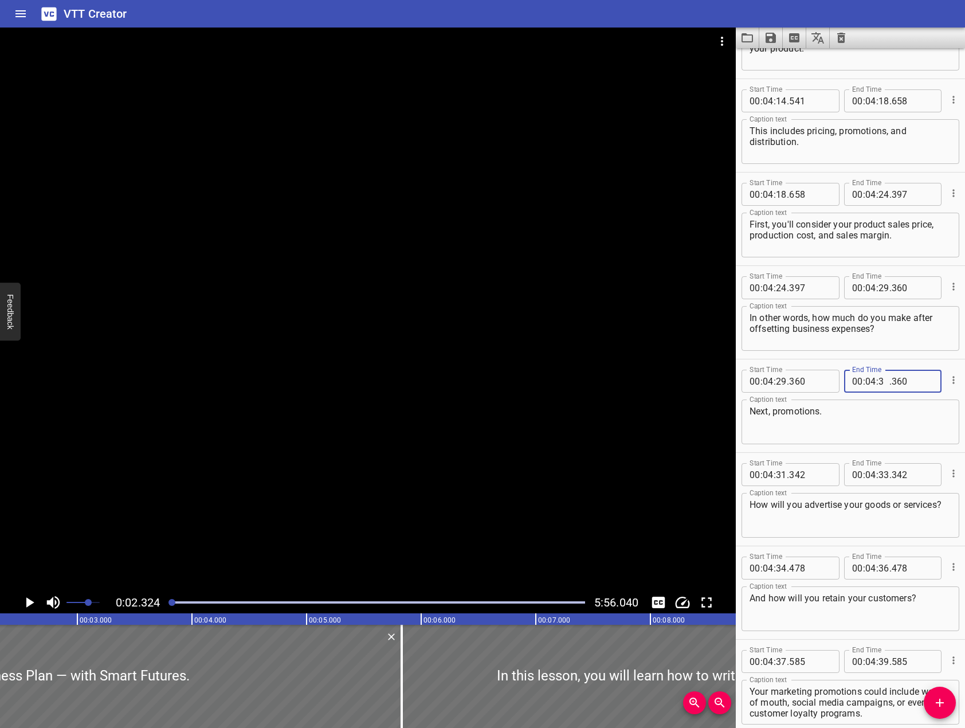
type input "31"
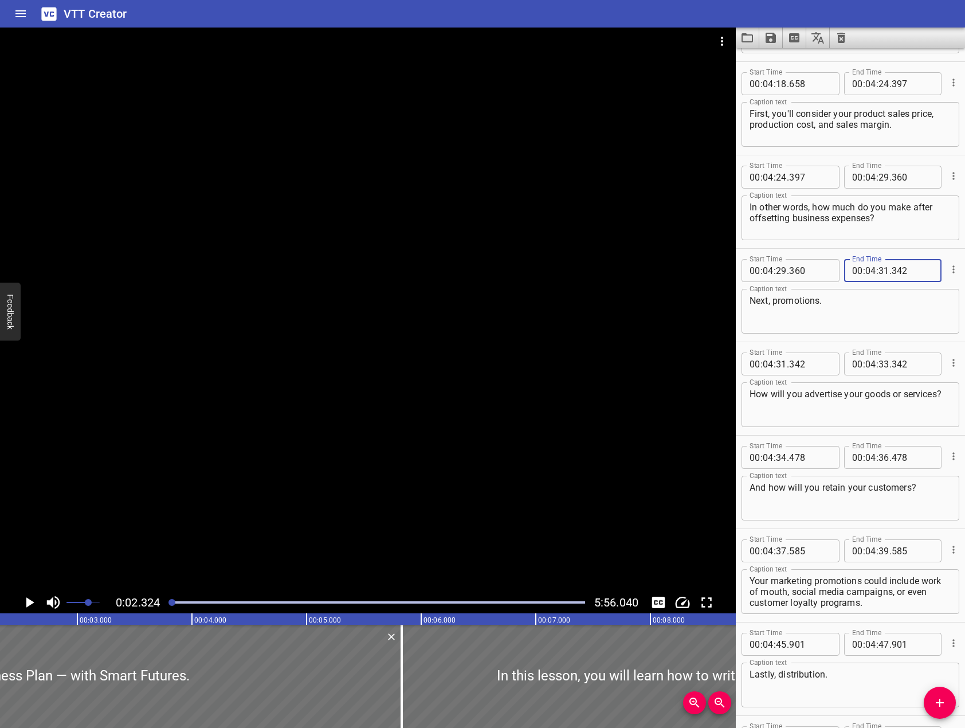
scroll to position [4755, 0]
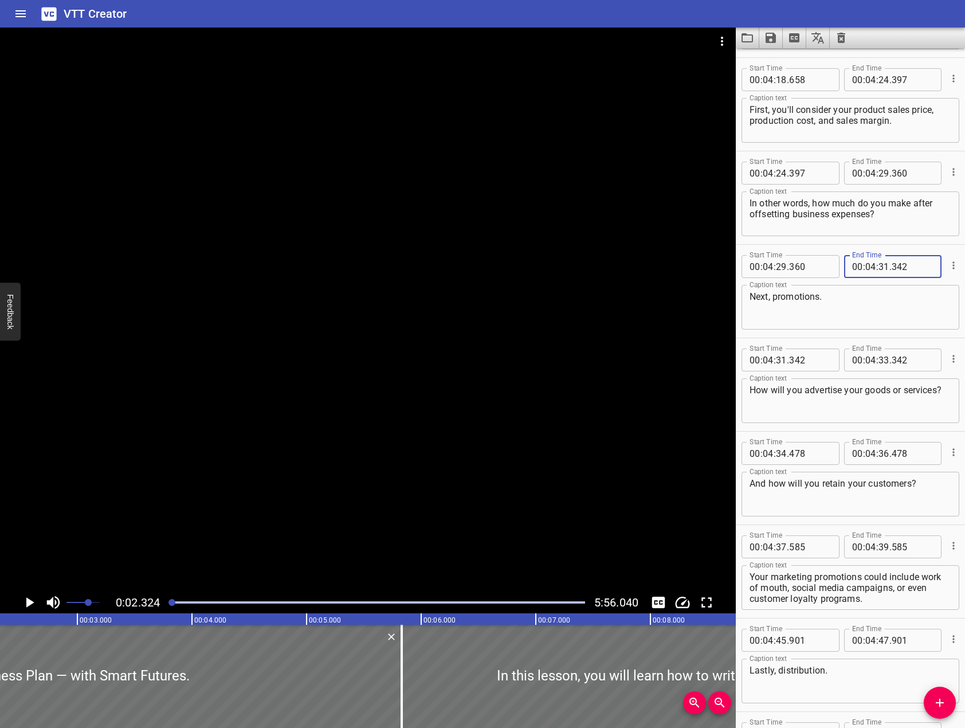
type input "342"
click at [880, 361] on input "number" at bounding box center [883, 359] width 11 height 23
type input "34"
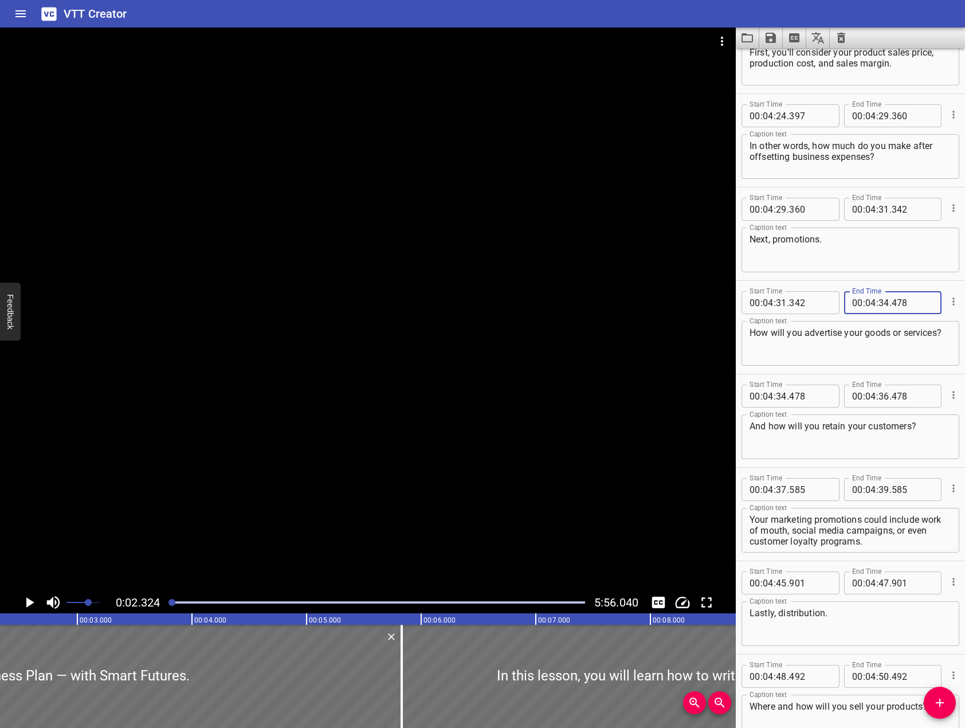
type input "478"
click at [879, 393] on input "number" at bounding box center [883, 395] width 11 height 23
type input "37"
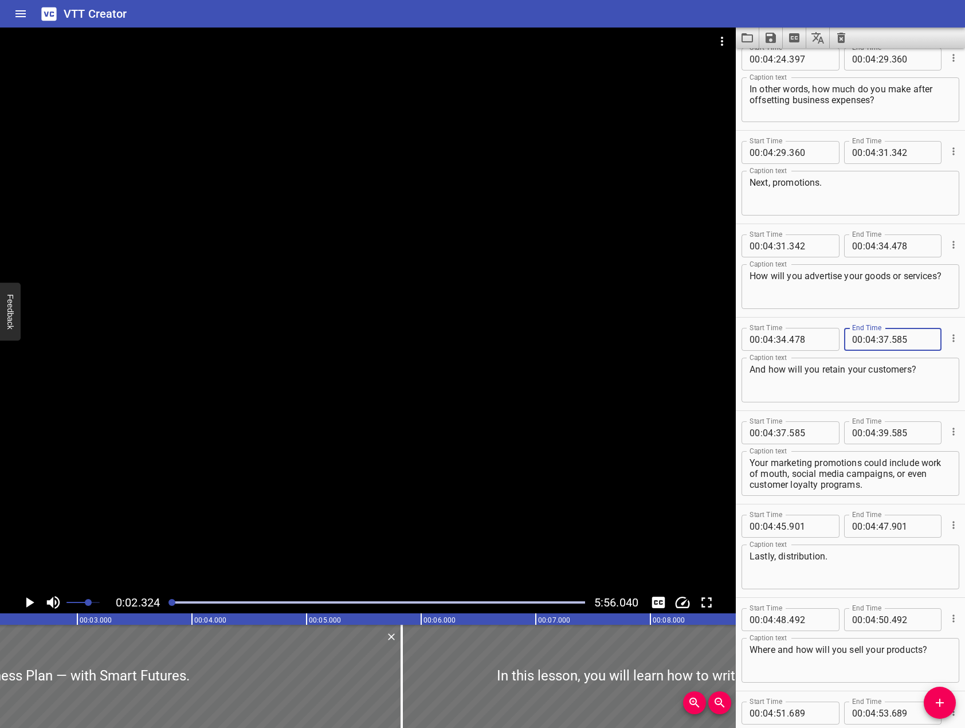
scroll to position [4869, 0]
type input "585"
click at [879, 436] on input "number" at bounding box center [883, 431] width 11 height 23
type input "45"
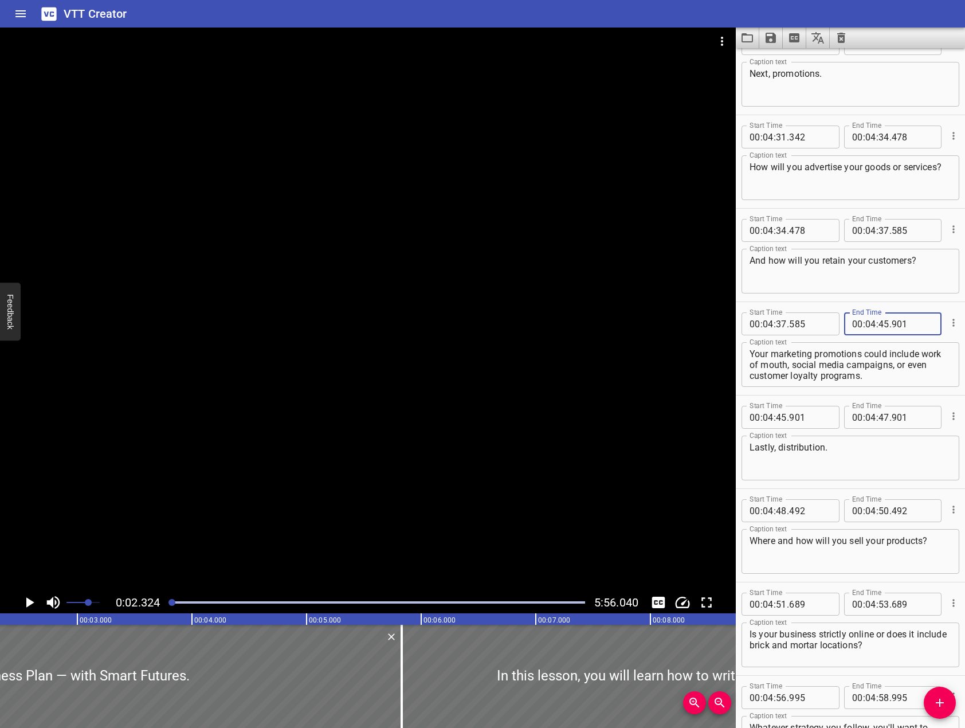
scroll to position [4984, 0]
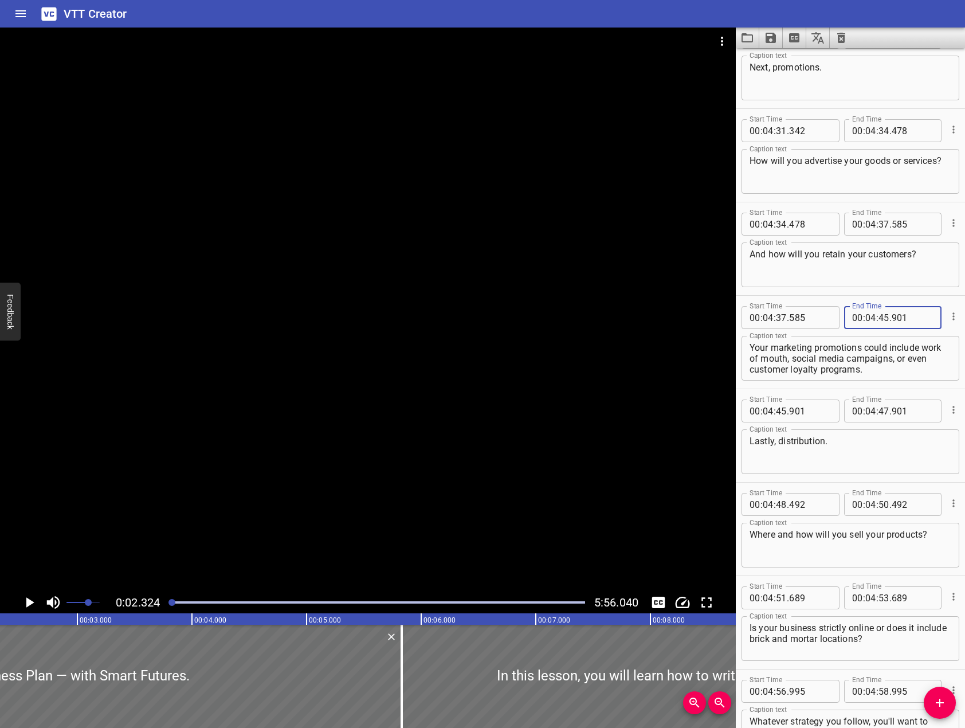
type input "901"
click at [878, 414] on input "number" at bounding box center [883, 410] width 11 height 23
type input "48"
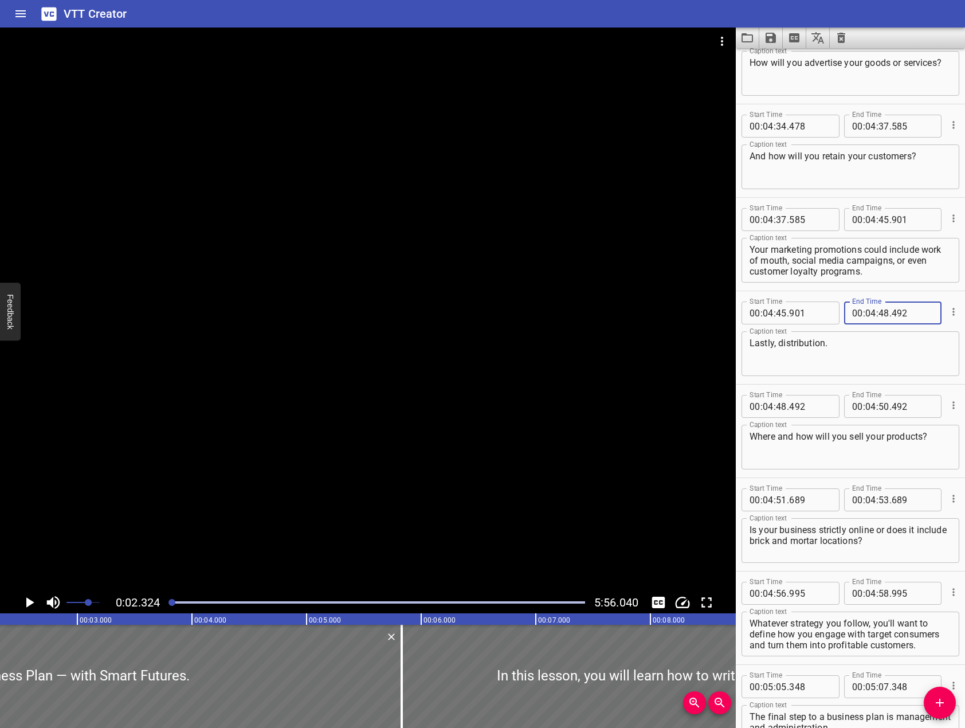
scroll to position [5098, 0]
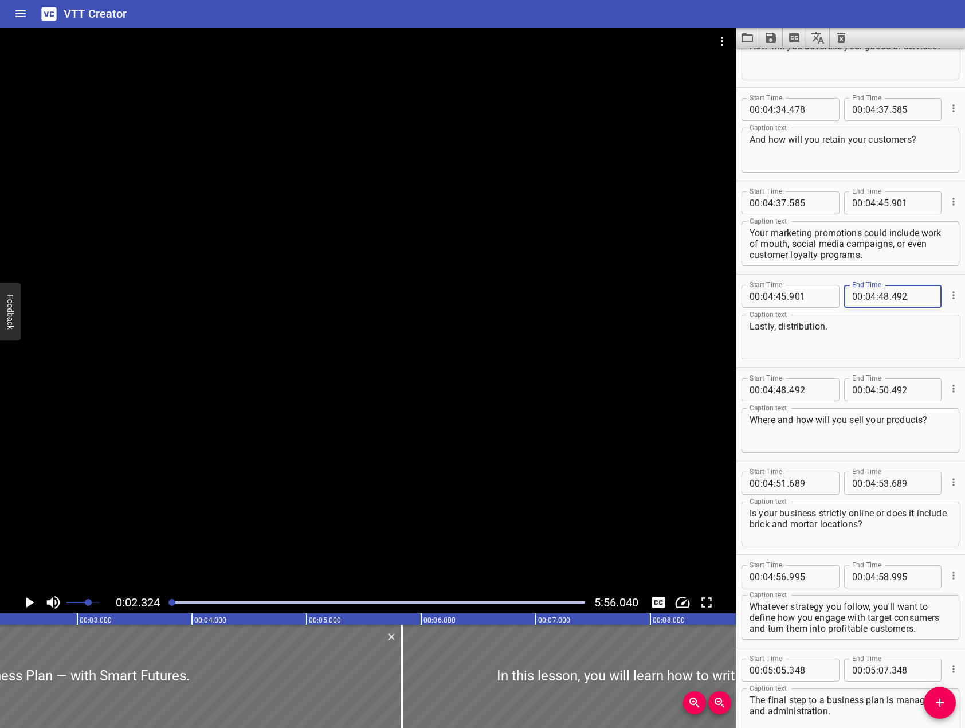
type input "492"
click at [879, 396] on input "number" at bounding box center [883, 389] width 11 height 23
type input "51"
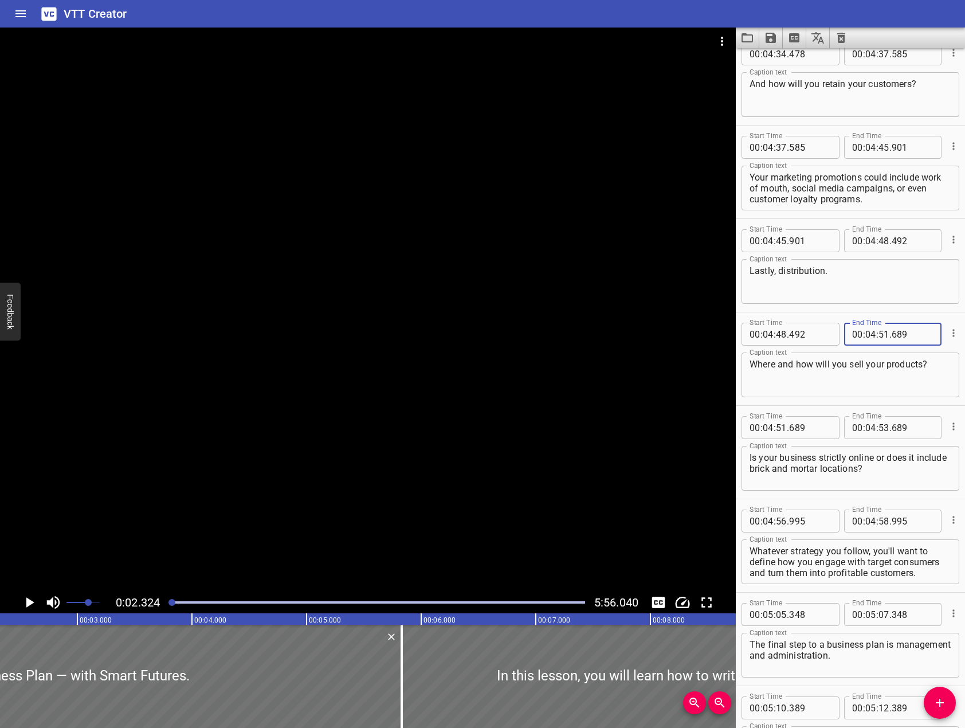
scroll to position [5156, 0]
type input "689"
click at [878, 422] on input "number" at bounding box center [883, 425] width 11 height 23
type input "56"
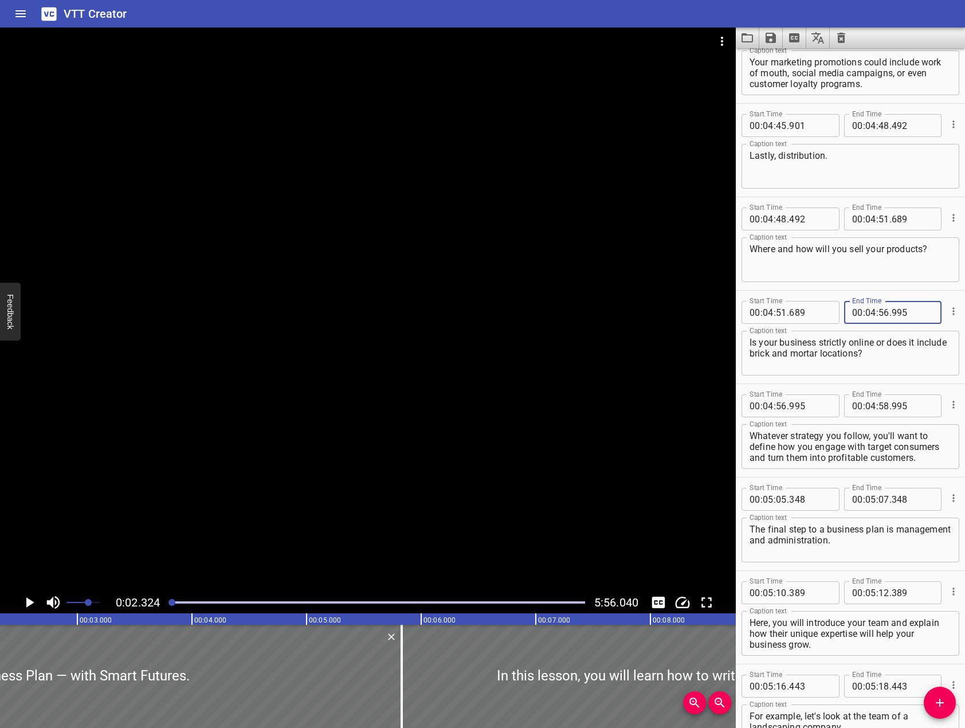
scroll to position [5270, 0]
type input "995"
click at [866, 404] on input "number" at bounding box center [870, 404] width 11 height 23
type input "05"
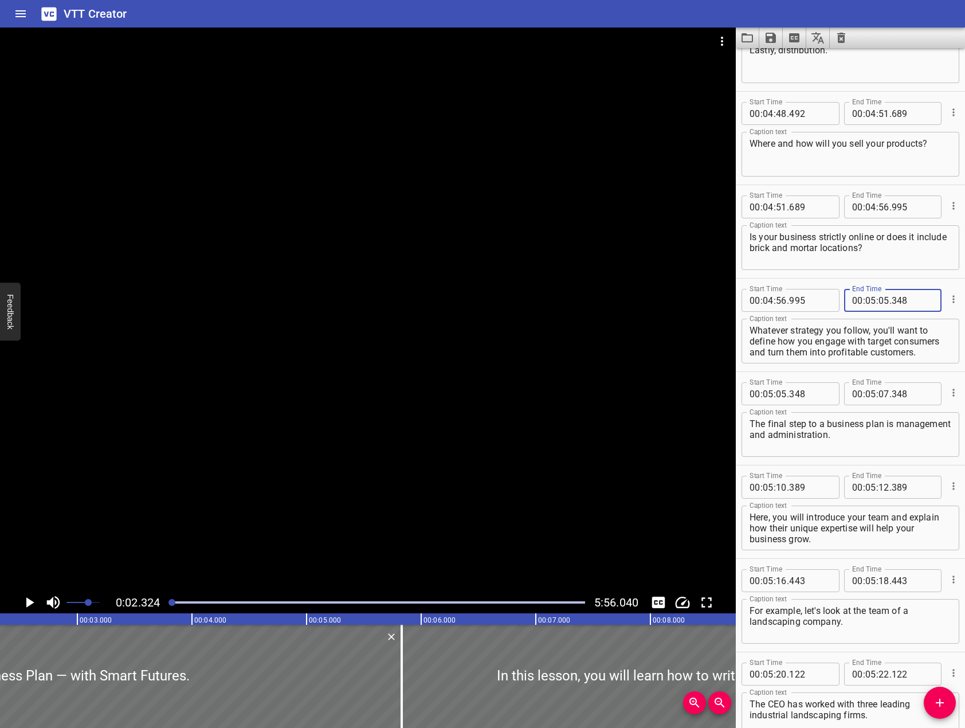
scroll to position [5385, 0]
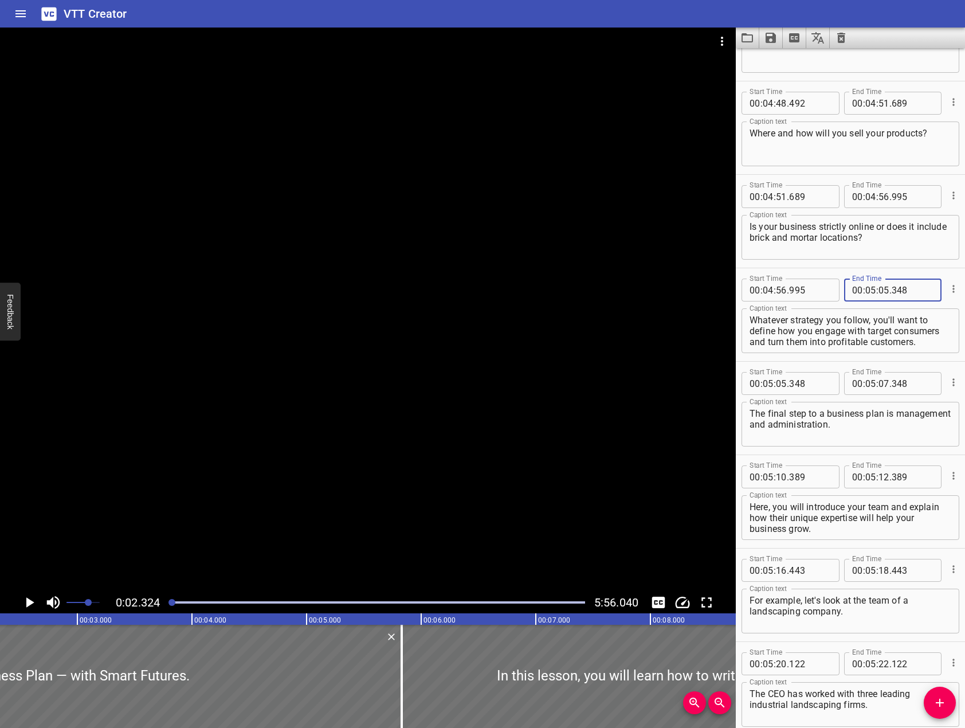
type input "348"
click at [880, 381] on input "number" at bounding box center [883, 383] width 11 height 23
type input "10"
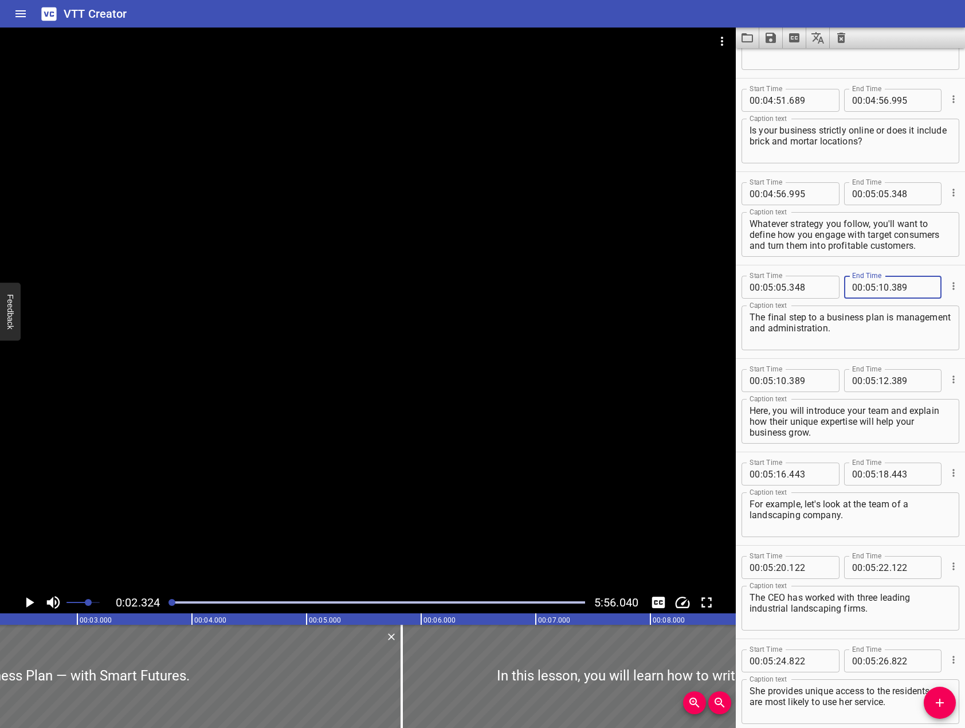
scroll to position [5499, 0]
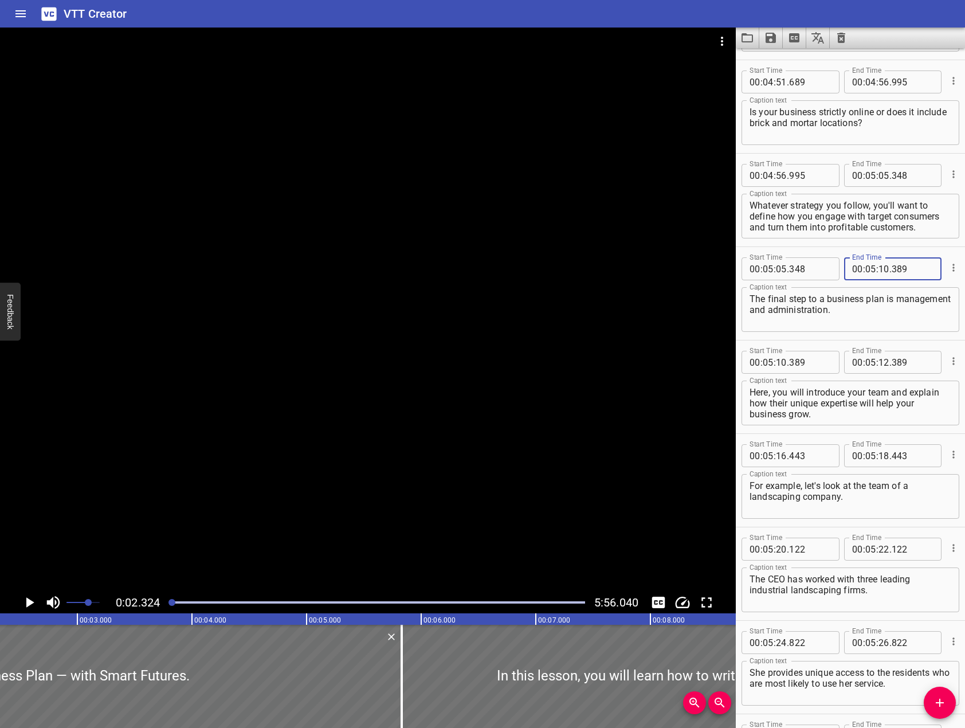
type input "389"
click at [879, 362] on input "number" at bounding box center [883, 362] width 11 height 23
type input "16"
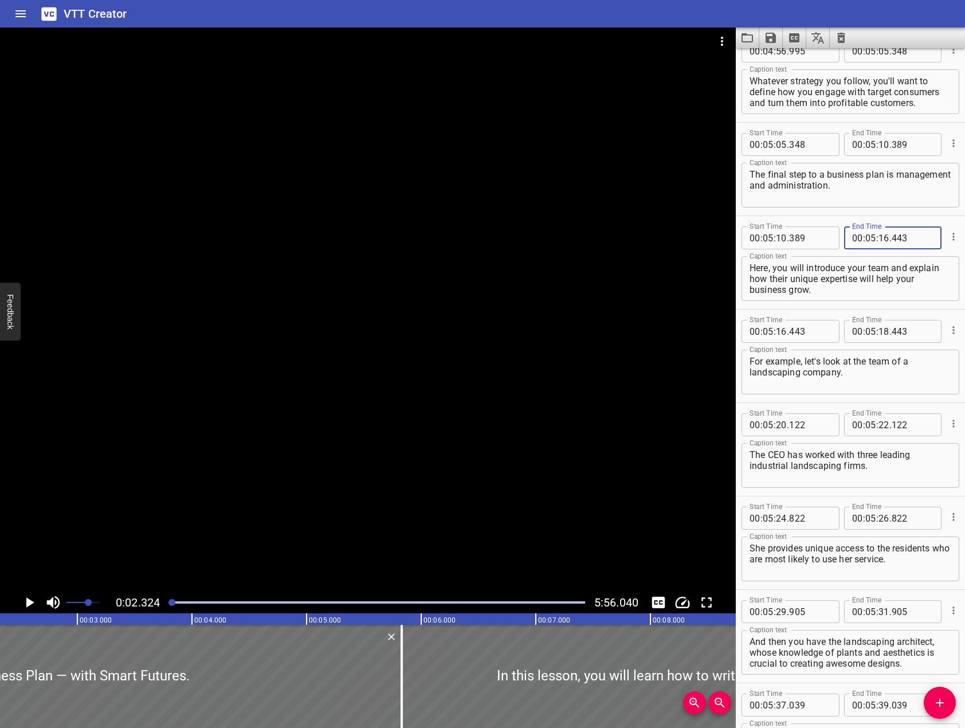
scroll to position [5671, 0]
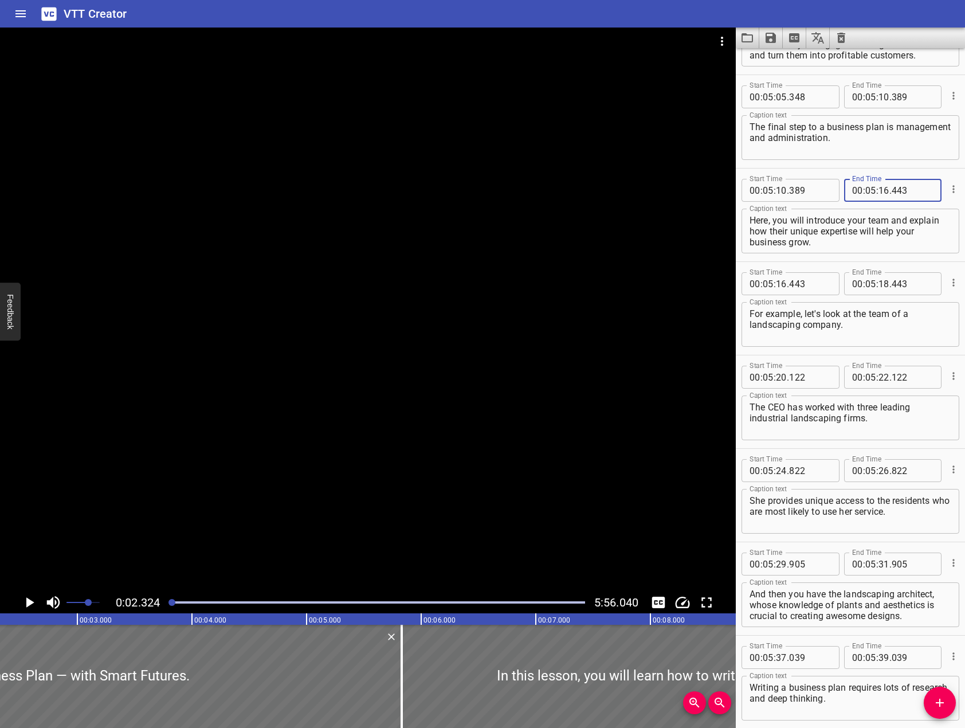
type input "443"
click at [879, 281] on input "number" at bounding box center [883, 283] width 11 height 23
type input "20"
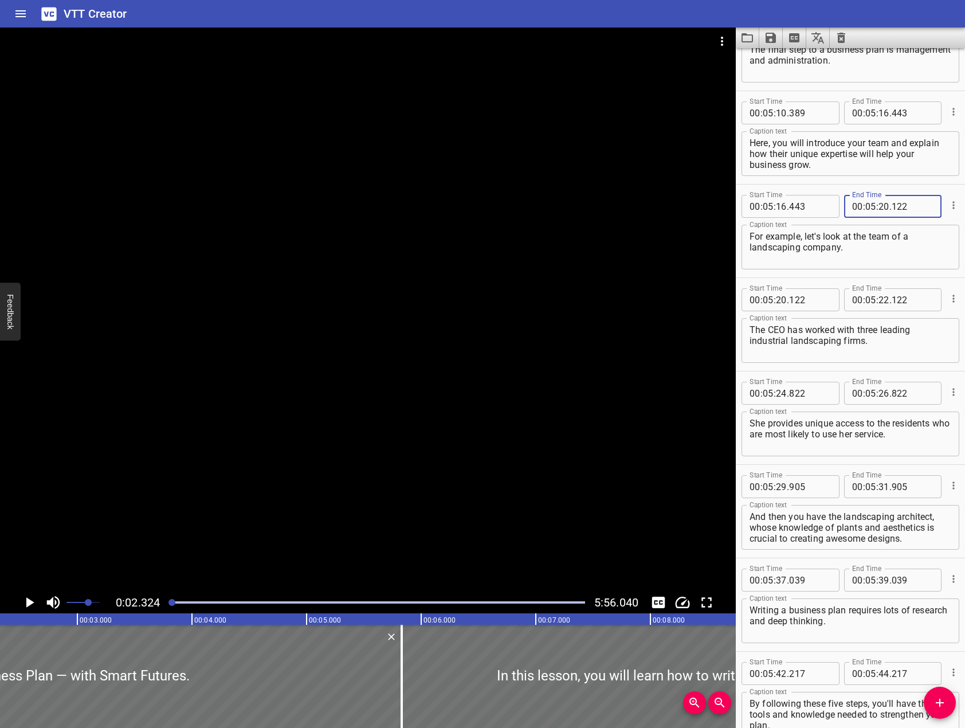
scroll to position [5729, 0]
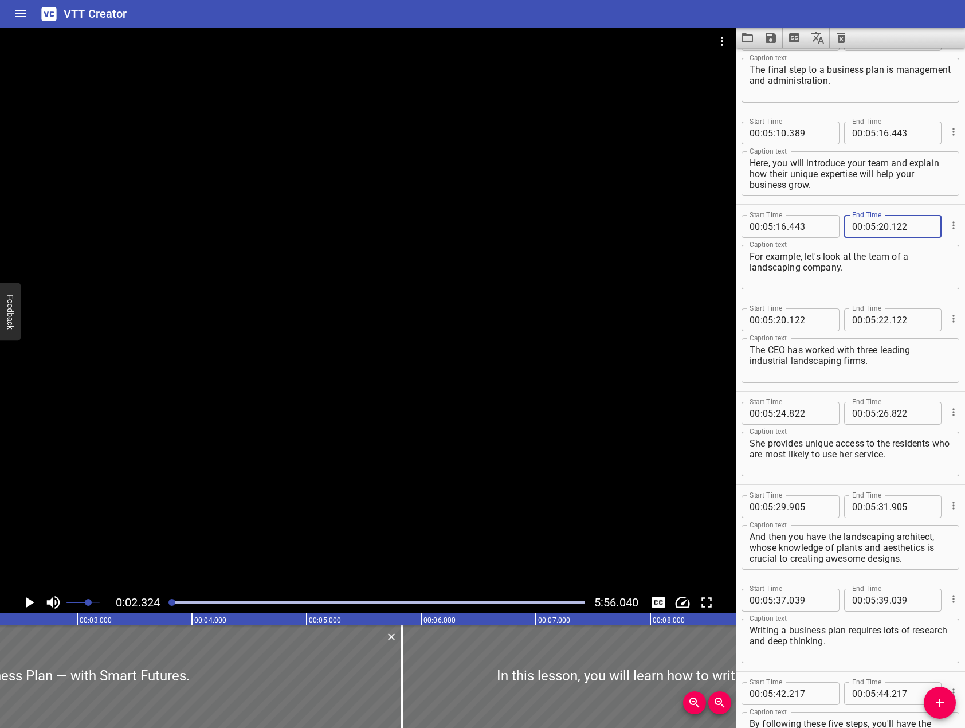
type input "122"
click at [878, 319] on input "number" at bounding box center [883, 319] width 11 height 23
type input "24"
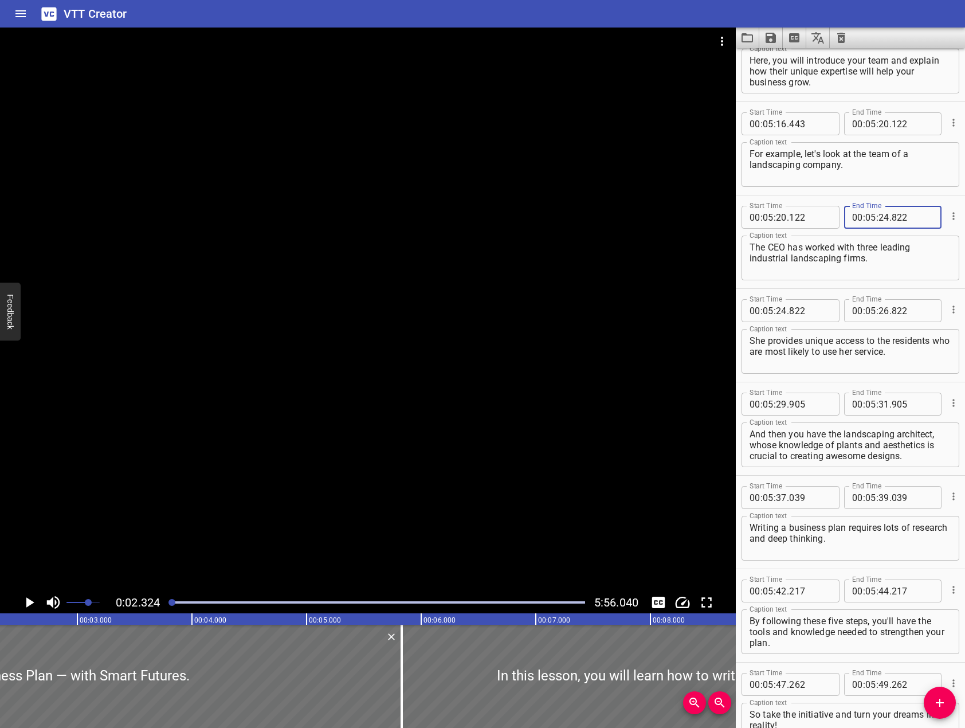
scroll to position [5843, 0]
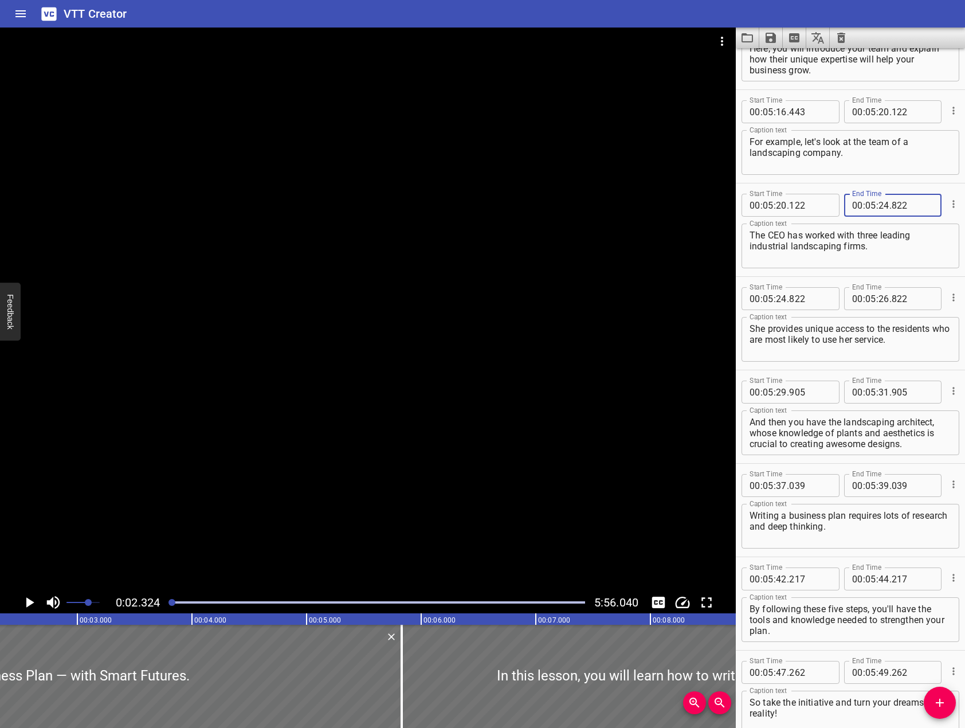
type input "822"
click at [882, 302] on input "number" at bounding box center [883, 298] width 11 height 23
type input "29"
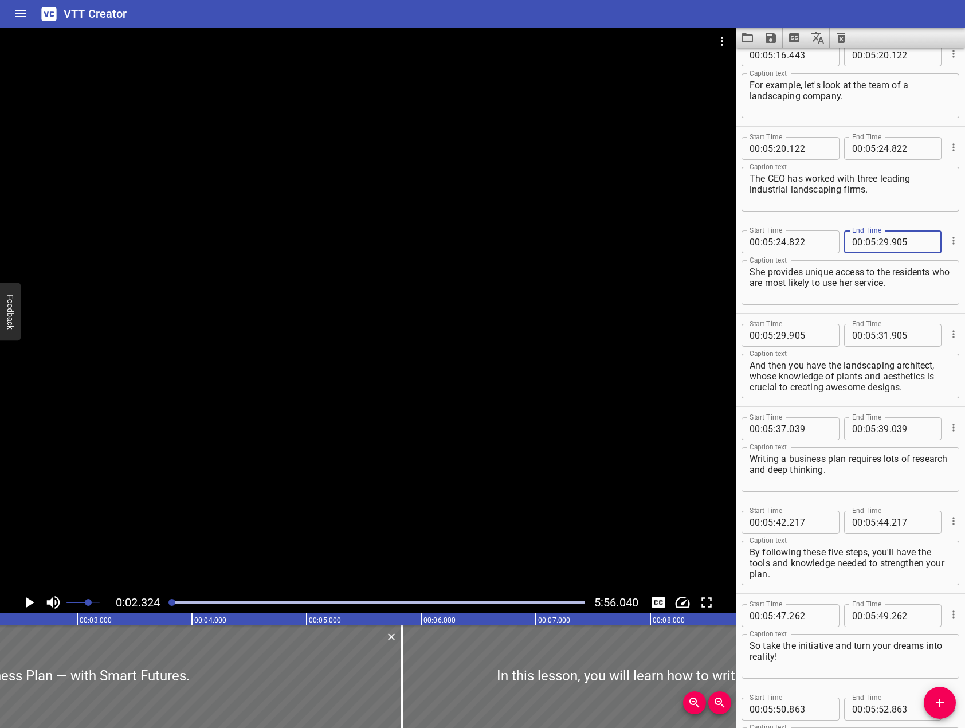
scroll to position [5900, 0]
type input "905"
click at [878, 335] on input "number" at bounding box center [883, 334] width 11 height 23
type input "37"
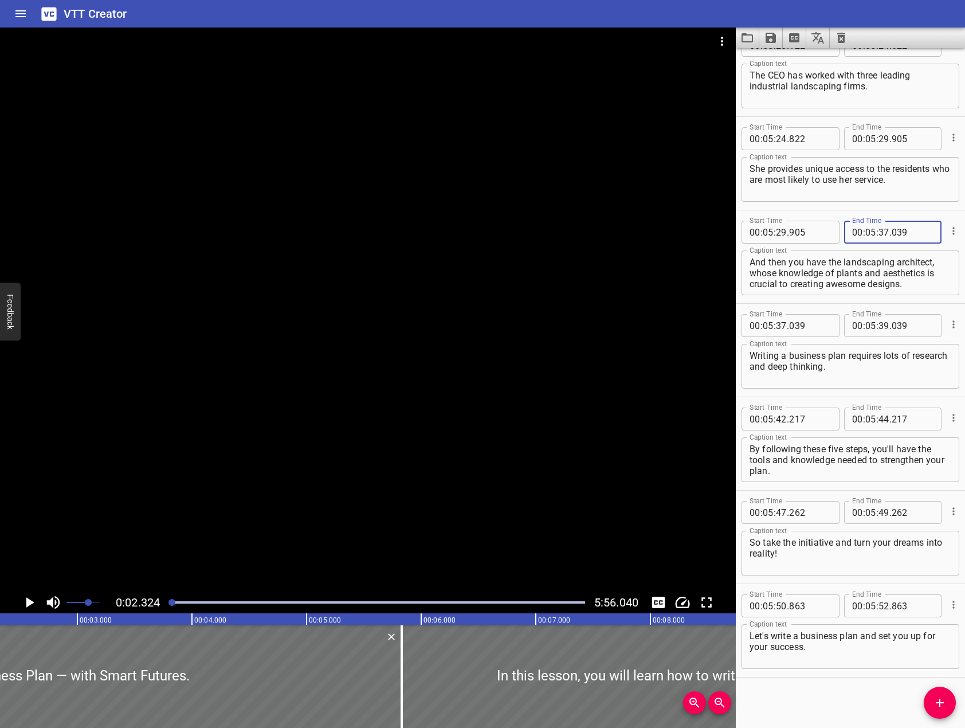
scroll to position [6004, 0]
type input "039"
click at [878, 320] on input "number" at bounding box center [883, 324] width 11 height 23
type input "42"
type input "217"
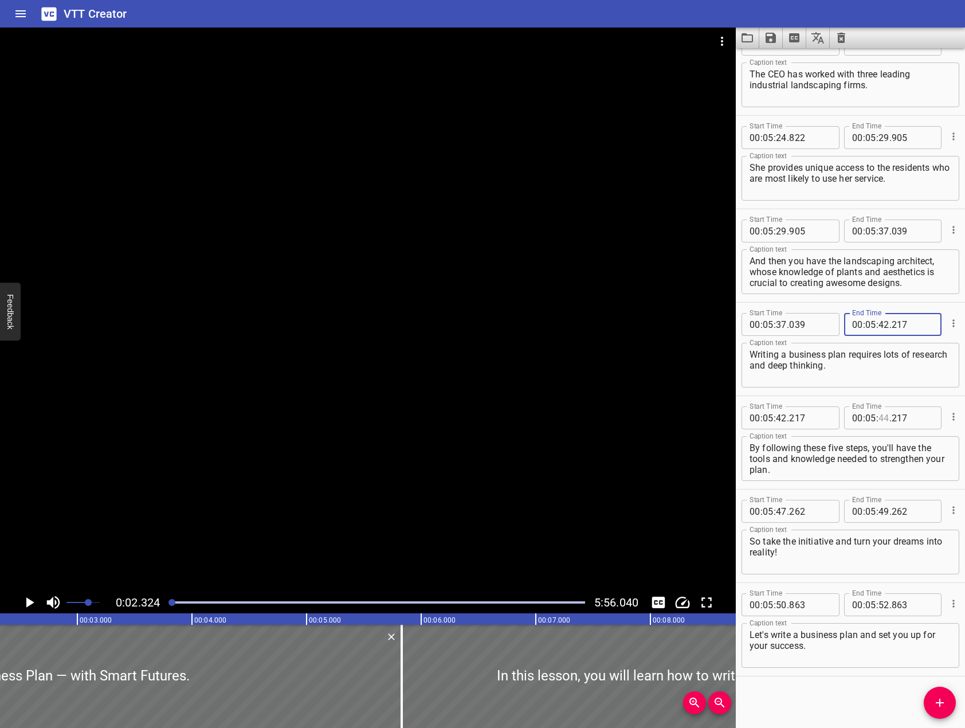
click at [879, 415] on input "number" at bounding box center [883, 417] width 11 height 23
type input "47"
type input "262"
click at [881, 506] on input "number" at bounding box center [883, 511] width 11 height 23
type input "50"
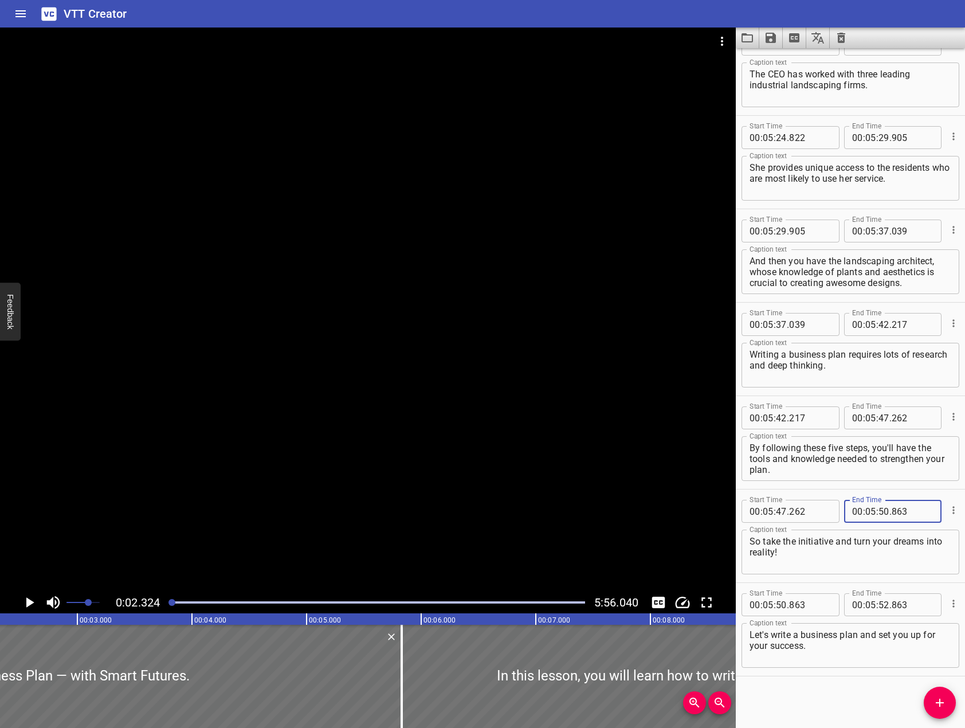
type input "863"
click at [877, 685] on div "Start Time 00 : 00 : 00 . 000 Start Time End Time 00 : 00 : 05 . 831 End Time C…" at bounding box center [850, 387] width 229 height 679
drag, startPoint x: 164, startPoint y: 607, endPoint x: 135, endPoint y: 600, distance: 29.5
click at [135, 600] on div "0:02.324 5:56.040" at bounding box center [368, 602] width 736 height 22
click at [816, 703] on div "Start Time 00 : 00 : 00 . 000 Start Time End Time 00 : 00 : 05 . 831 End Time C…" at bounding box center [850, 387] width 229 height 679
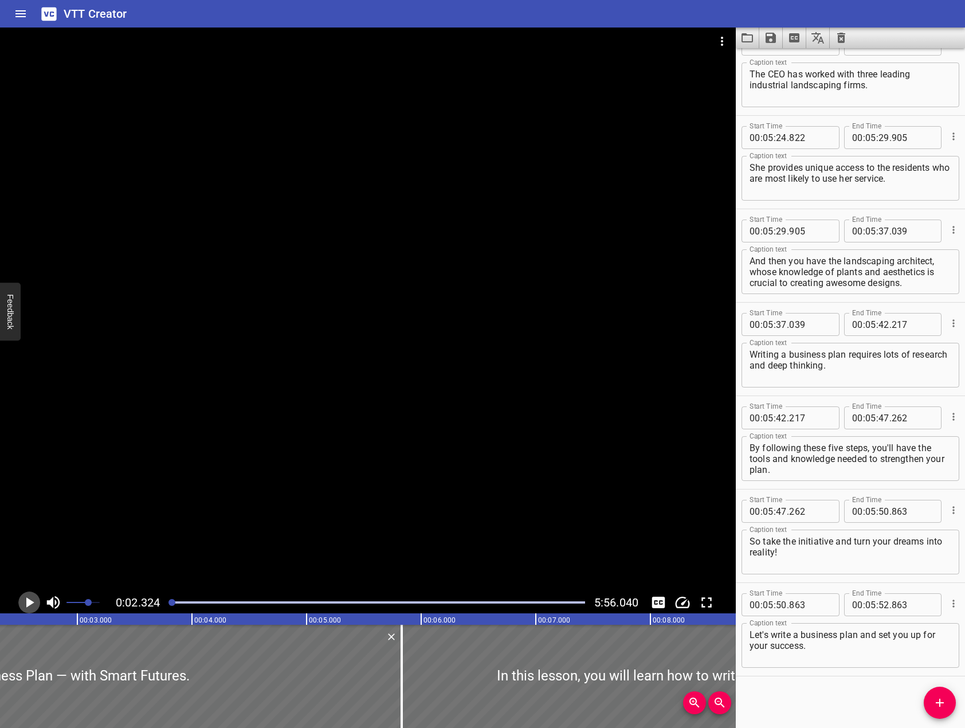
click at [24, 601] on icon "Play/Pause" at bounding box center [29, 601] width 17 height 17
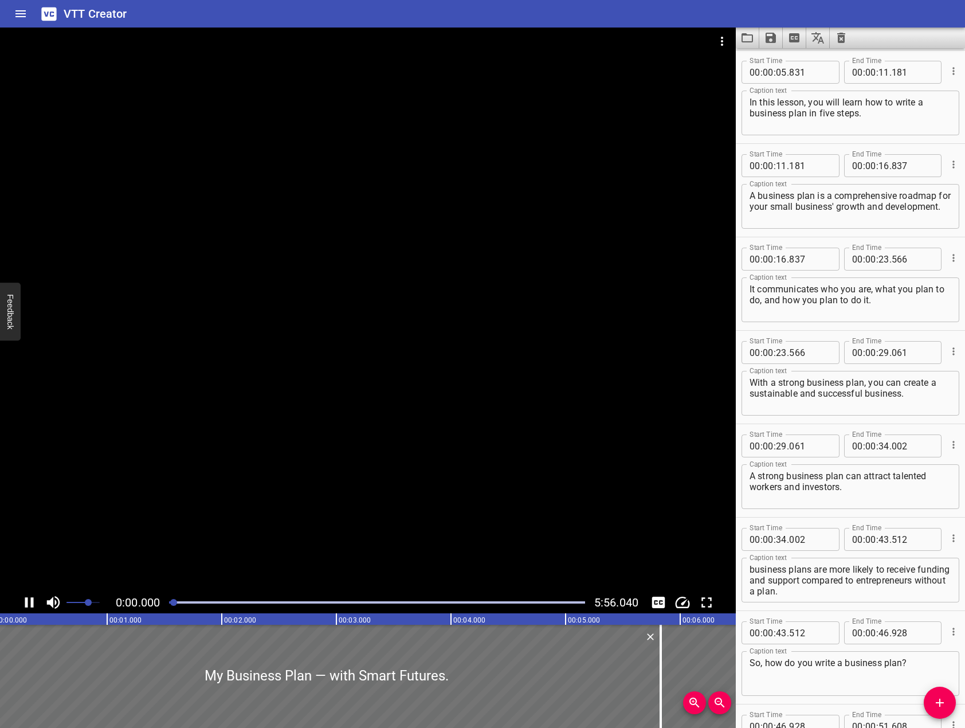
scroll to position [0, 0]
drag, startPoint x: 182, startPoint y: 603, endPoint x: 175, endPoint y: 597, distance: 9.4
click at [175, 597] on div at bounding box center [377, 602] width 430 height 16
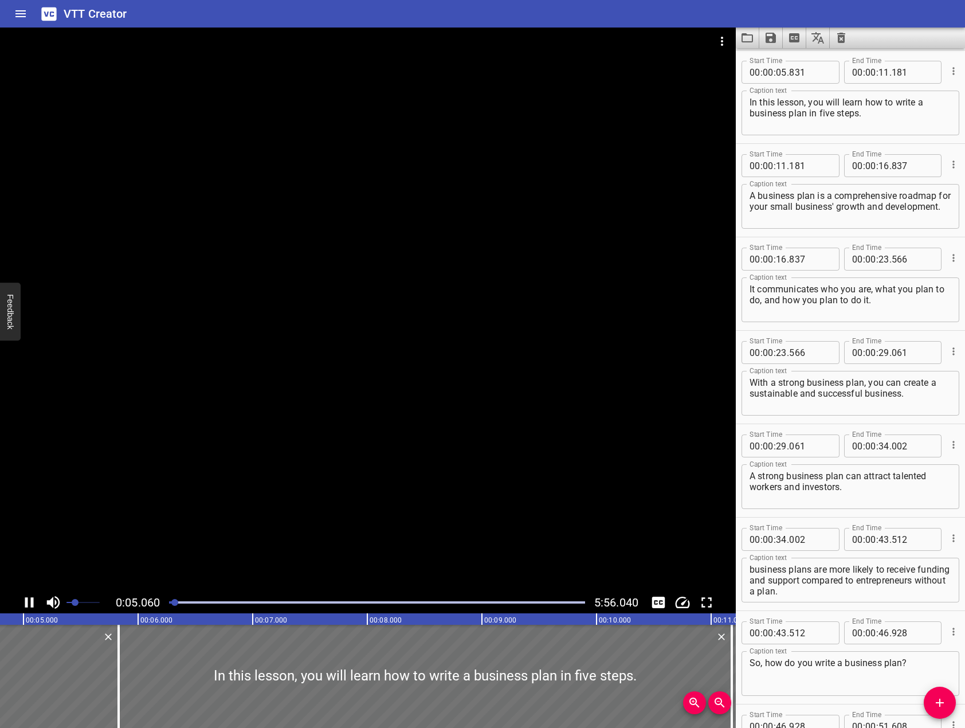
click at [76, 599] on span at bounding box center [82, 602] width 33 height 16
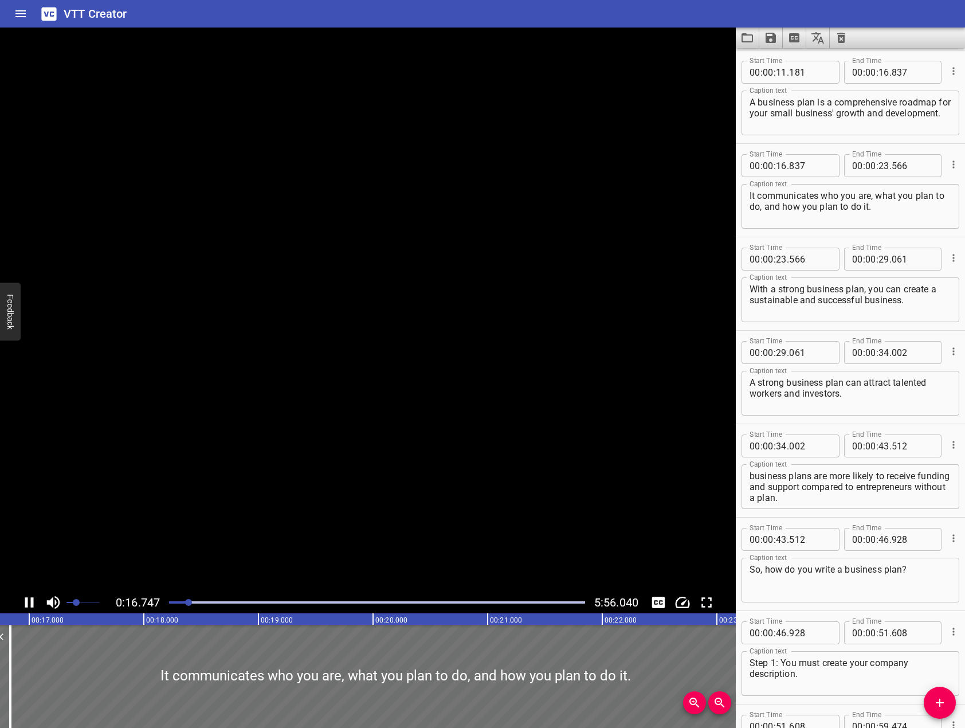
scroll to position [262, 0]
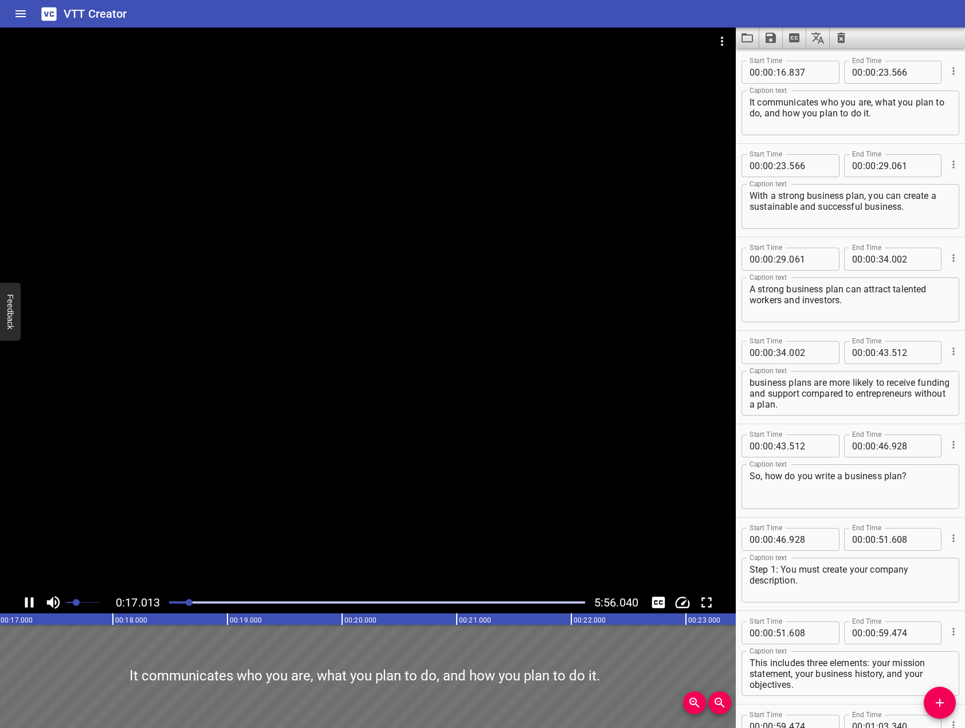
click at [301, 391] on div at bounding box center [368, 309] width 736 height 564
click at [408, 450] on div at bounding box center [368, 309] width 736 height 564
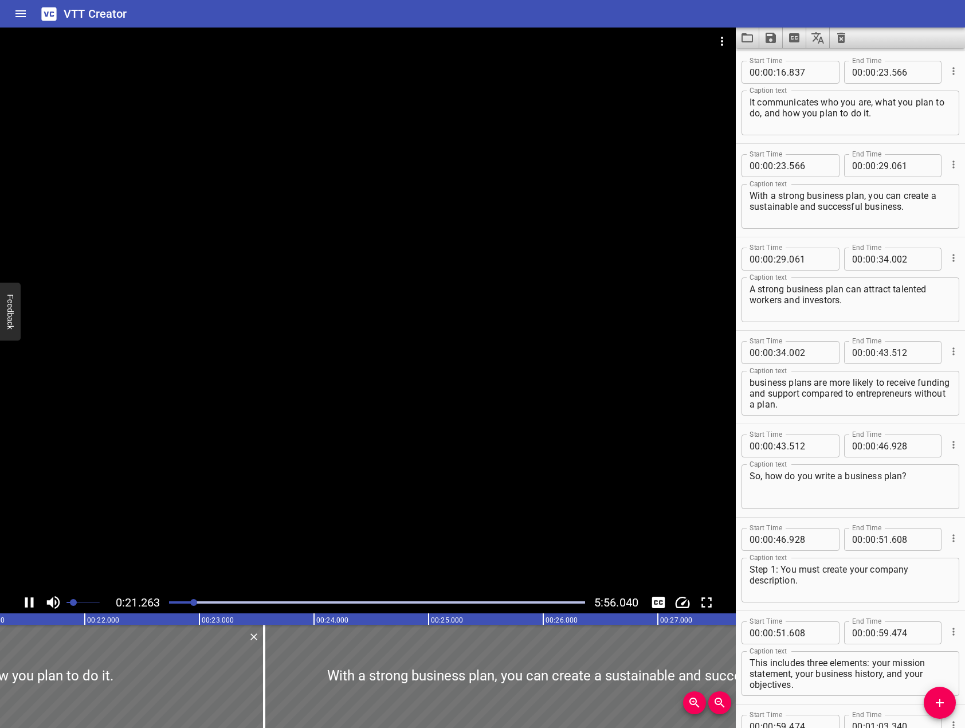
click at [73, 604] on span "Set video volume" at bounding box center [73, 602] width 7 height 7
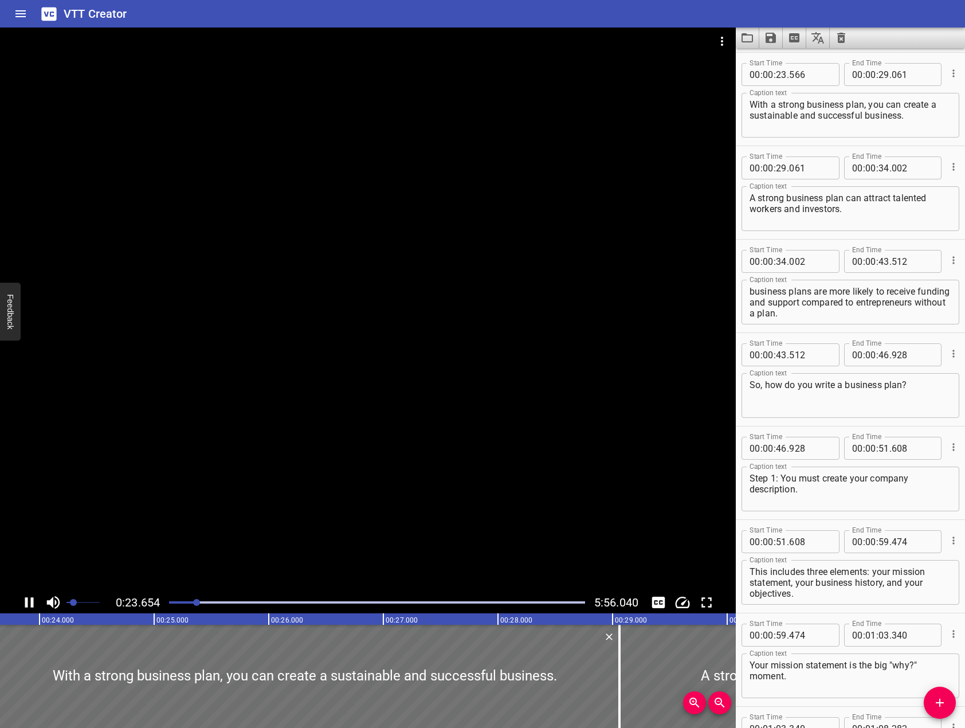
scroll to position [374, 0]
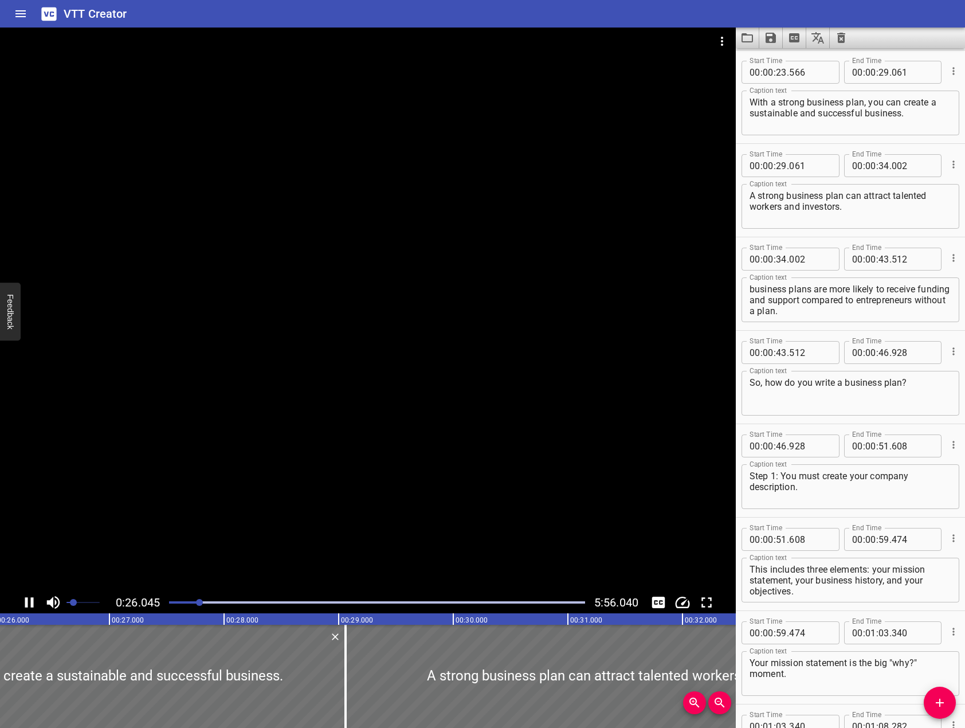
click at [281, 328] on div at bounding box center [368, 309] width 736 height 564
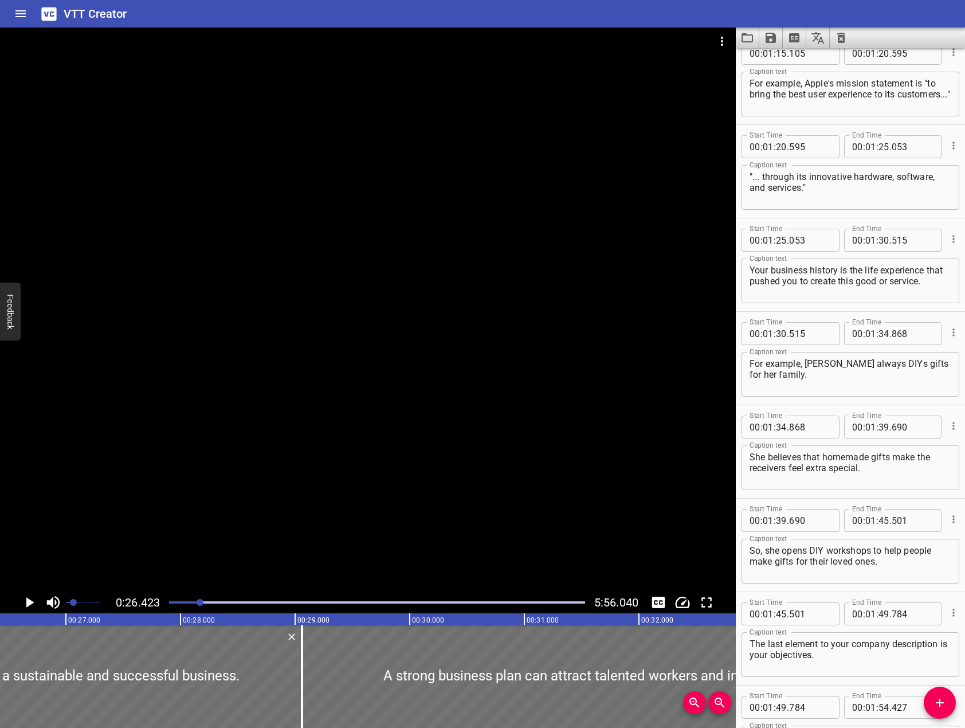
scroll to position [1347, 0]
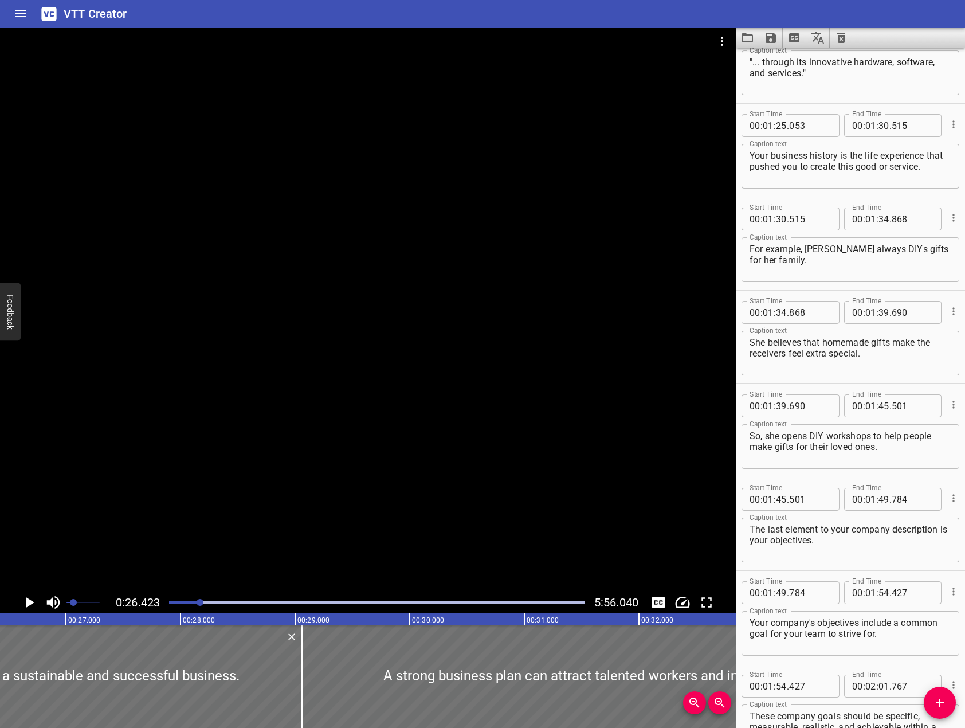
click at [359, 394] on div at bounding box center [368, 309] width 736 height 564
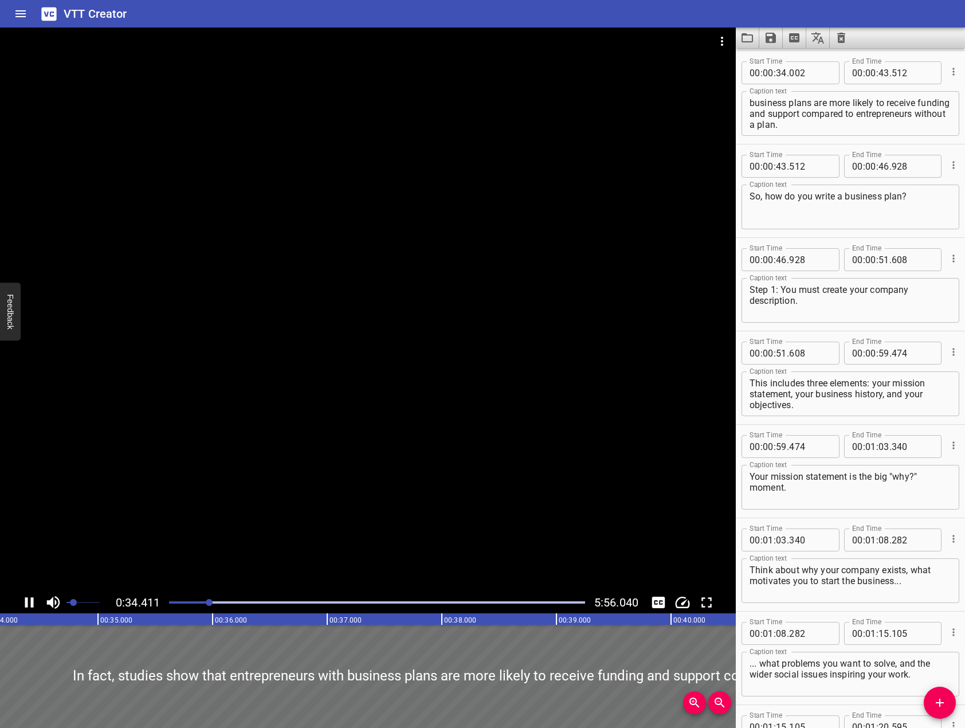
scroll to position [560, 0]
click at [32, 606] on icon "Play/Pause" at bounding box center [29, 602] width 9 height 10
click at [32, 606] on icon "Play/Pause" at bounding box center [29, 601] width 17 height 17
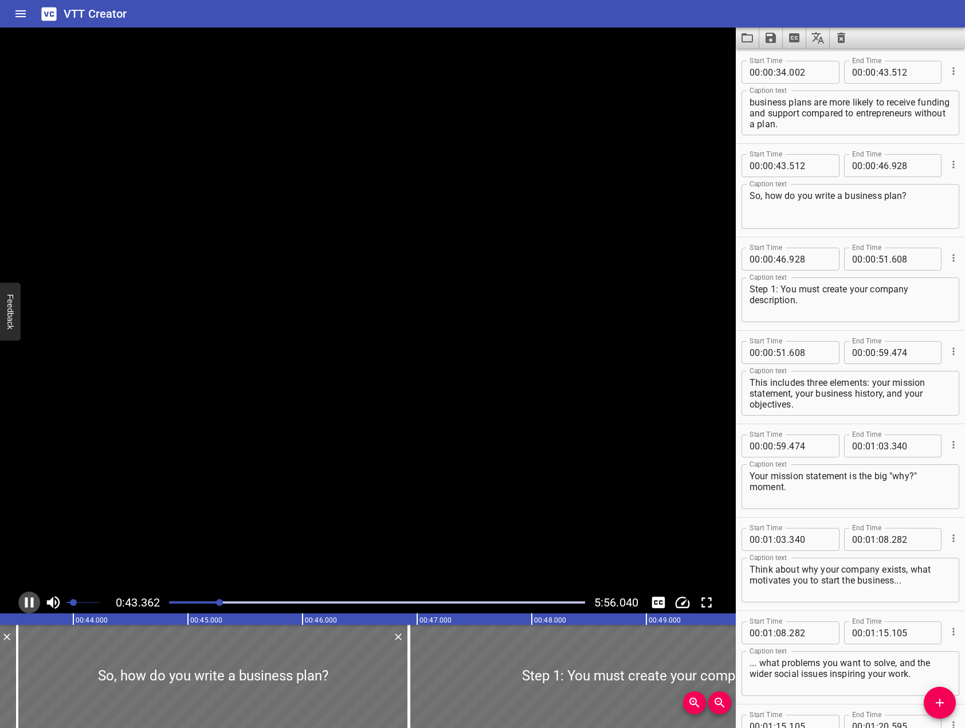
click at [32, 606] on icon "Play/Pause" at bounding box center [29, 602] width 9 height 10
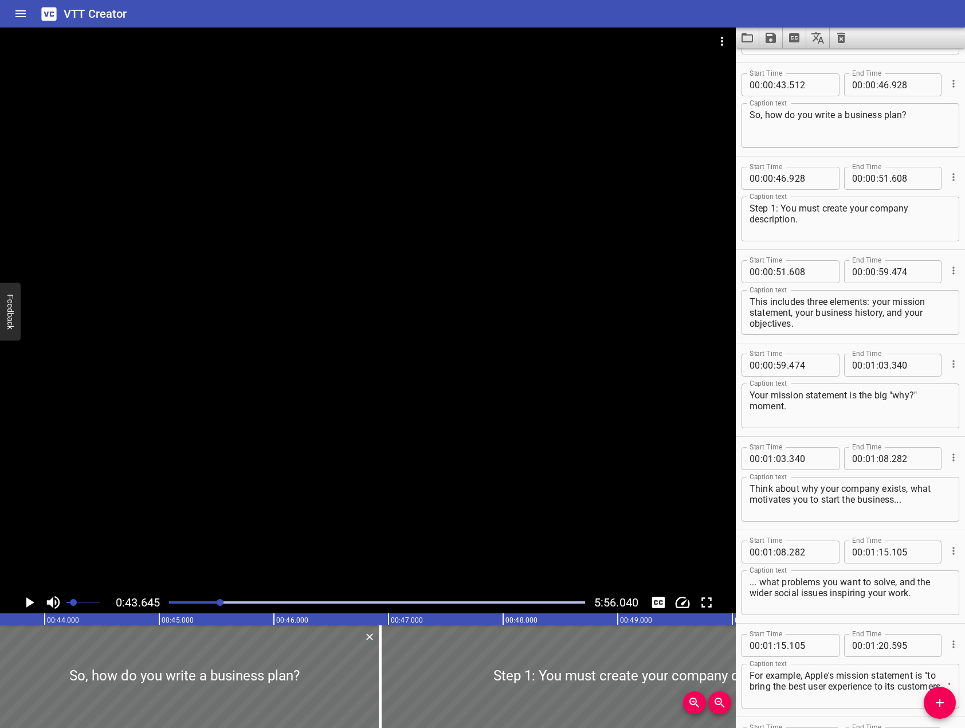
scroll to position [0, 5000]
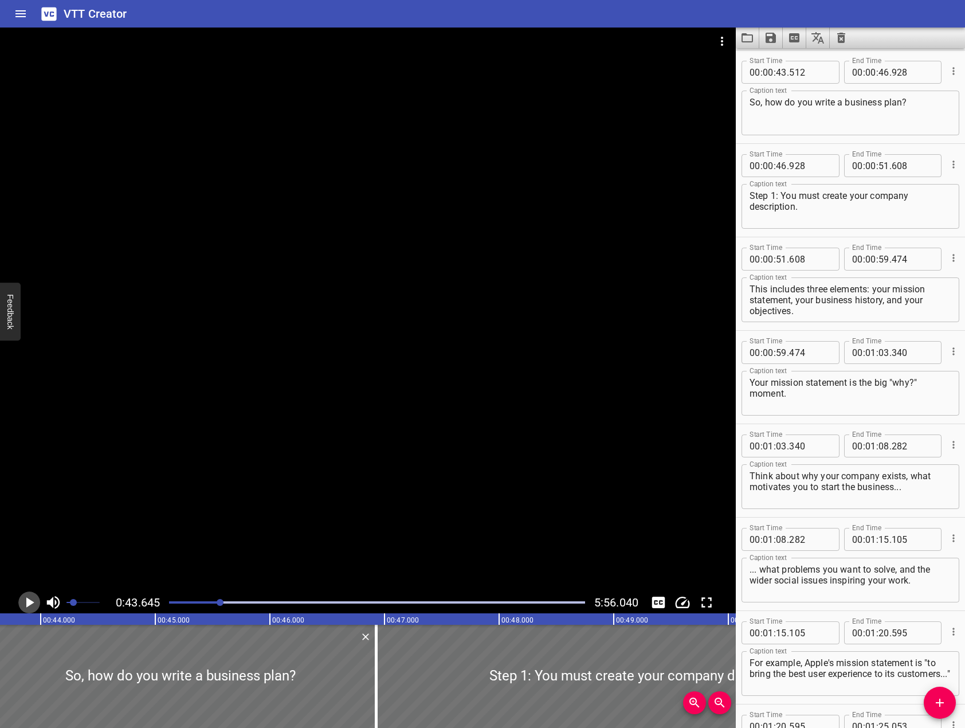
click at [32, 606] on icon "Play/Pause" at bounding box center [29, 601] width 17 height 17
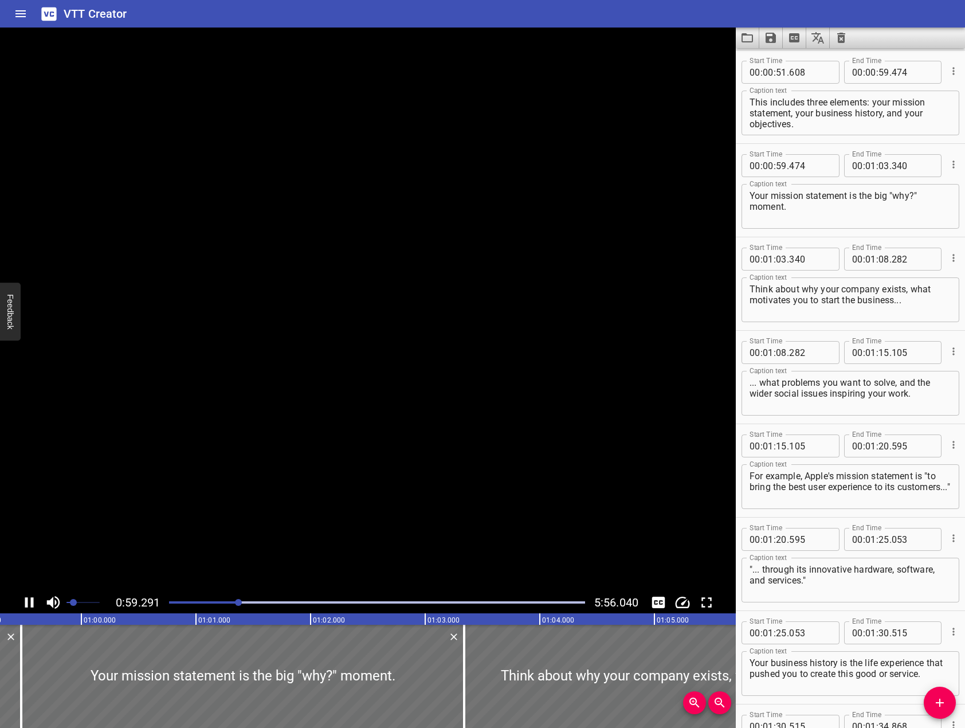
scroll to position [934, 0]
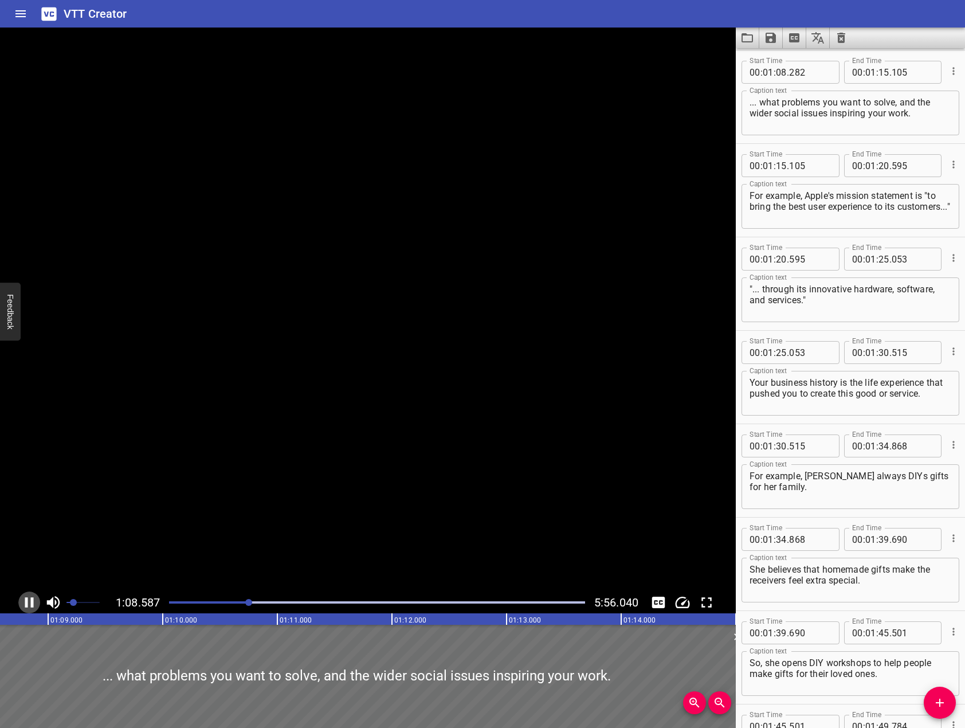
click at [32, 606] on icon "Play/Pause" at bounding box center [29, 602] width 9 height 10
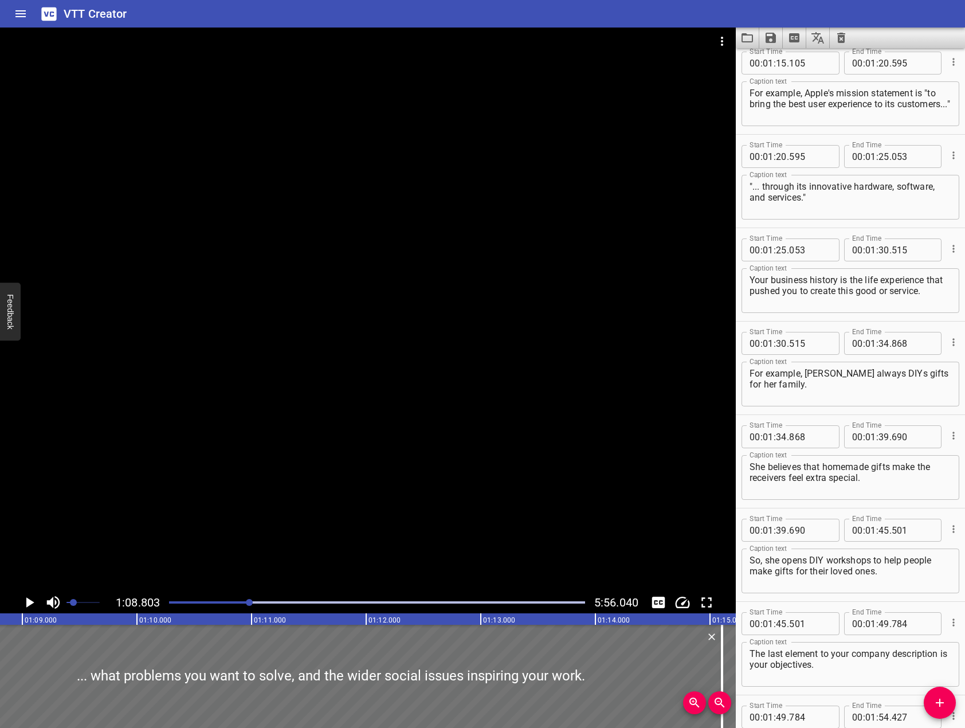
scroll to position [1235, 0]
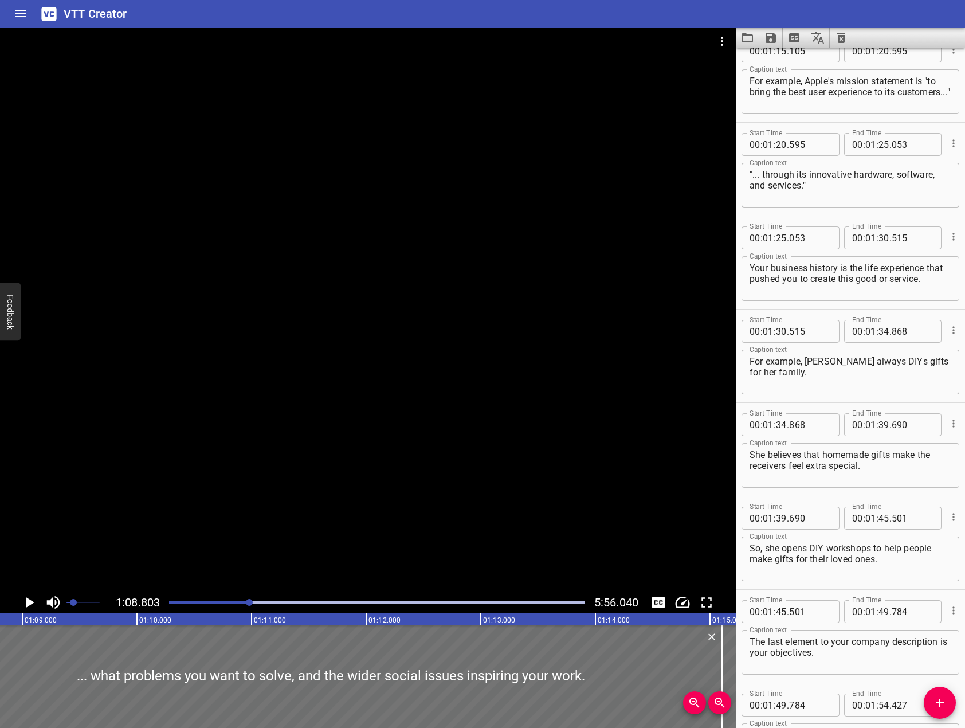
click at [225, 361] on div at bounding box center [368, 309] width 736 height 564
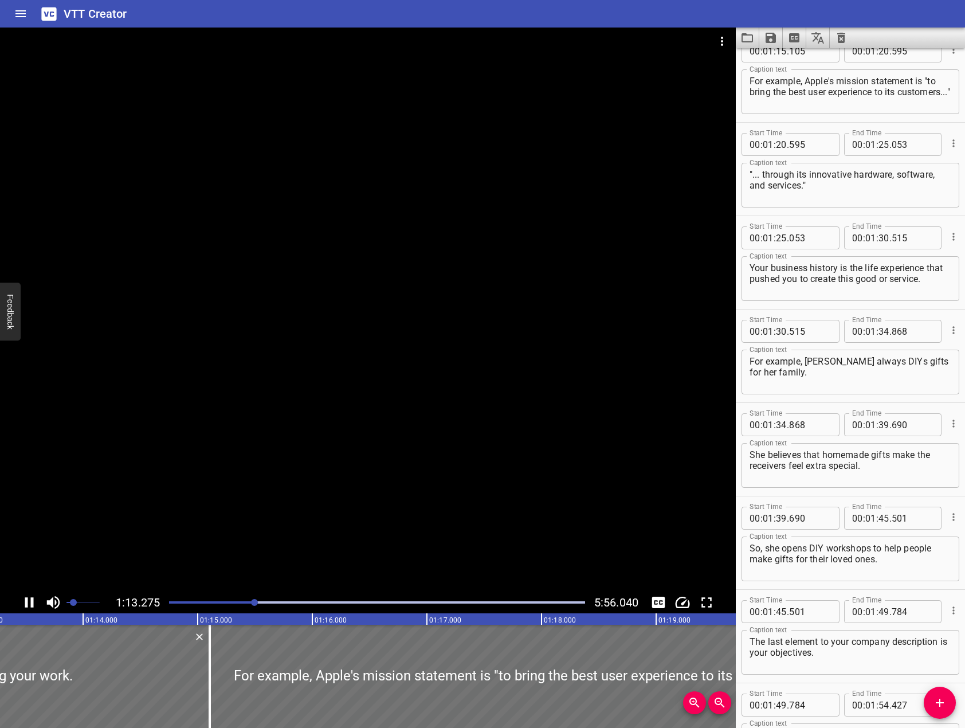
click at [278, 406] on div at bounding box center [368, 309] width 736 height 564
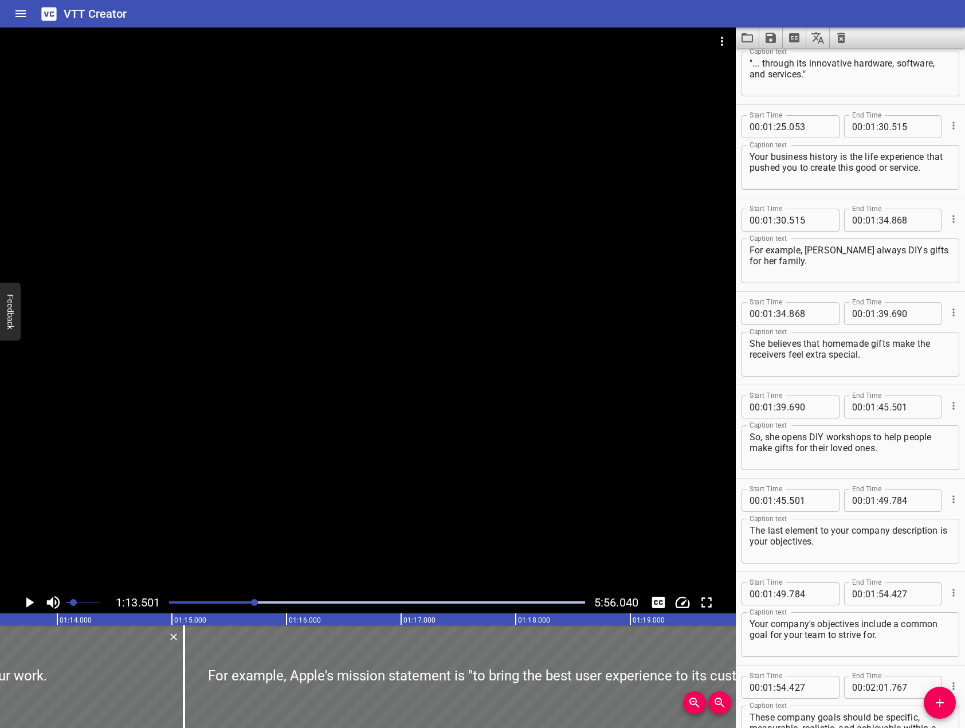
scroll to position [1350, 0]
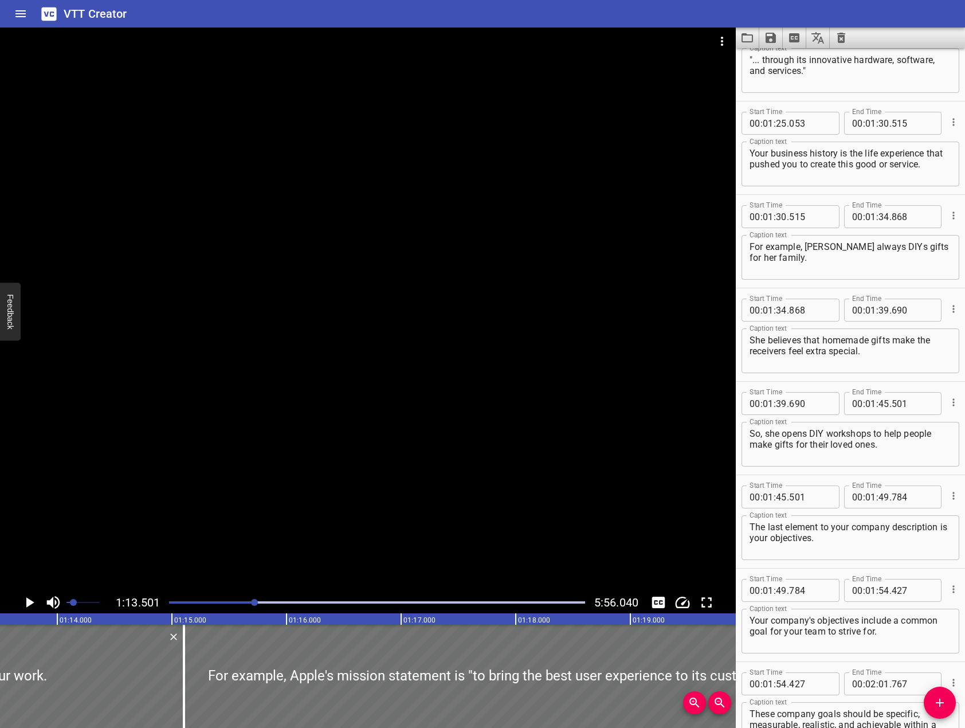
click at [334, 388] on div at bounding box center [368, 309] width 736 height 564
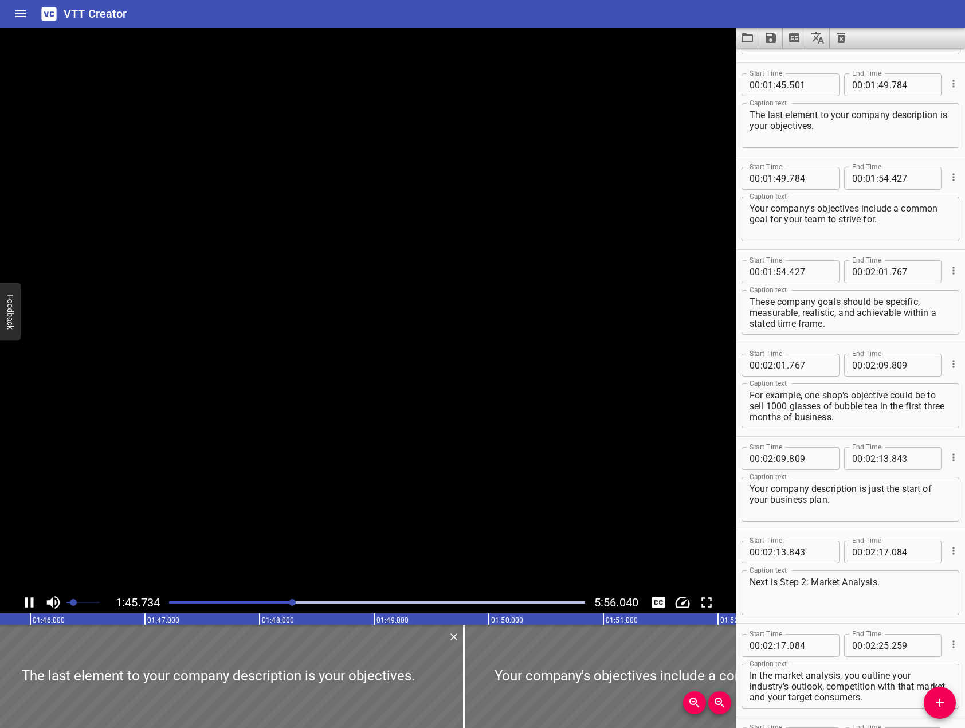
scroll to position [1774, 0]
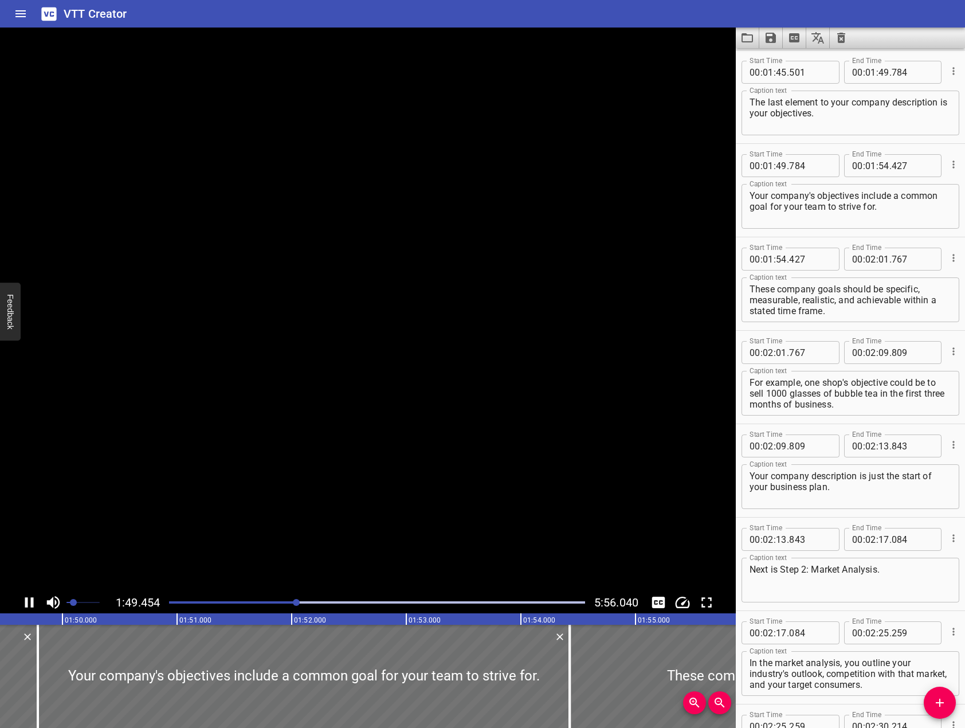
click at [344, 437] on video at bounding box center [368, 309] width 736 height 564
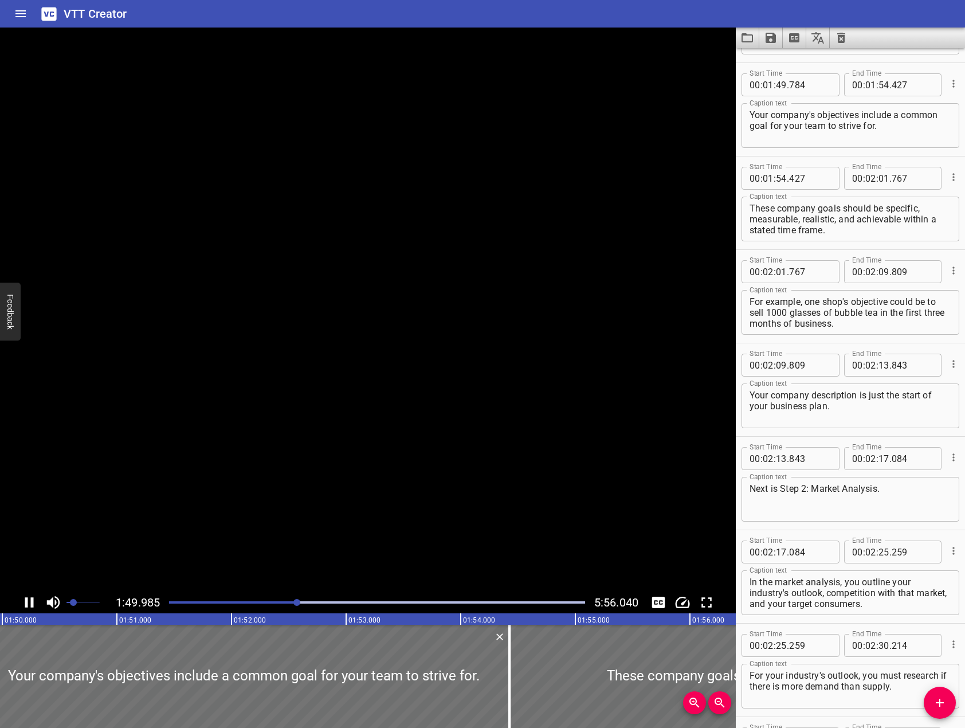
scroll to position [1868, 0]
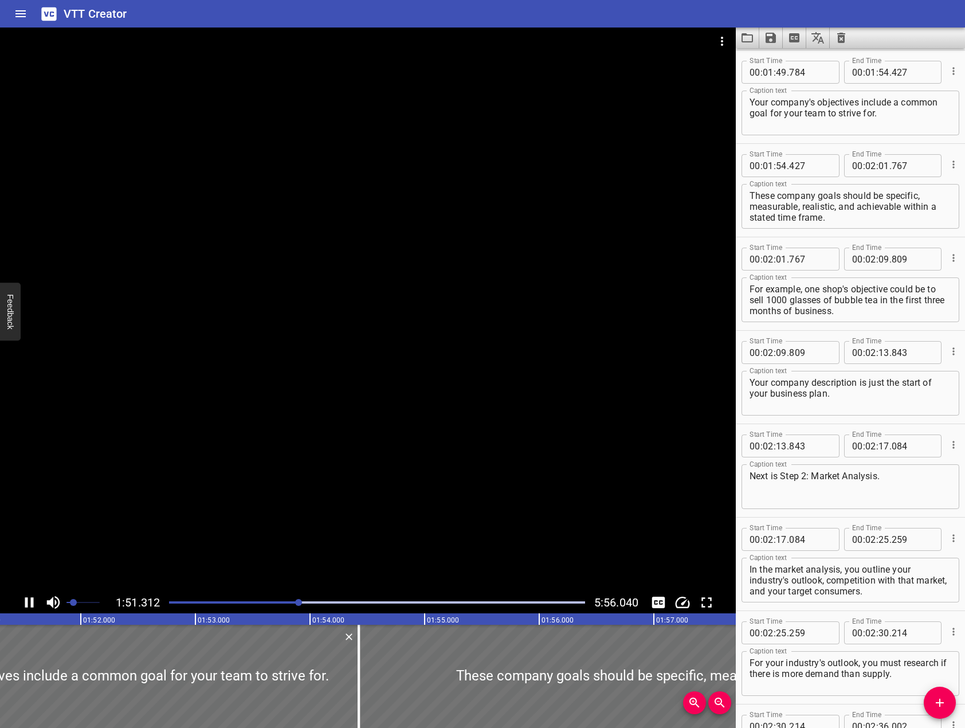
click at [350, 426] on div at bounding box center [368, 309] width 736 height 564
click at [441, 402] on div at bounding box center [368, 309] width 736 height 564
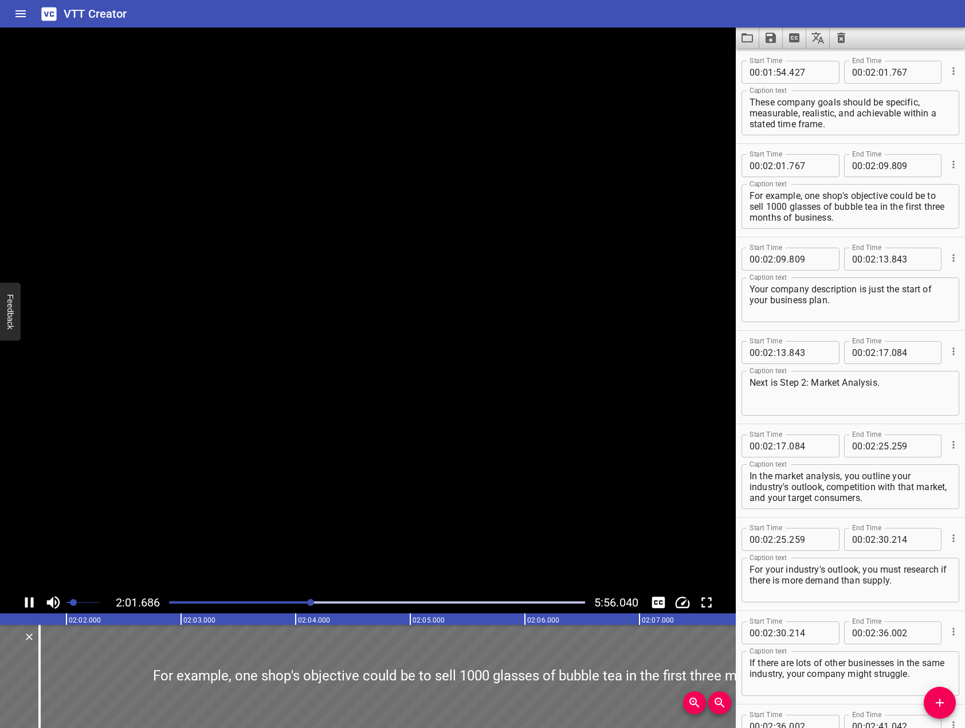
scroll to position [0, 13942]
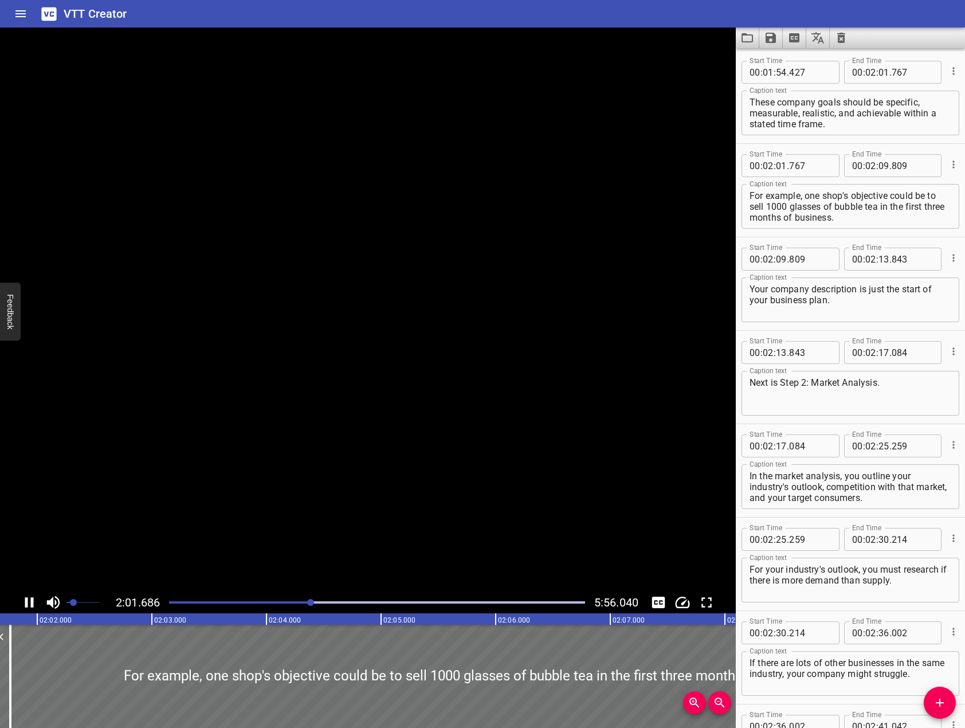
click at [399, 374] on video at bounding box center [368, 309] width 736 height 564
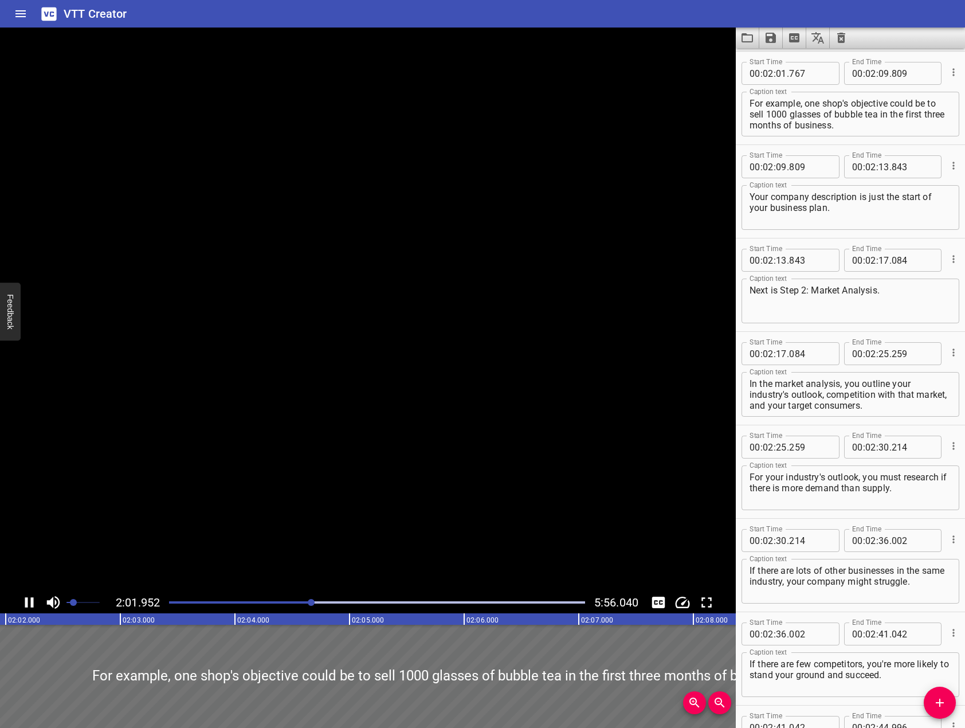
scroll to position [2054, 0]
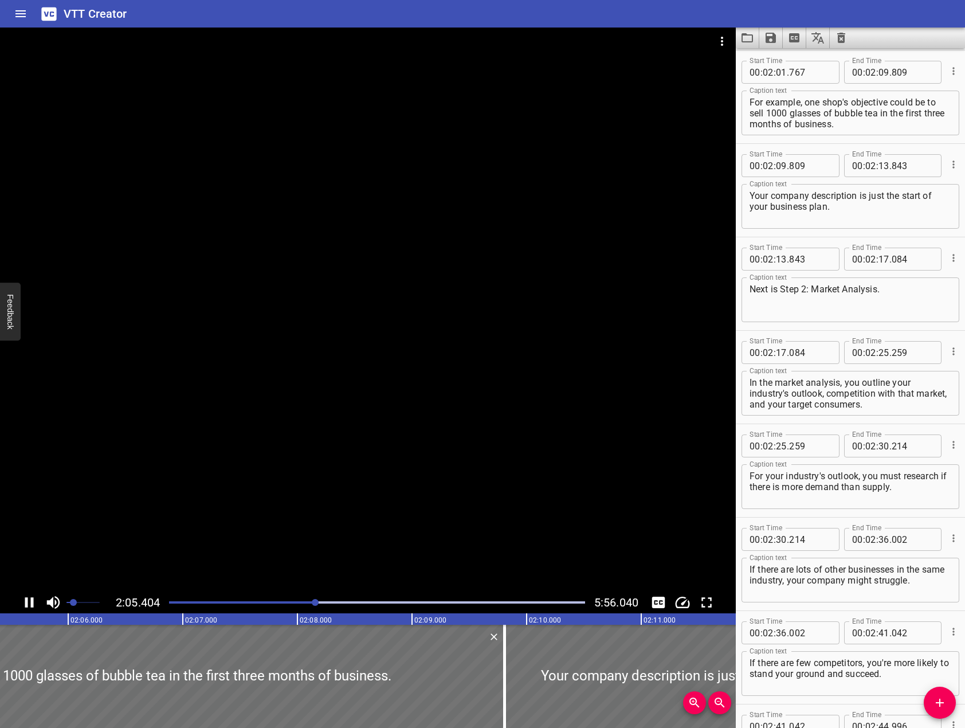
click at [363, 295] on div at bounding box center [368, 309] width 736 height 564
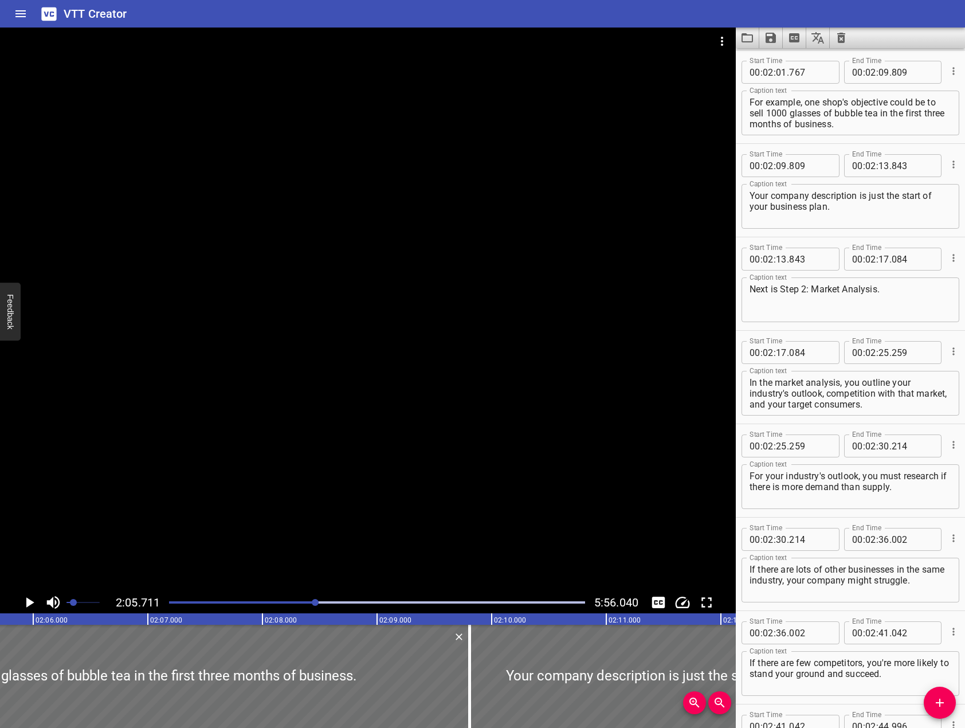
click at [487, 316] on div at bounding box center [368, 309] width 736 height 564
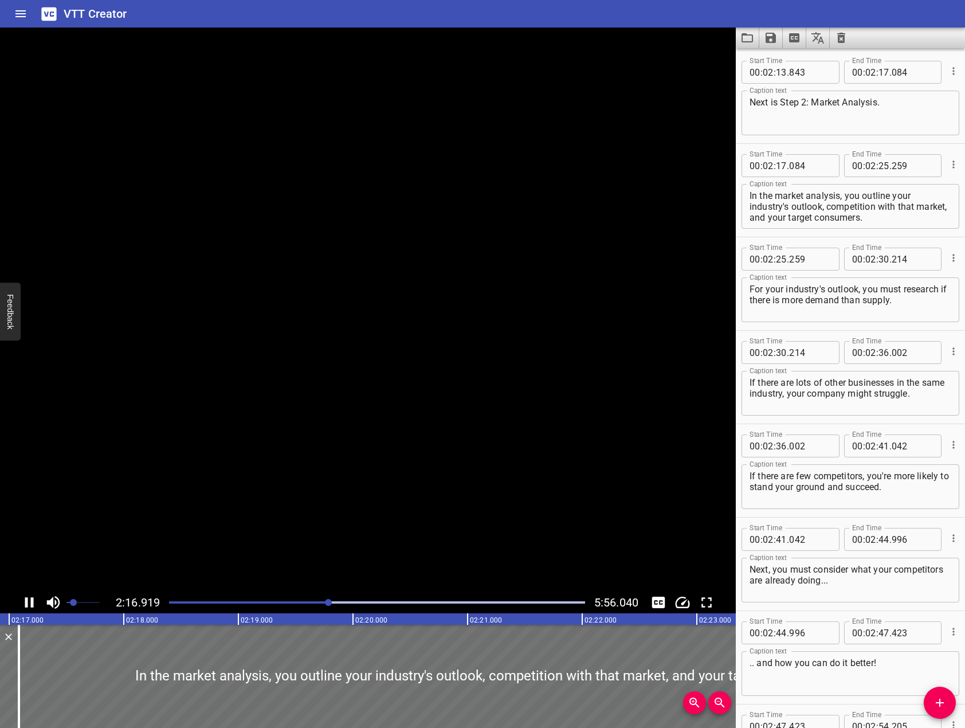
scroll to position [2334, 0]
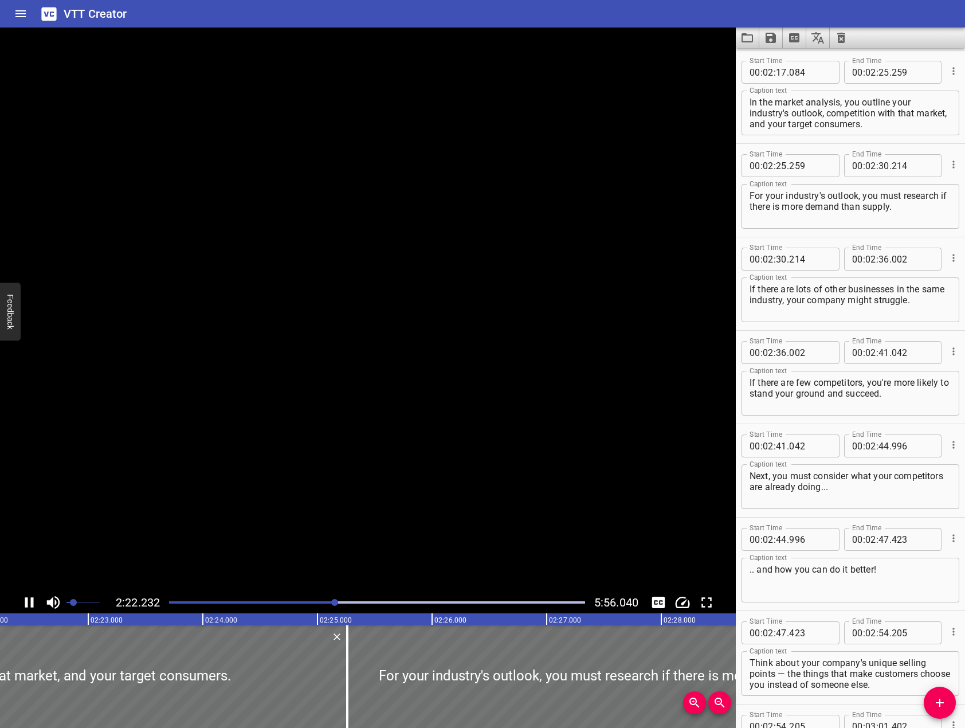
click at [374, 397] on video at bounding box center [368, 309] width 736 height 564
click at [560, 361] on div at bounding box center [368, 309] width 736 height 564
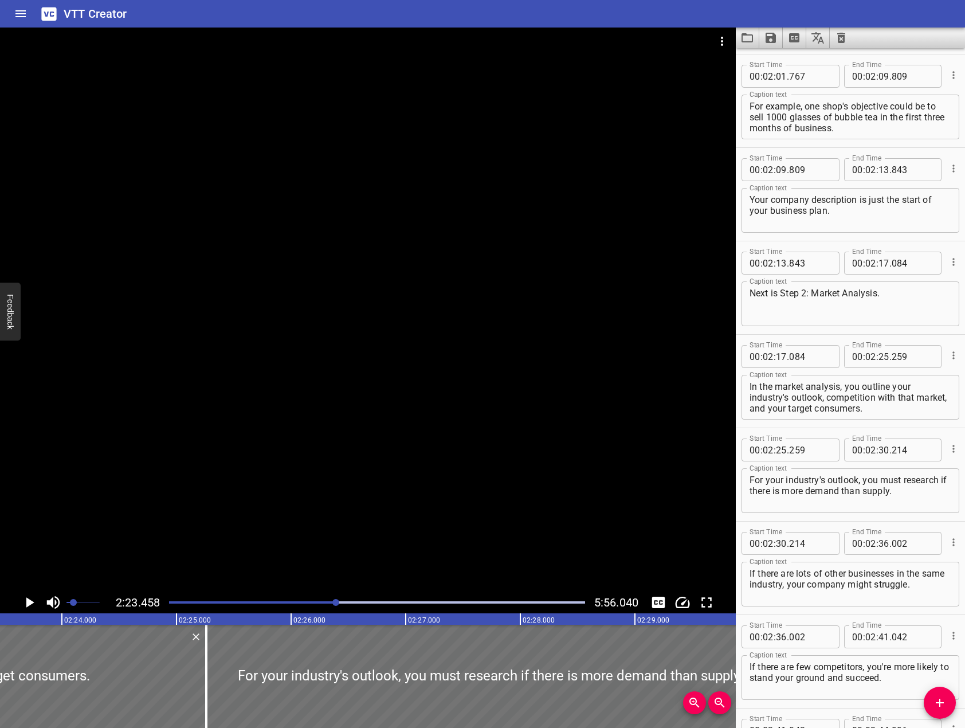
scroll to position [2048, 0]
drag, startPoint x: 537, startPoint y: 344, endPoint x: 547, endPoint y: 276, distance: 68.9
click at [548, 294] on div at bounding box center [368, 309] width 736 height 564
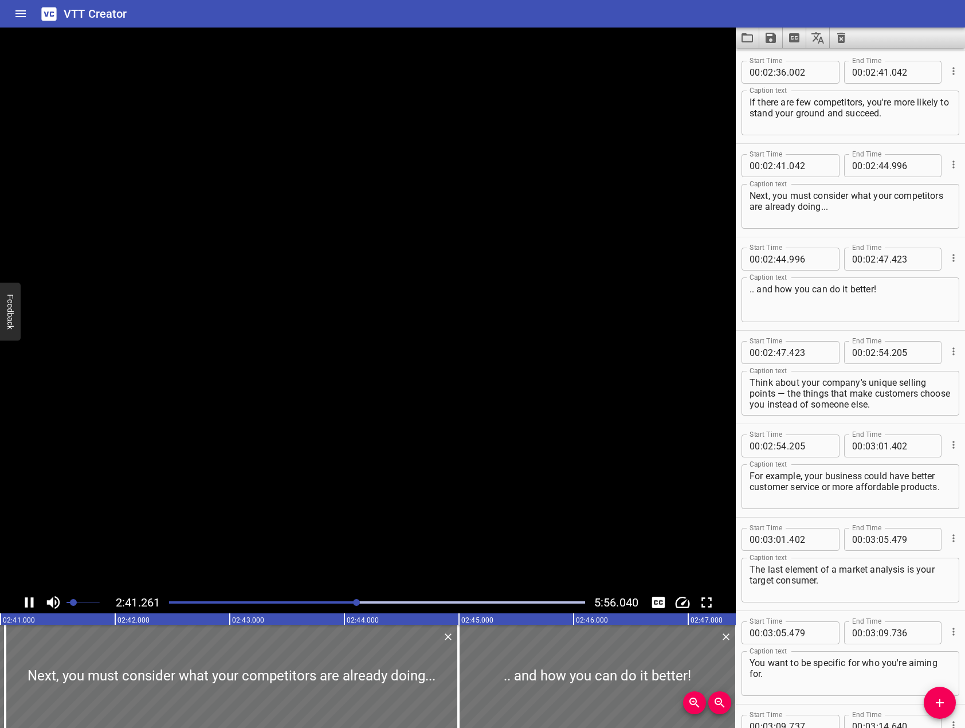
scroll to position [2708, 0]
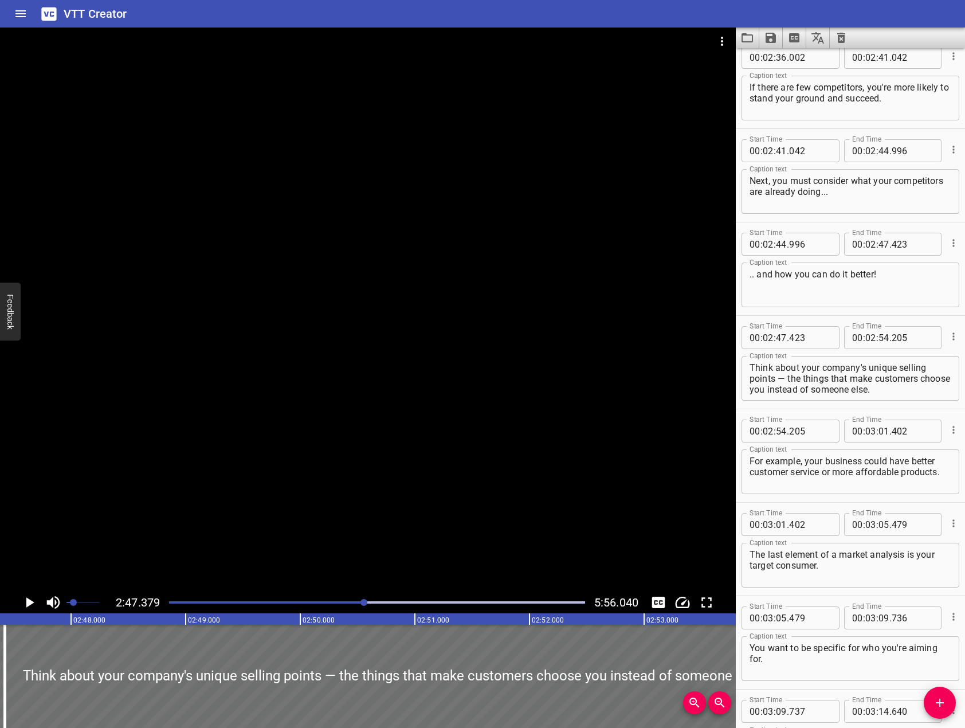
click at [744, 268] on div ".. and how you can do it better! Caption text" at bounding box center [850, 284] width 218 height 45
click at [750, 273] on textarea ".. and how you can do it better!" at bounding box center [850, 285] width 202 height 33
type textarea "... and how you can do it better!"
click at [196, 401] on div at bounding box center [368, 309] width 736 height 564
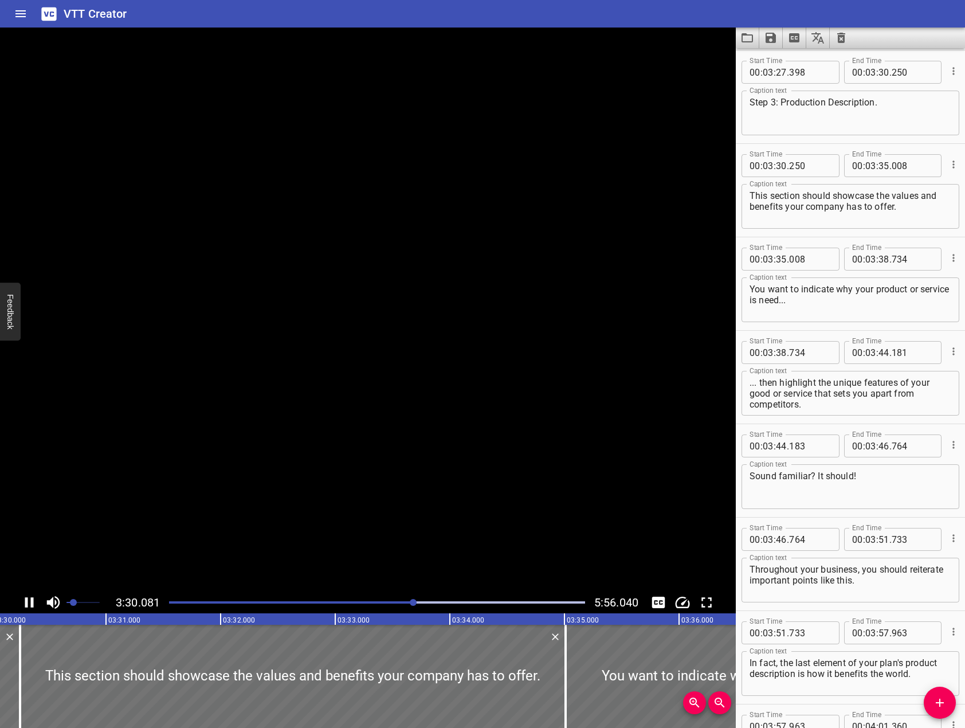
scroll to position [0, 24069]
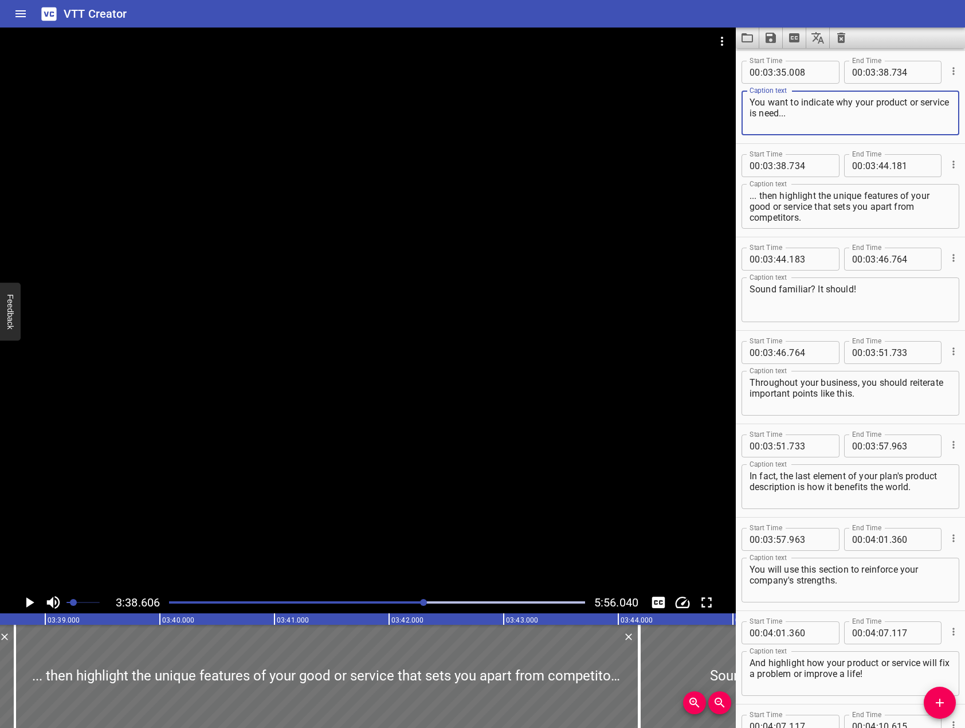
click at [808, 116] on textarea "You want to indicate why your product or service is need..." at bounding box center [850, 113] width 202 height 33
type textarea "You want to indicate why your product or service is needed..."
click at [394, 332] on div at bounding box center [368, 309] width 736 height 564
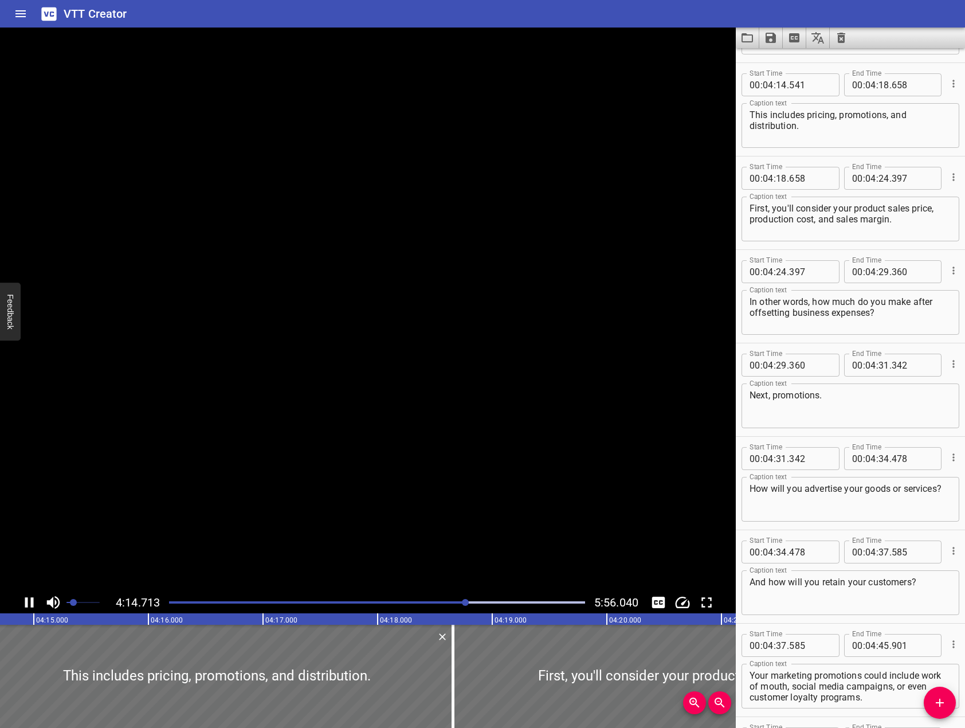
scroll to position [4669, 0]
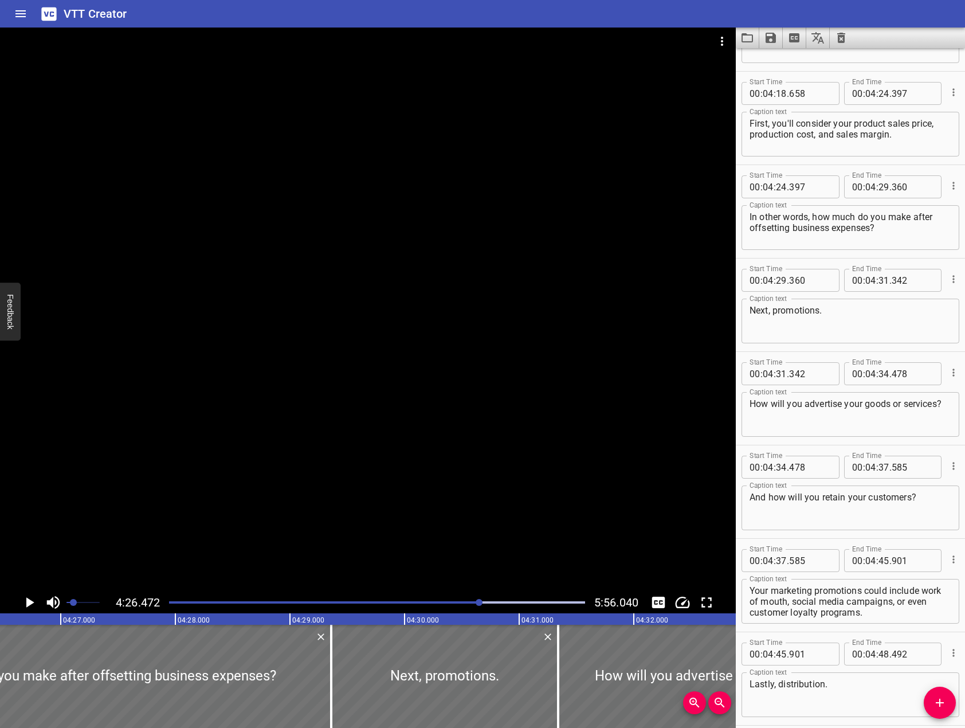
click at [258, 332] on div at bounding box center [368, 309] width 736 height 564
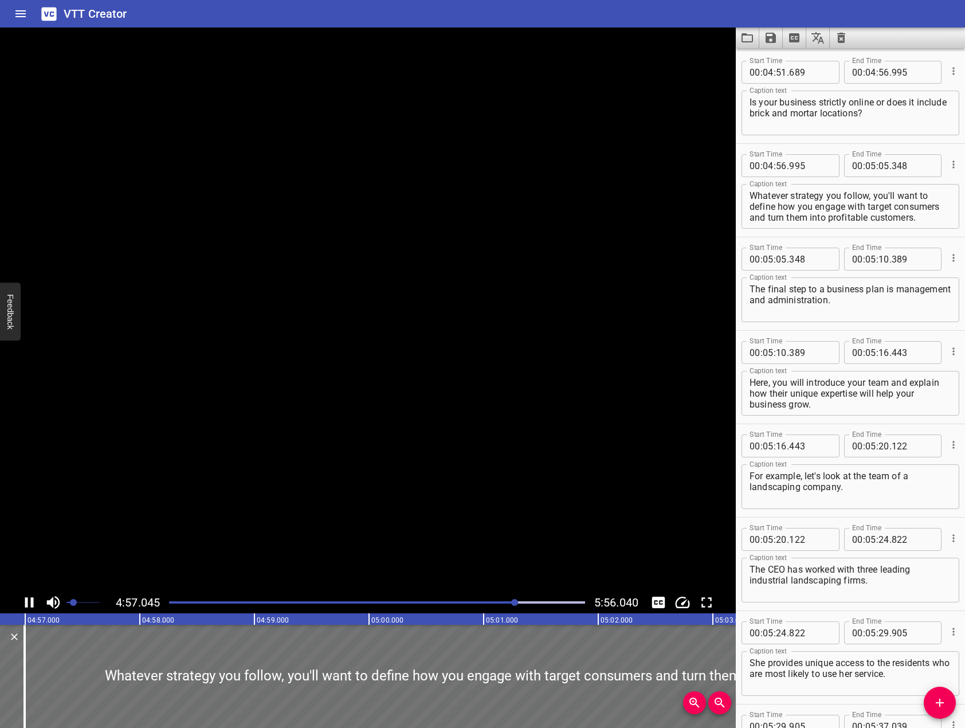
scroll to position [5603, 0]
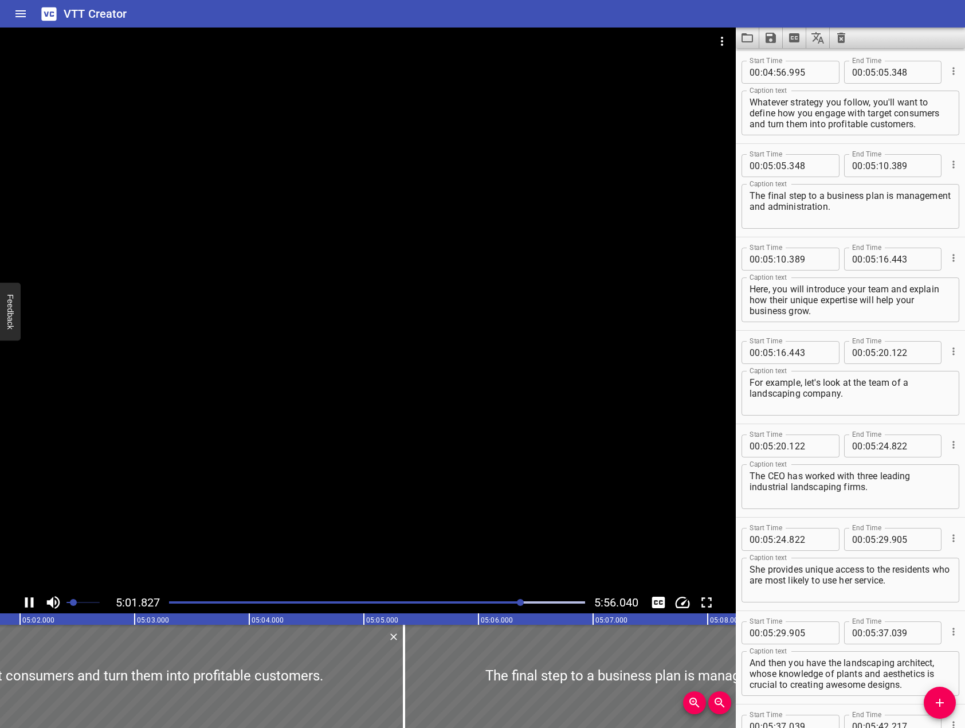
drag, startPoint x: 301, startPoint y: 319, endPoint x: 324, endPoint y: 332, distance: 27.2
click at [315, 290] on div at bounding box center [368, 309] width 736 height 564
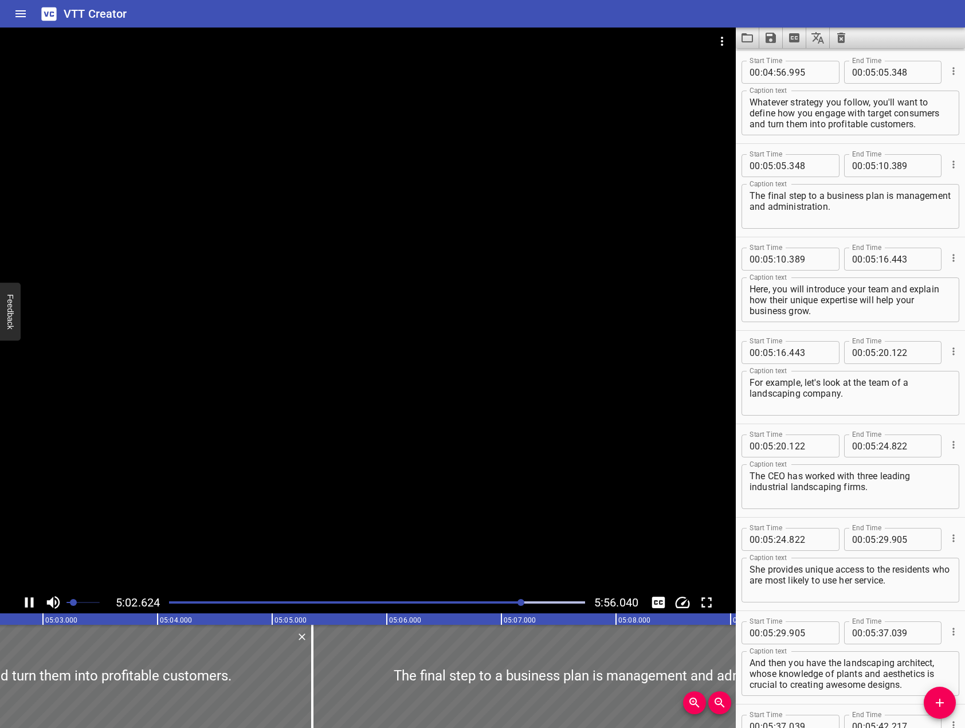
click at [341, 293] on div at bounding box center [368, 309] width 736 height 564
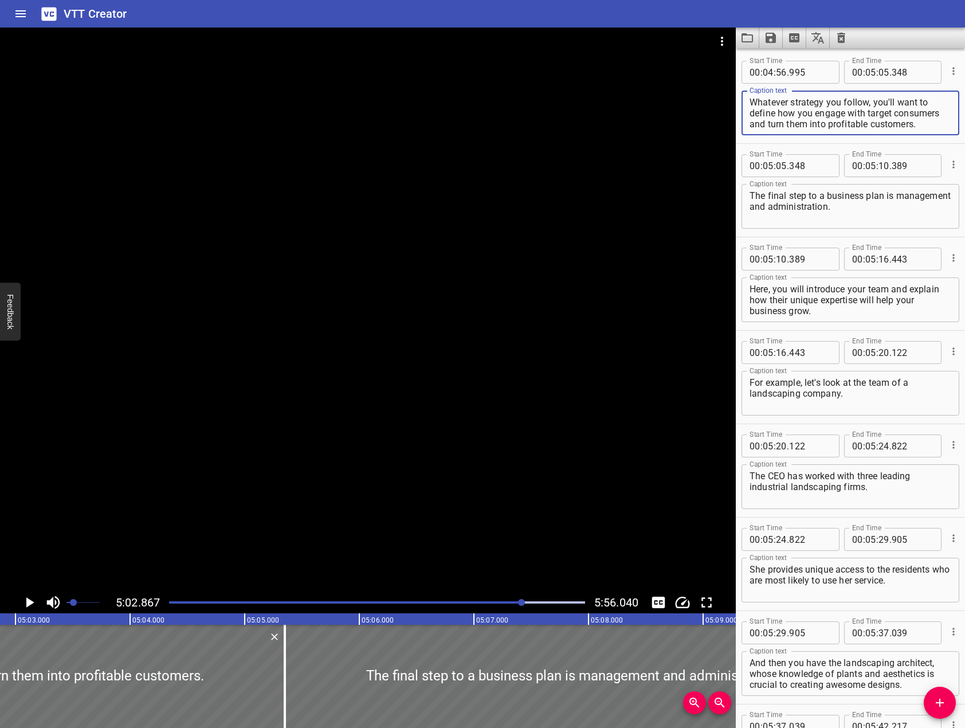
click at [813, 117] on textarea "Whatever strategy you follow, you'll want to define how you engage with target …" at bounding box center [850, 113] width 202 height 33
type textarea "Whatever strategy you follow, you'll want to define how you'll engage with targ…"
click at [438, 233] on div at bounding box center [368, 309] width 736 height 564
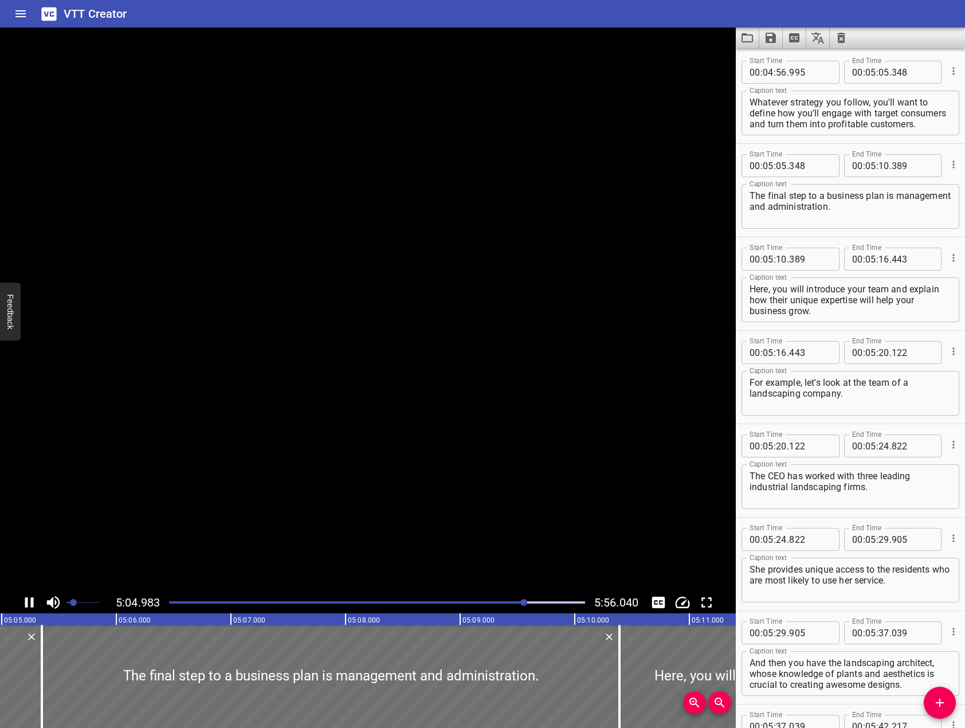
scroll to position [0, 34973]
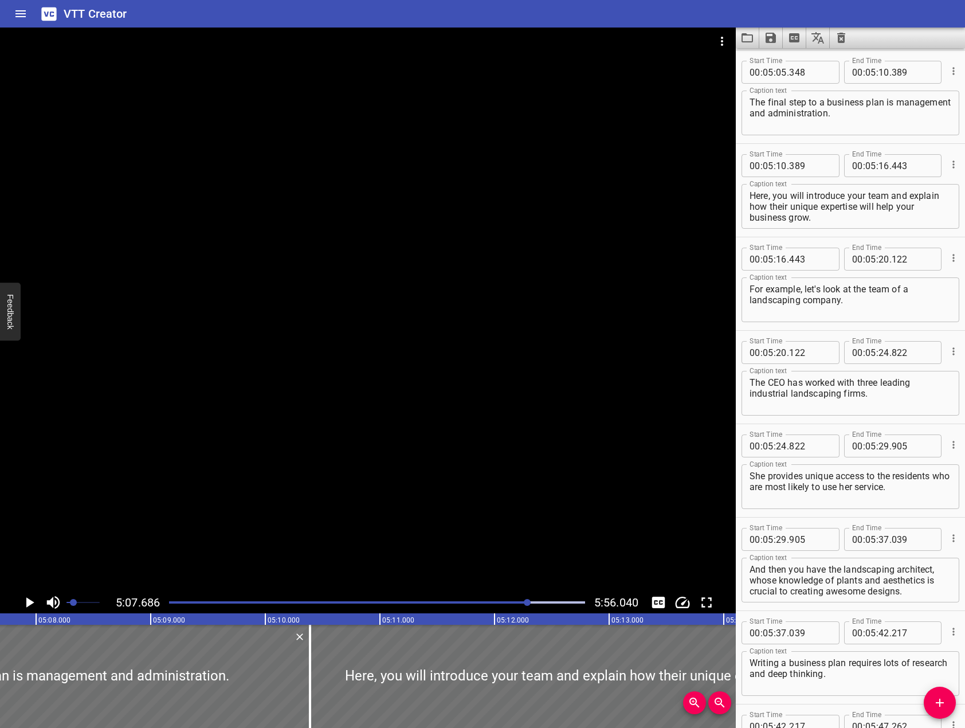
drag, startPoint x: 438, startPoint y: 233, endPoint x: 402, endPoint y: 755, distance: 523.7
click at [402, 727] on html "VTT Creator Caption Editor Batch Transcribe Login Sign Up Privacy Contact 5:07.…" at bounding box center [482, 364] width 965 height 728
click at [828, 95] on div "The final step to a business plan is management and administration. Caption text" at bounding box center [850, 113] width 218 height 45
click at [824, 99] on div "The final step to a business plan is management and administration. Caption text" at bounding box center [850, 113] width 218 height 45
click at [824, 99] on textarea "The final step to a business plan is management and administration." at bounding box center [850, 113] width 202 height 33
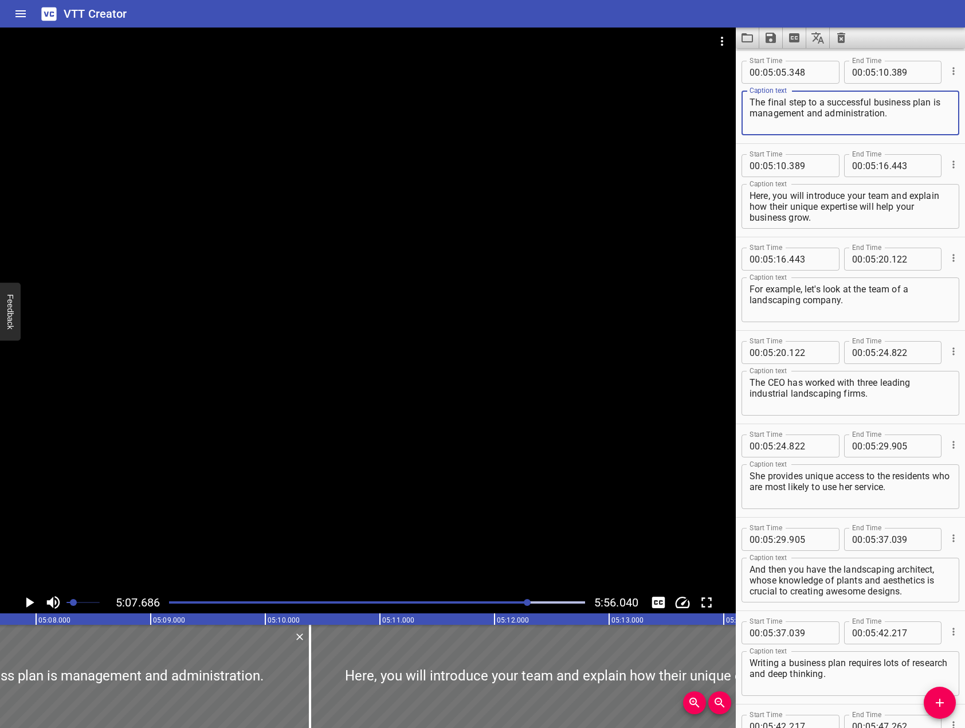
type textarea "The final step to a successful business plan is management and administration."
drag, startPoint x: 509, startPoint y: 300, endPoint x: 489, endPoint y: 282, distance: 26.8
click at [509, 299] on div at bounding box center [368, 309] width 736 height 564
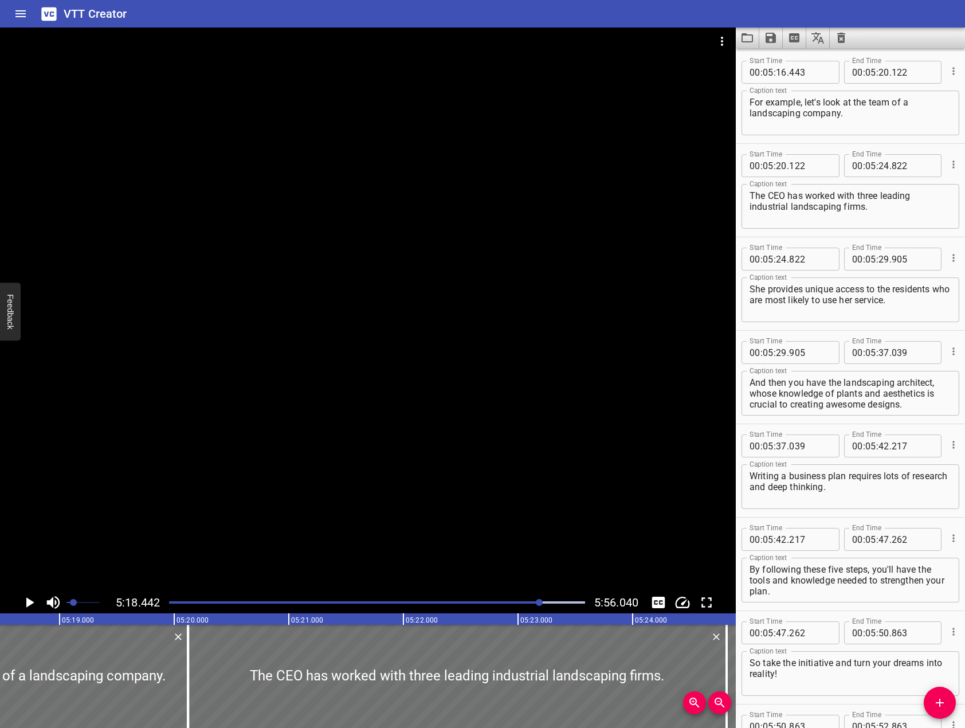
scroll to position [0, 36484]
click at [536, 599] on div at bounding box center [377, 602] width 430 height 16
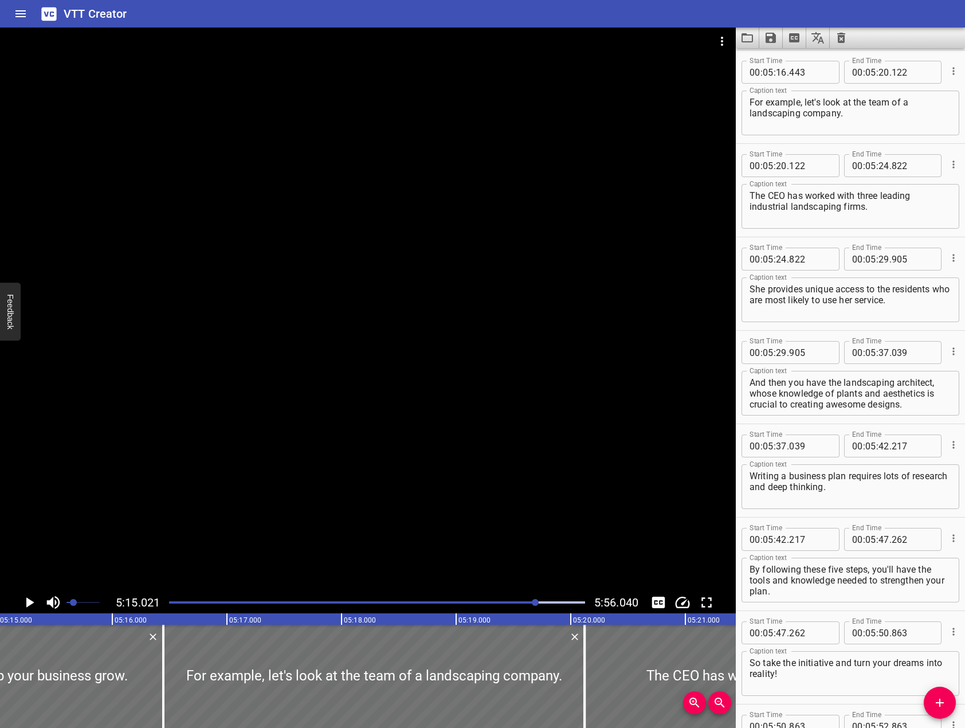
click at [526, 395] on div at bounding box center [368, 309] width 736 height 564
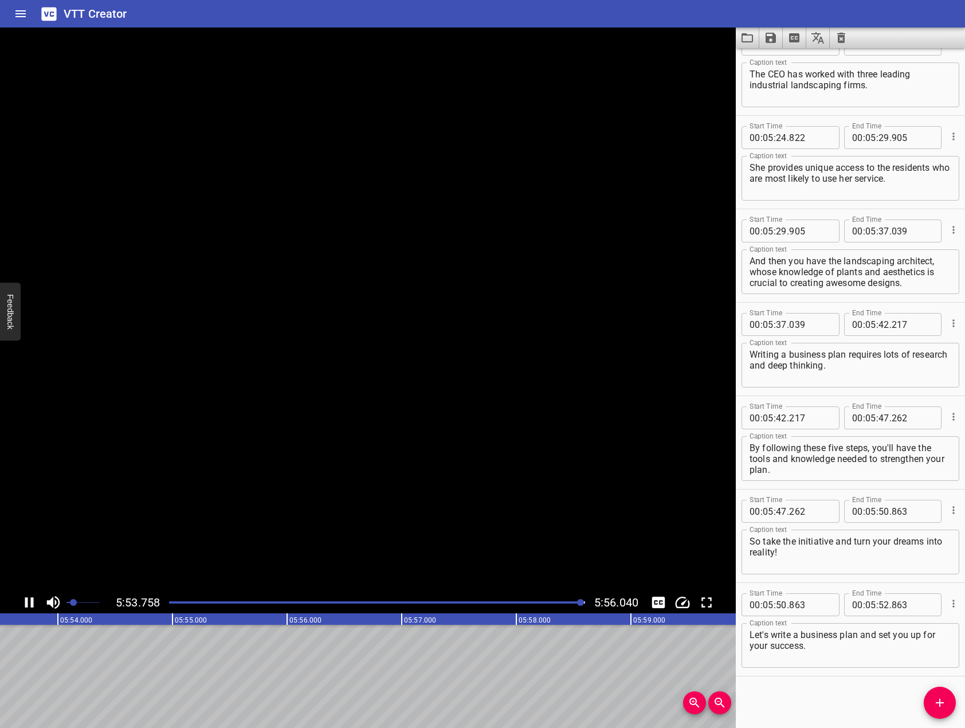
scroll to position [0, 40510]
click at [339, 382] on div at bounding box center [368, 309] width 736 height 564
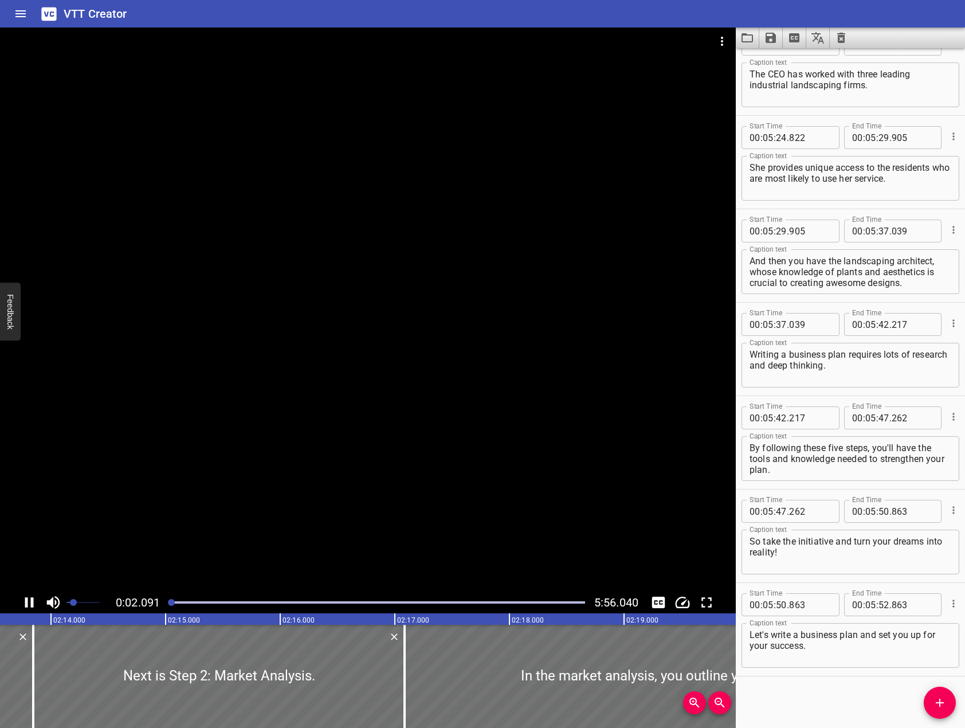
click at [575, 468] on div at bounding box center [368, 309] width 736 height 564
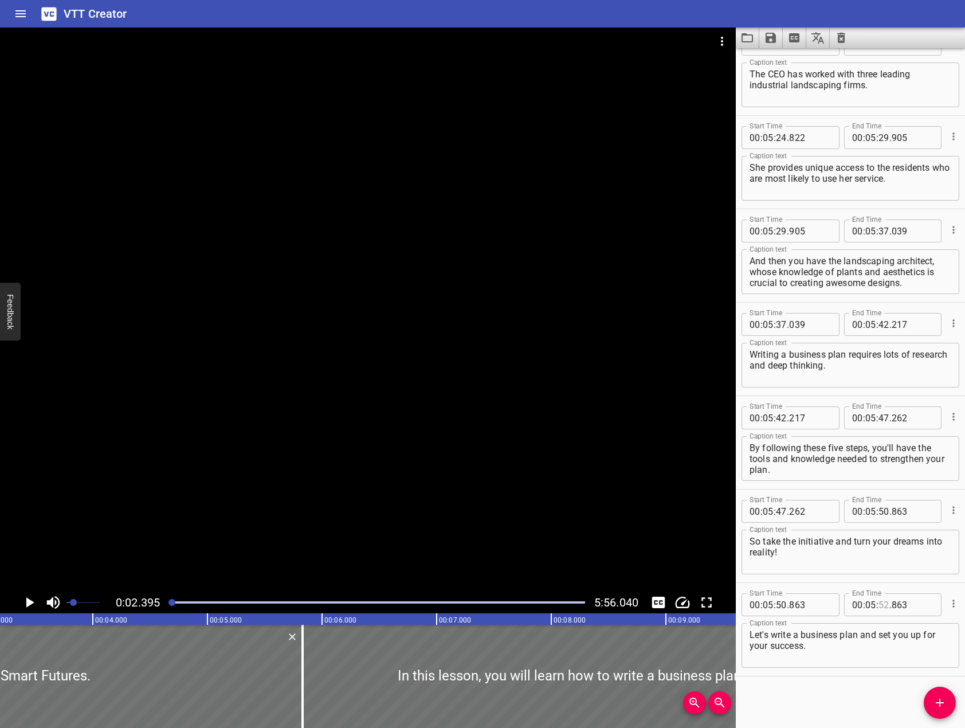
scroll to position [0, 274]
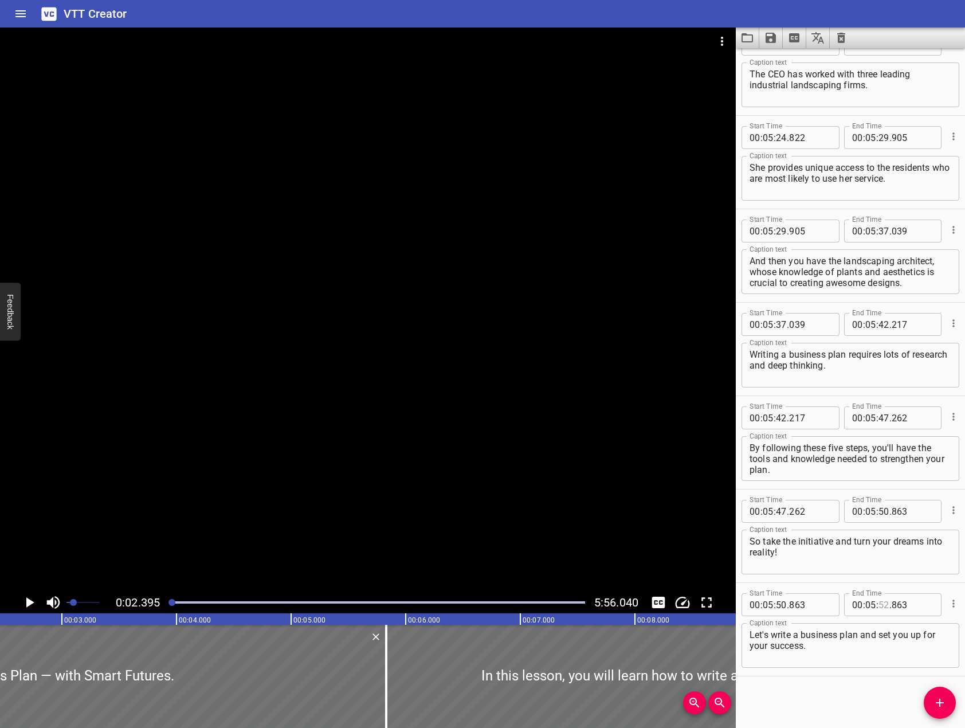
click at [878, 603] on input "number" at bounding box center [883, 604] width 11 height 23
type input "56"
type input "000"
click at [856, 705] on div "Start Time 00 : 00 : 00 . 000 Start Time End Time 00 : 00 : 05 . 831 End Time C…" at bounding box center [850, 387] width 229 height 679
click at [765, 41] on icon "Save captions to file" at bounding box center [770, 38] width 10 height 10
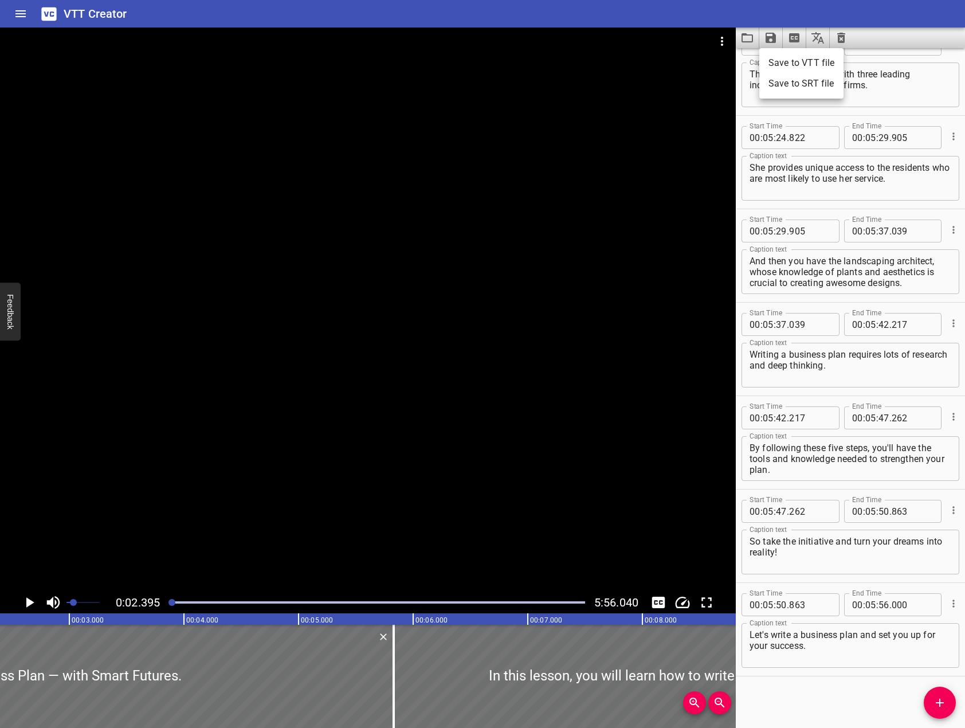
click at [788, 69] on li "Save to VTT file" at bounding box center [801, 63] width 84 height 21
